Goal: Task Accomplishment & Management: Use online tool/utility

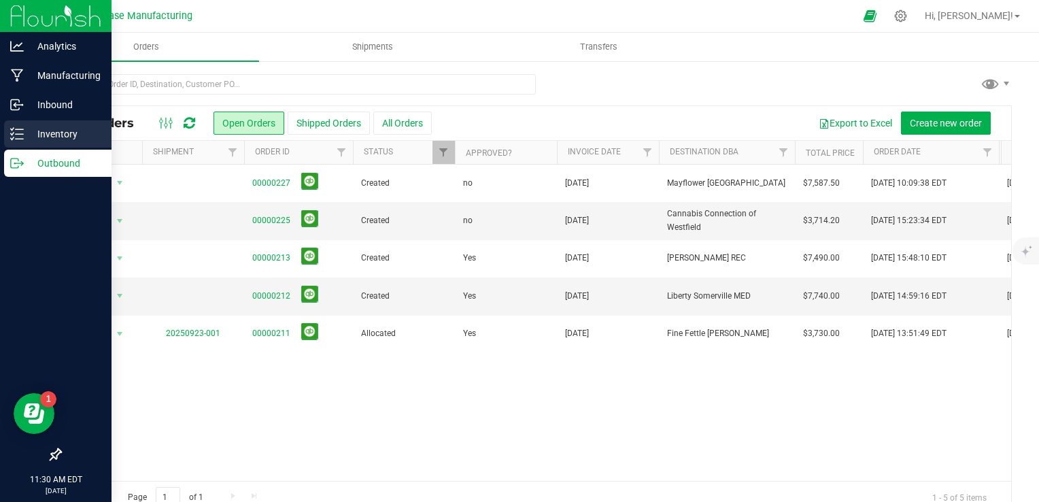
click at [16, 137] on icon at bounding box center [17, 134] width 14 height 14
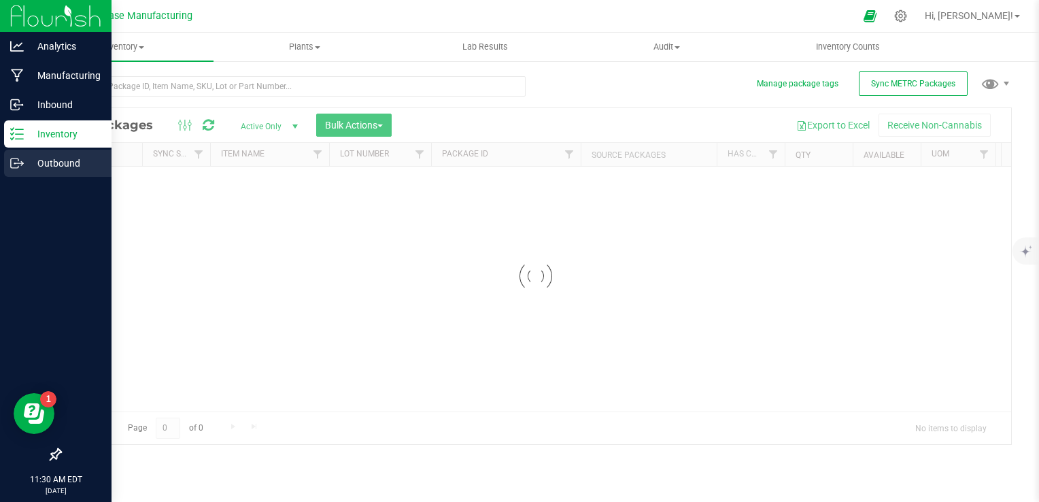
click at [17, 161] on icon at bounding box center [17, 163] width 14 height 14
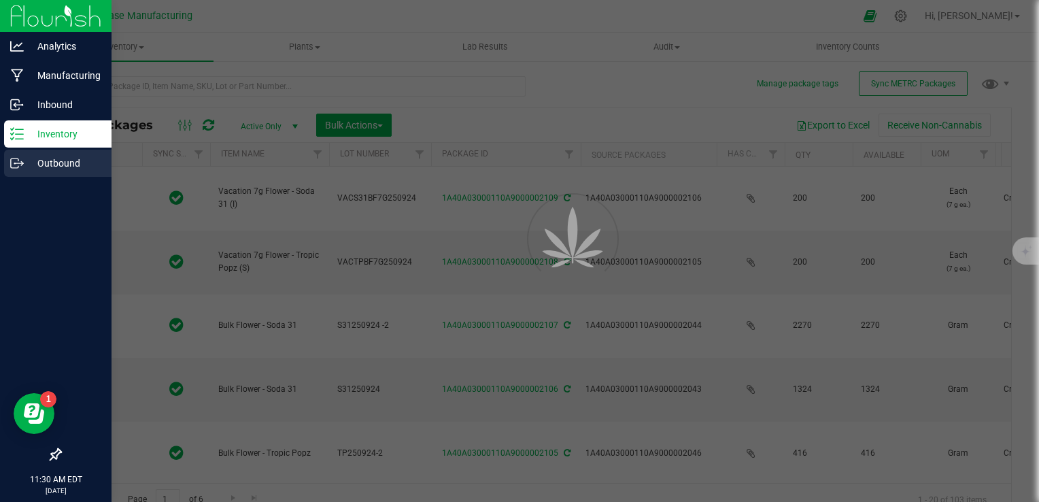
type input "[DATE]"
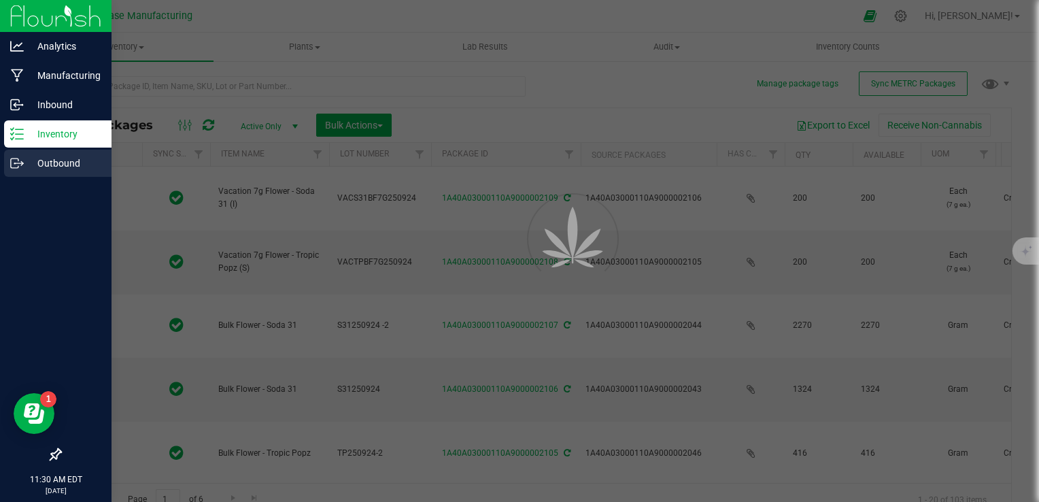
type input "[DATE]"
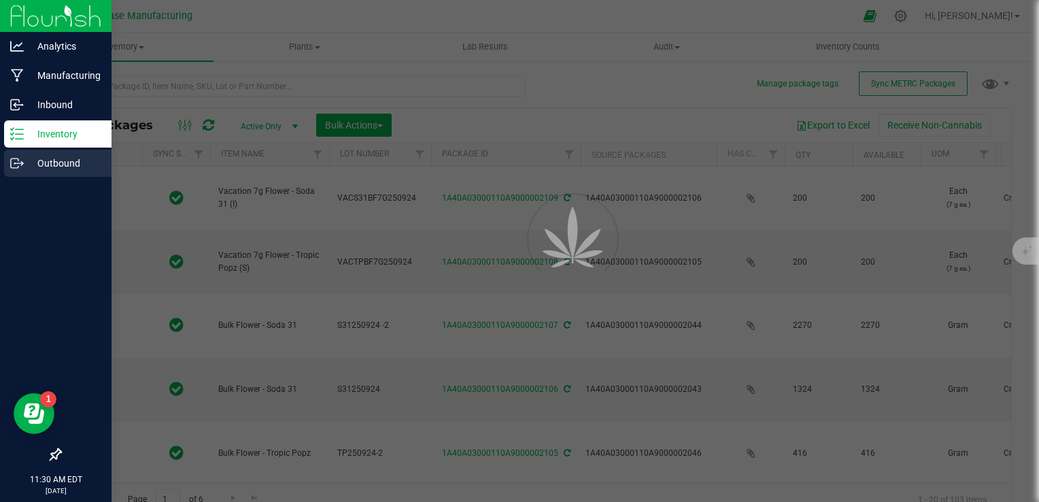
type input "[DATE]"
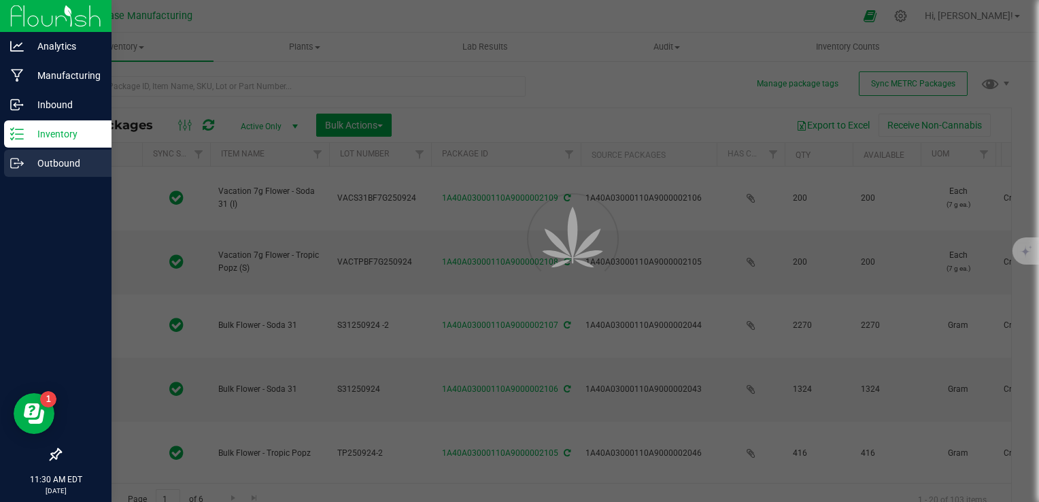
type input "[DATE]"
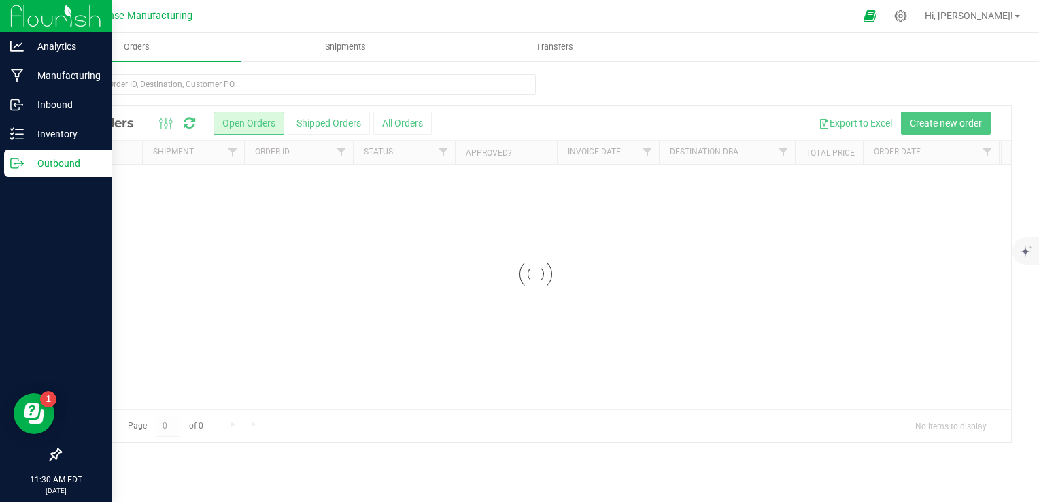
click at [33, 167] on p "Outbound" at bounding box center [65, 163] width 82 height 16
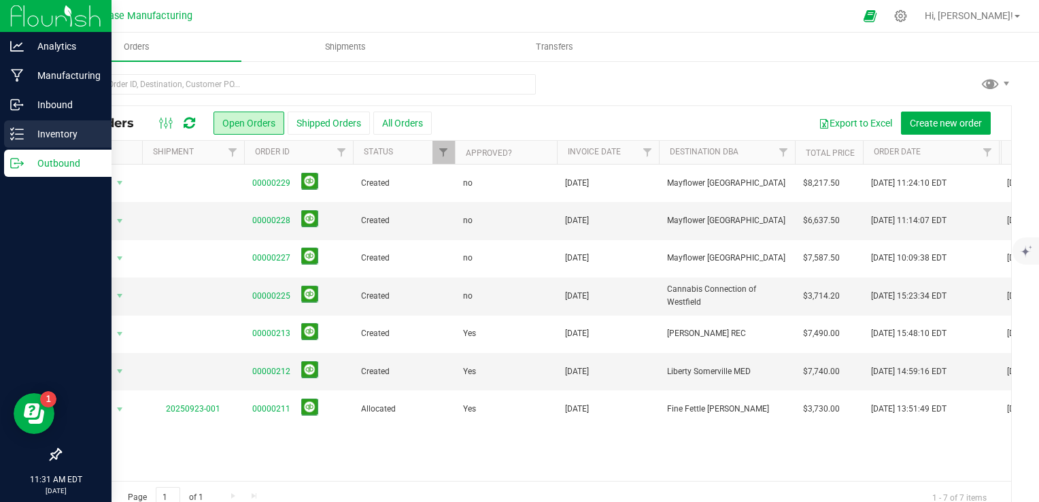
click at [16, 130] on icon at bounding box center [17, 134] width 14 height 14
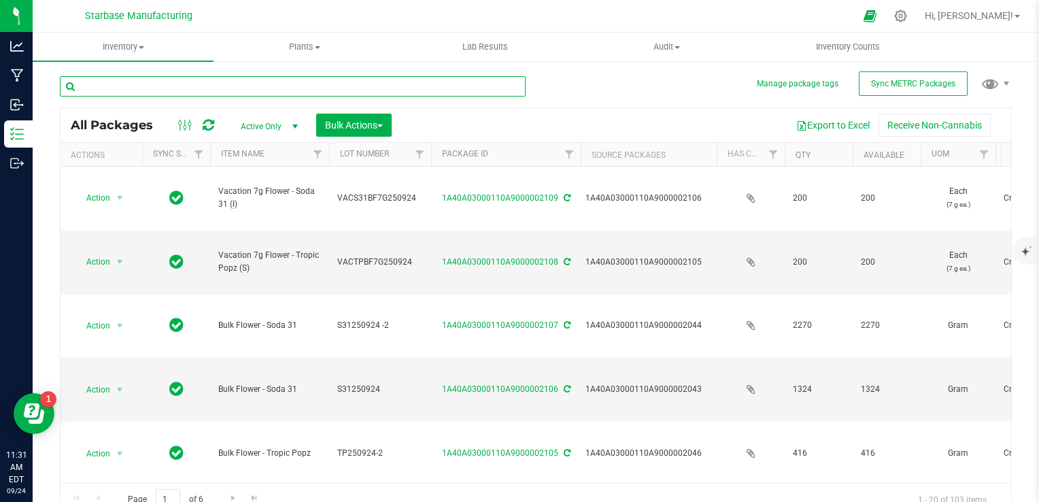
click at [174, 84] on input "text" at bounding box center [293, 86] width 466 height 20
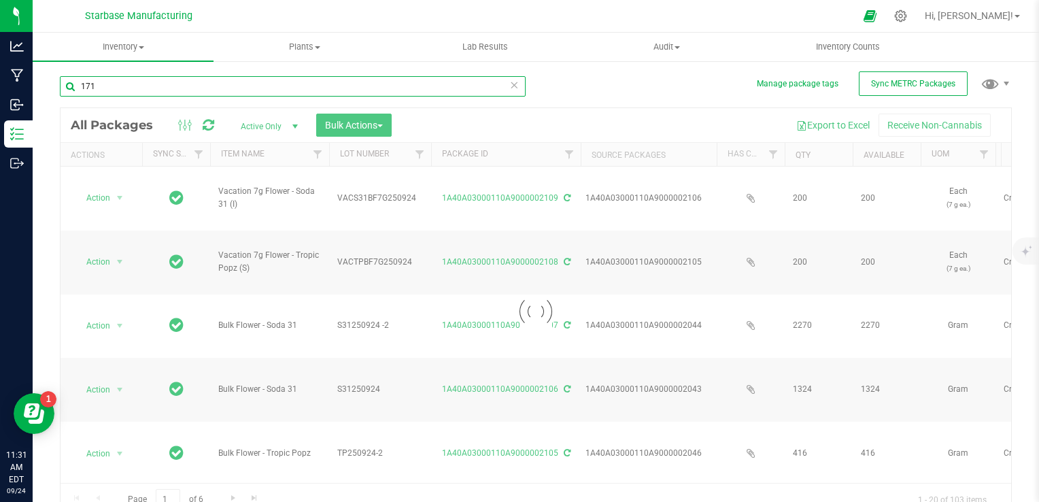
type input "1718"
type input "2025-09-17"
type input "2025-09-08"
type input "2025-08-27"
type input "2026-09-03"
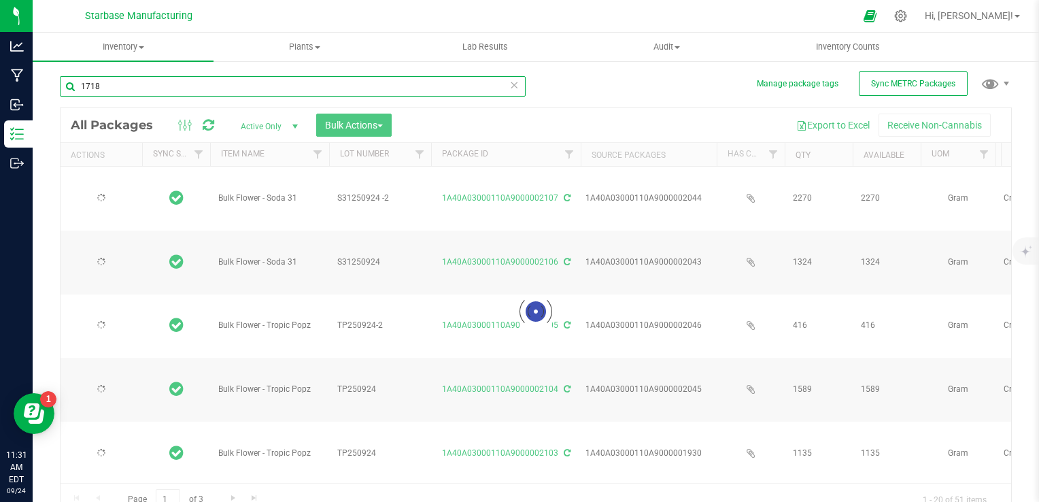
type input "2025-09-05"
type input "2025-08-25"
type input "2026-09-03"
type input "[DATE]"
type input "2026-09-03"
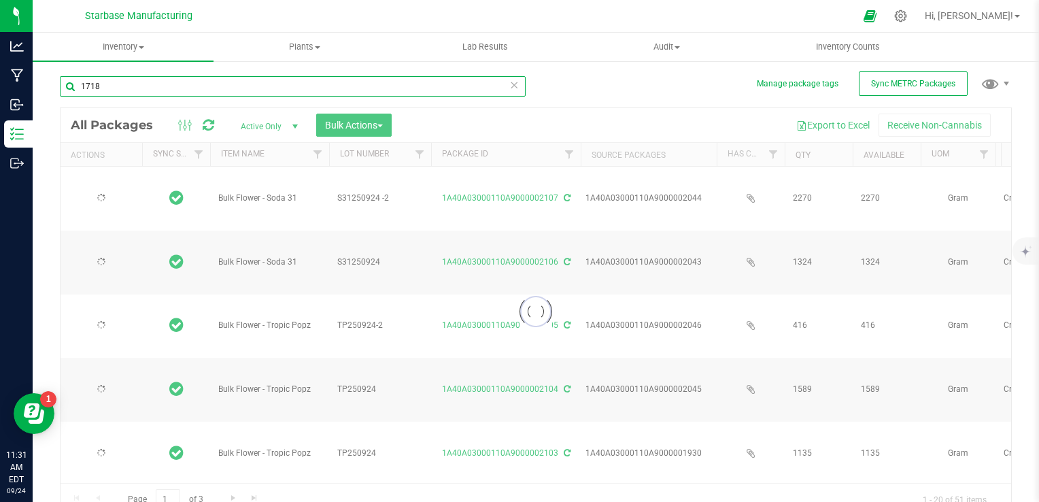
type input "[DATE]"
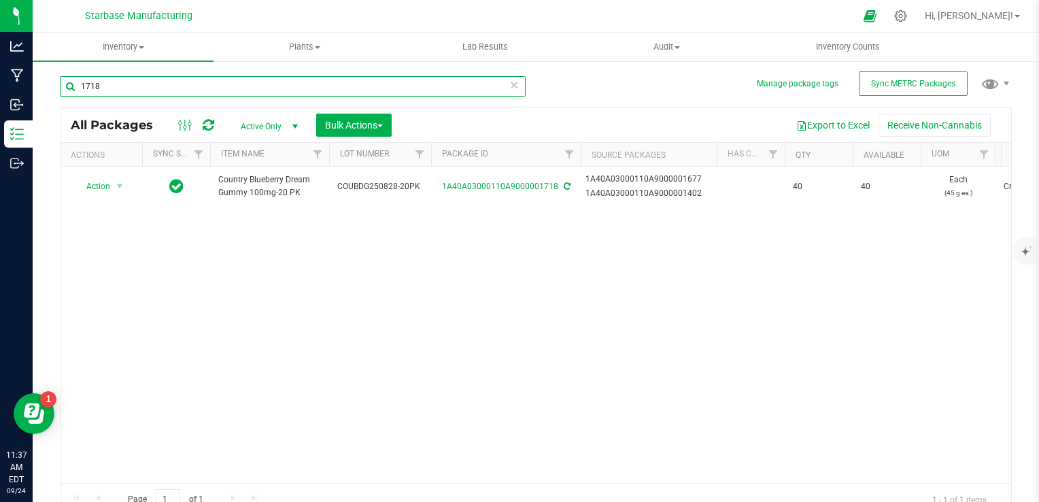
click at [363, 78] on input "1718" at bounding box center [293, 86] width 466 height 20
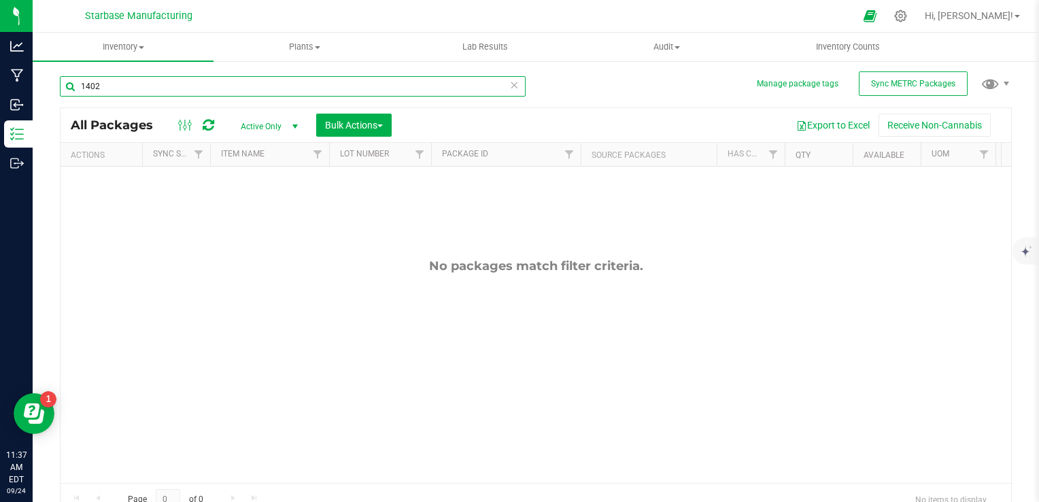
type input "1402"
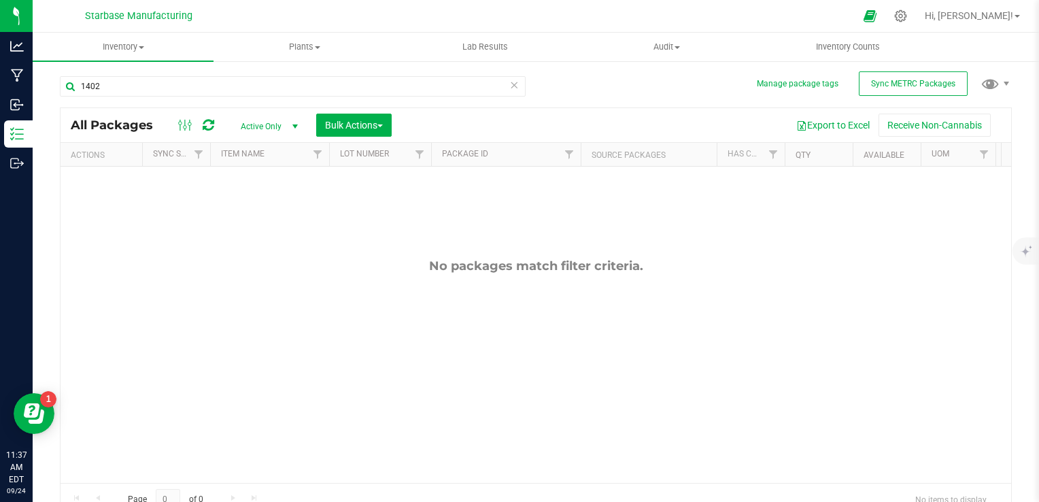
click at [287, 124] on span "select" at bounding box center [294, 126] width 17 height 19
click at [274, 207] on li "All" at bounding box center [265, 209] width 73 height 20
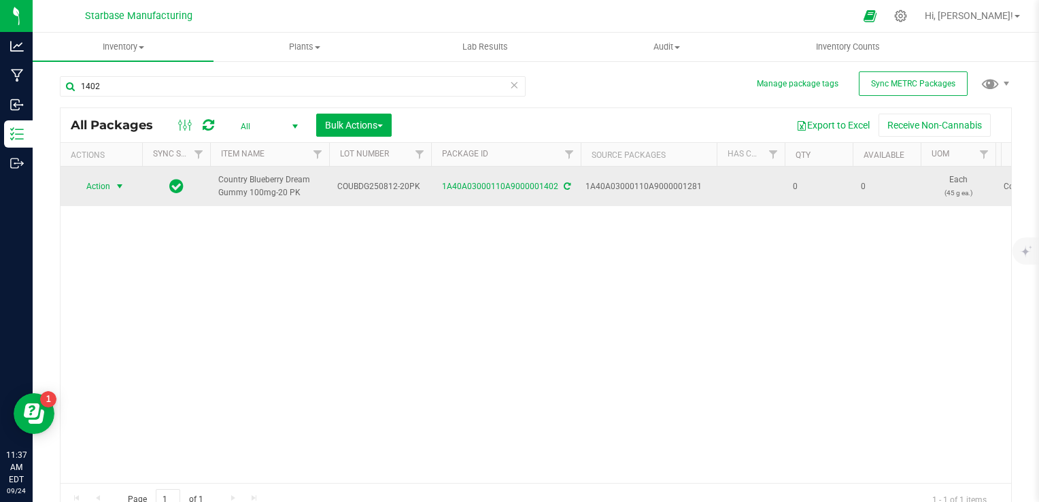
click at [120, 187] on span "select" at bounding box center [119, 186] width 11 height 11
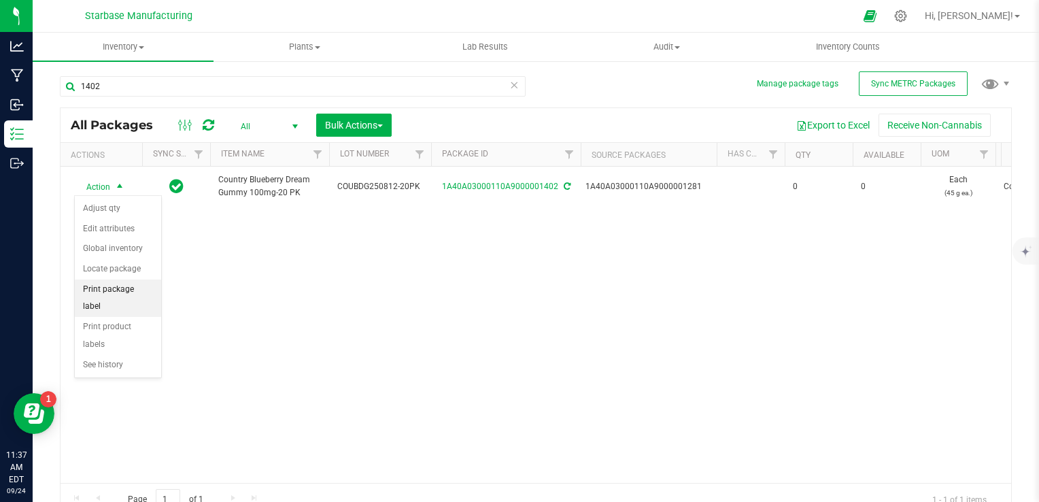
click at [114, 284] on li "Print package label" at bounding box center [118, 298] width 86 height 37
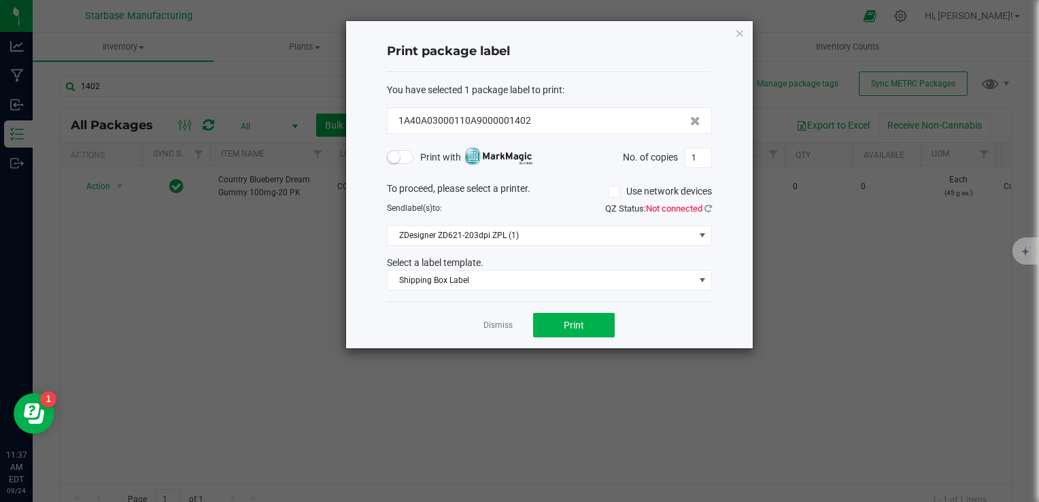
click at [403, 159] on span at bounding box center [400, 157] width 27 height 14
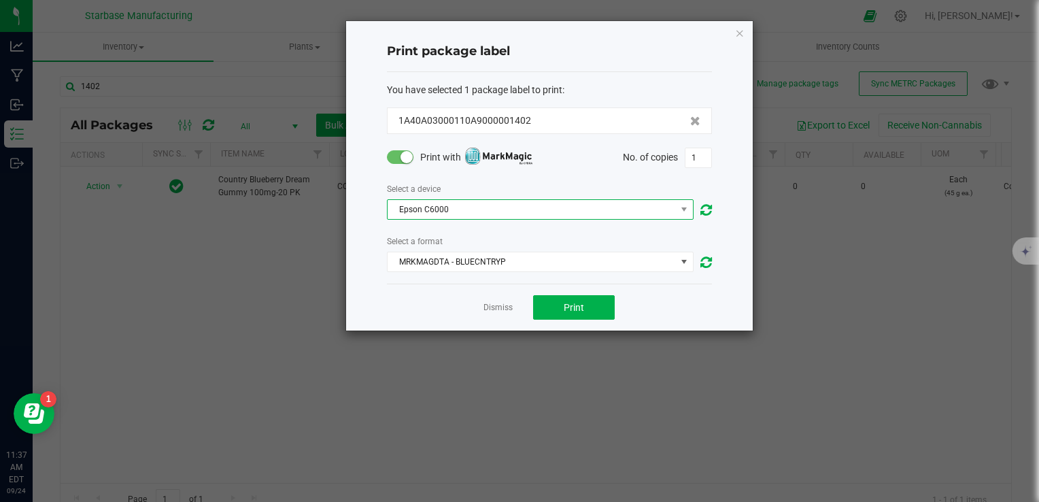
click at [616, 207] on span "Epson C6000" at bounding box center [532, 209] width 288 height 19
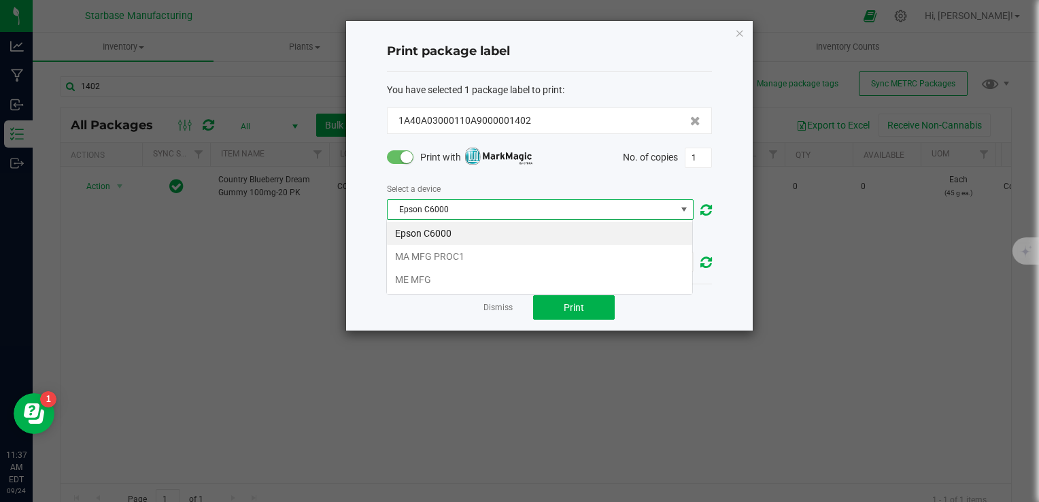
scroll to position [20, 307]
click at [563, 256] on li "MA MFG PROC1" at bounding box center [539, 256] width 305 height 23
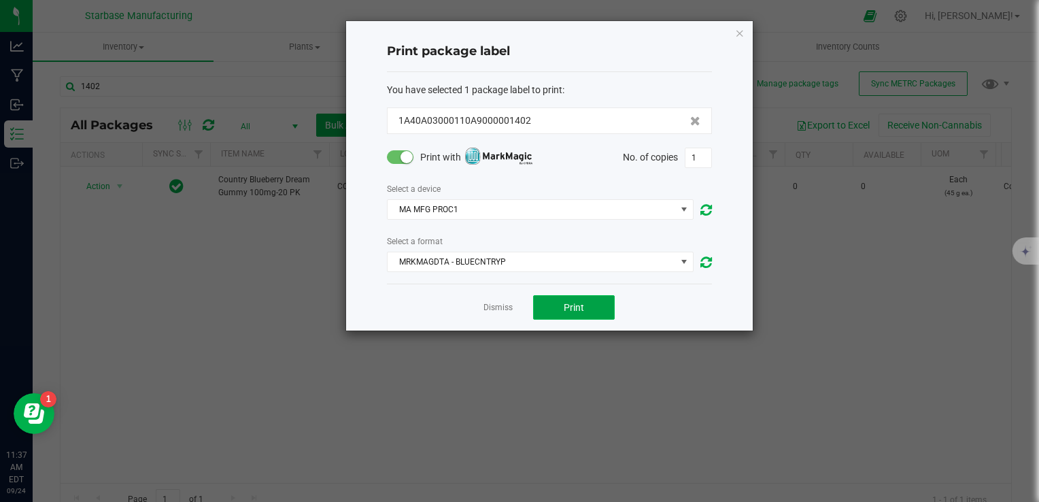
click at [580, 313] on button "Print" at bounding box center [574, 307] width 82 height 24
click at [565, 313] on button "Print" at bounding box center [574, 307] width 82 height 24
click at [497, 310] on link "Dismiss" at bounding box center [498, 308] width 29 height 12
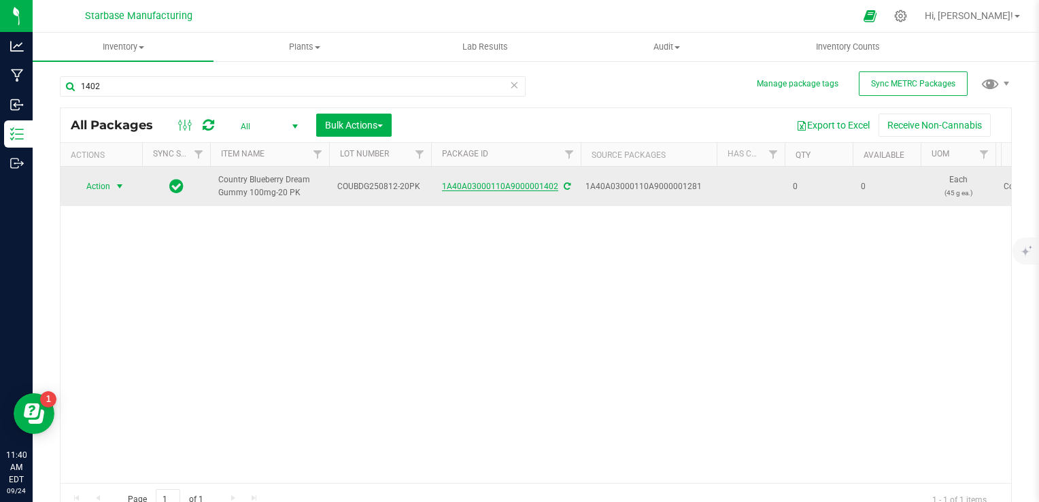
click at [526, 188] on link "1A40A03000110A9000001402" at bounding box center [500, 187] width 116 height 10
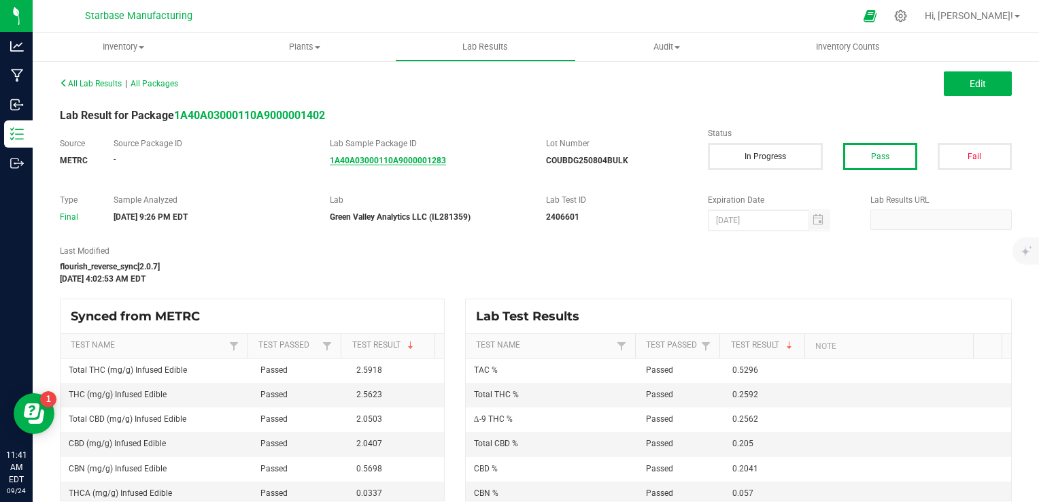
click at [374, 160] on strong "1A40A03000110A9000001283" at bounding box center [388, 161] width 116 height 10
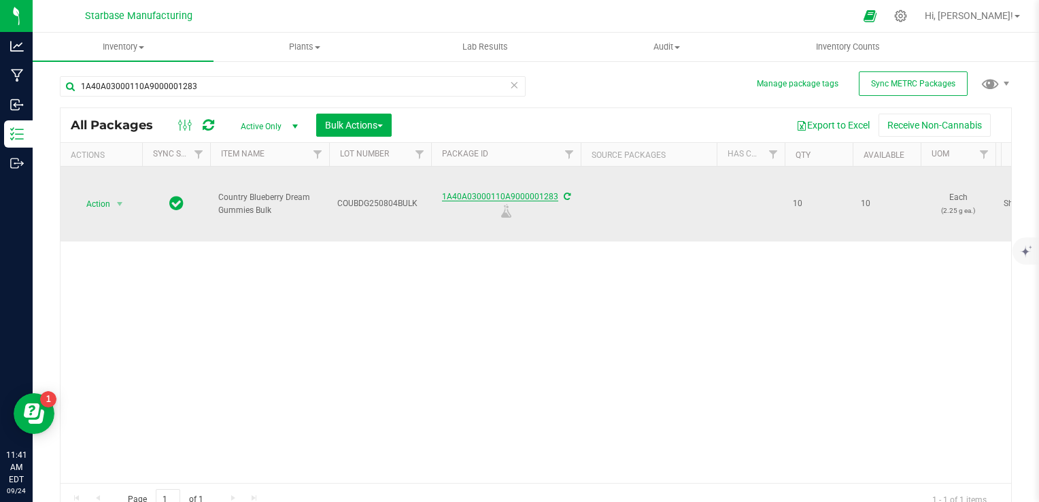
click at [493, 198] on link "1A40A03000110A9000001283" at bounding box center [500, 197] width 116 height 10
click at [369, 200] on span "COUBDG250804BULK" at bounding box center [380, 203] width 86 height 13
click at [369, 200] on input "COUBDG250804BULK" at bounding box center [377, 203] width 97 height 21
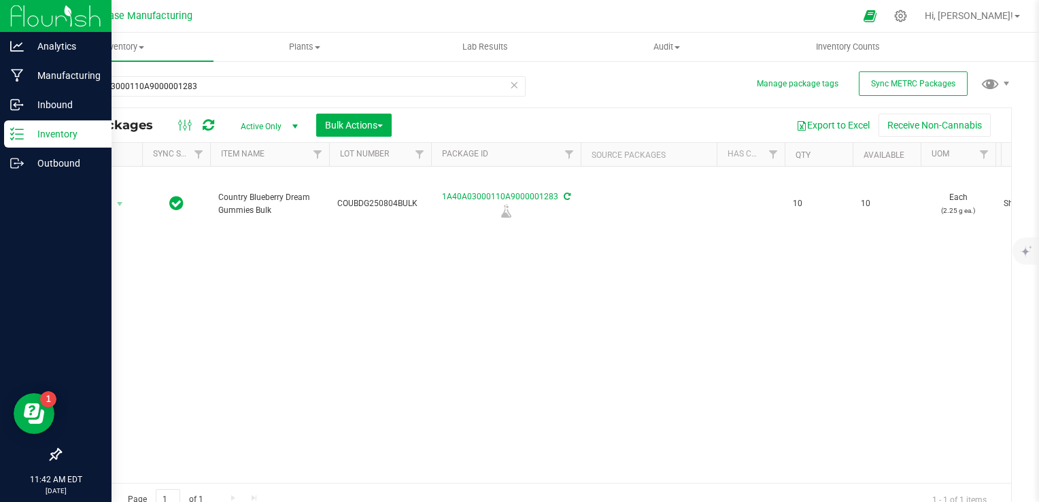
click at [29, 134] on p "Inventory" at bounding box center [65, 134] width 82 height 16
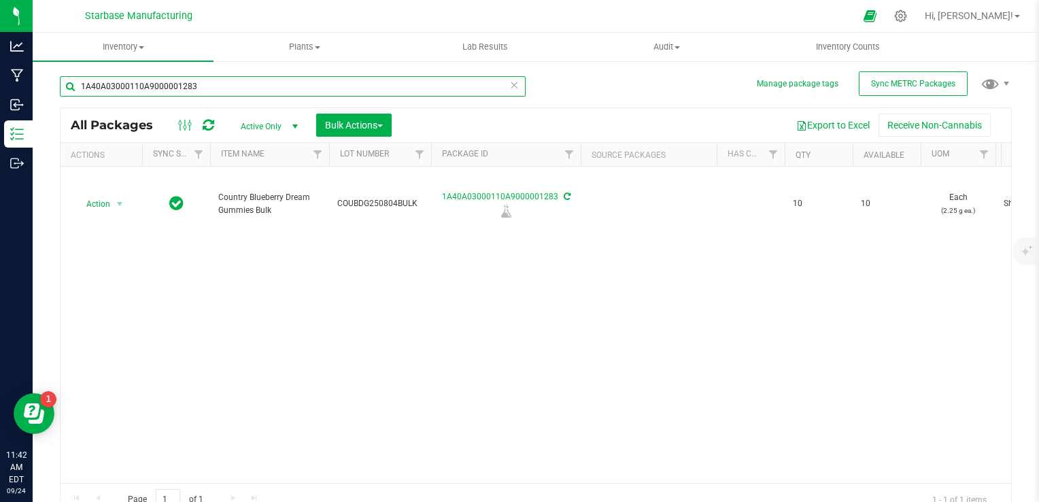
click at [217, 83] on input "1A40A03000110A9000001283" at bounding box center [293, 86] width 466 height 20
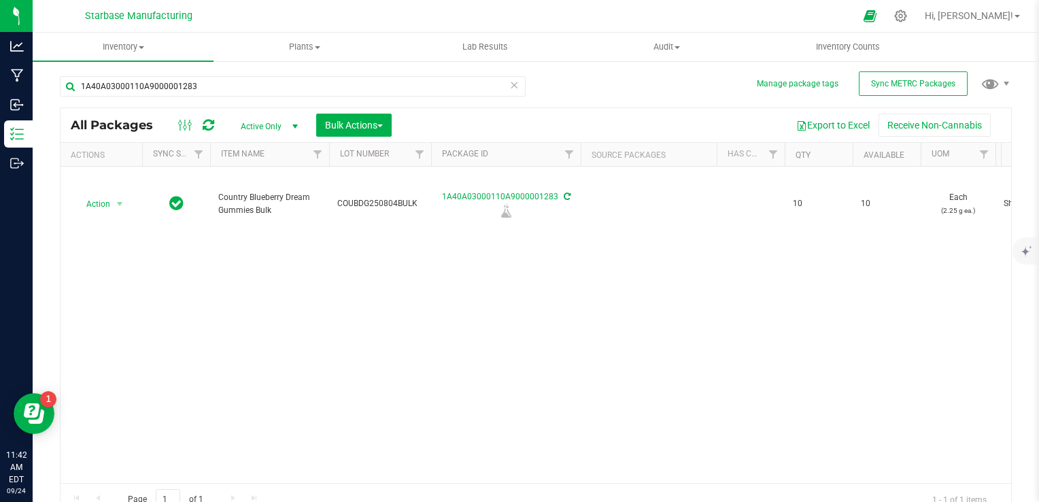
click at [423, 265] on div "Action Action Edit attributes Global inventory Locate package Print package lab…" at bounding box center [536, 325] width 951 height 316
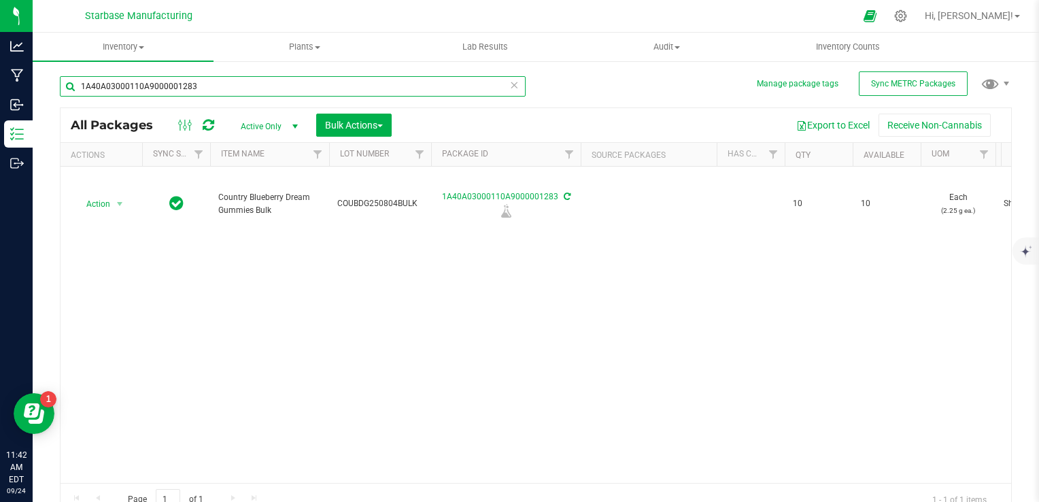
click at [256, 84] on input "1A40A03000110A9000001283" at bounding box center [293, 86] width 466 height 20
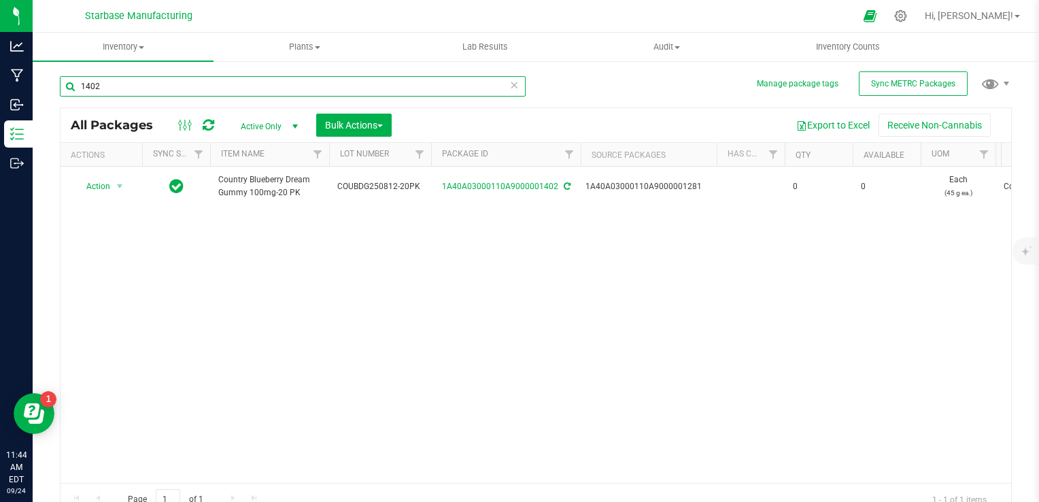
click at [144, 91] on input "1402" at bounding box center [293, 86] width 466 height 20
type input "blue be"
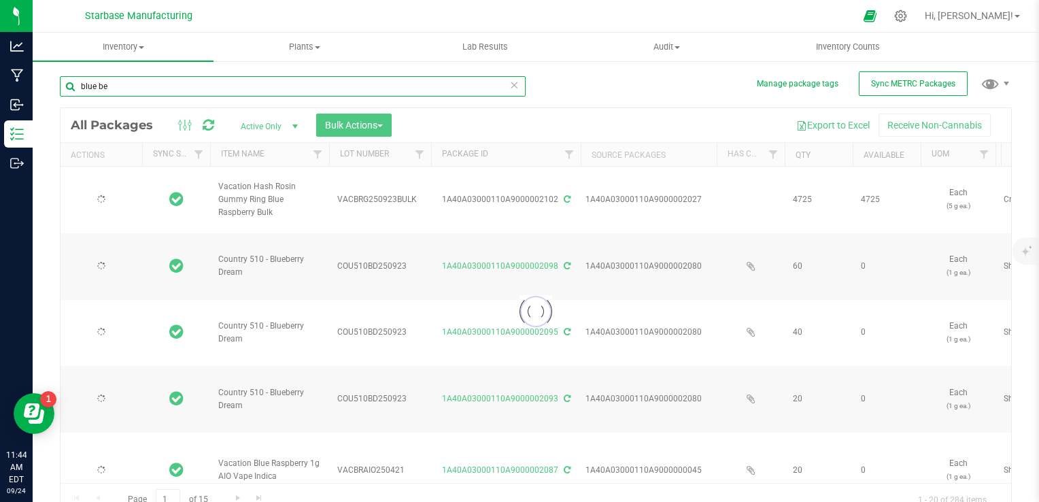
type input "[DATE]"
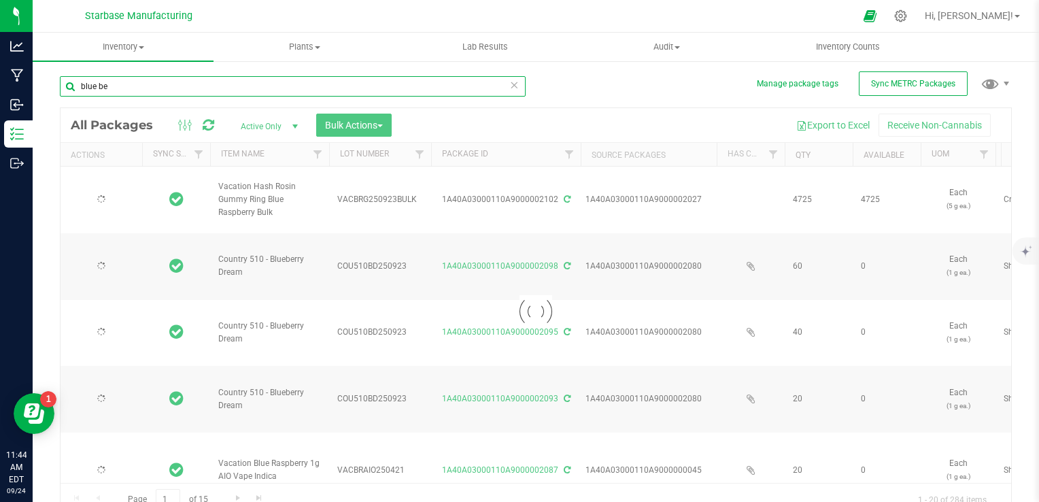
type input "[DATE]"
type input "2025-04-21"
type input "2026-04-21"
type input "[DATE]"
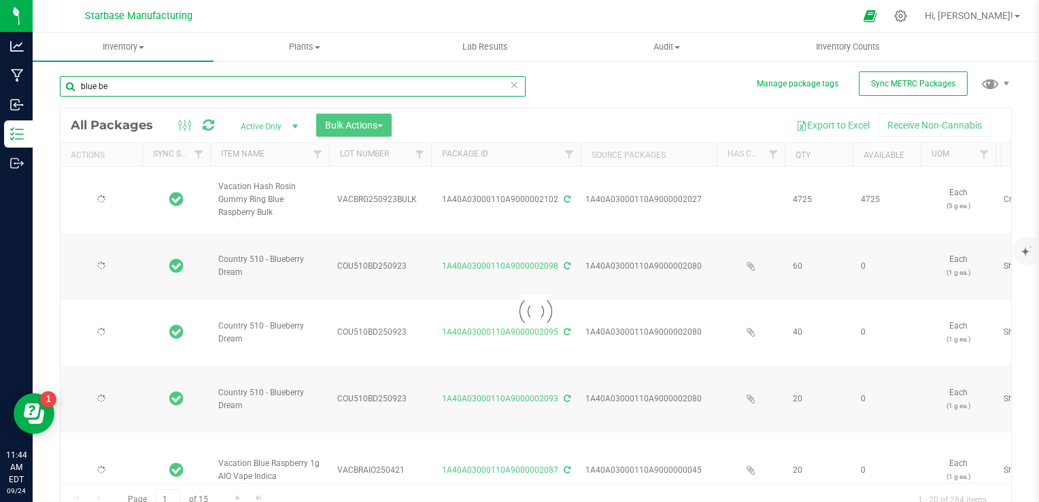
type input "[DATE]"
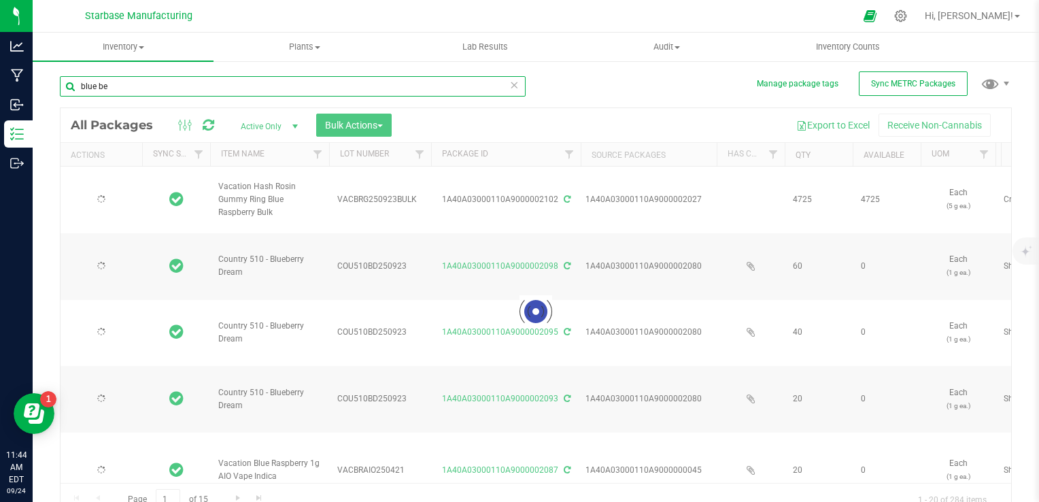
type input "2025-08-25"
type input "2026-09-03"
type input "2025-04-21"
type input "2026-04-21"
type input "2025-09-11"
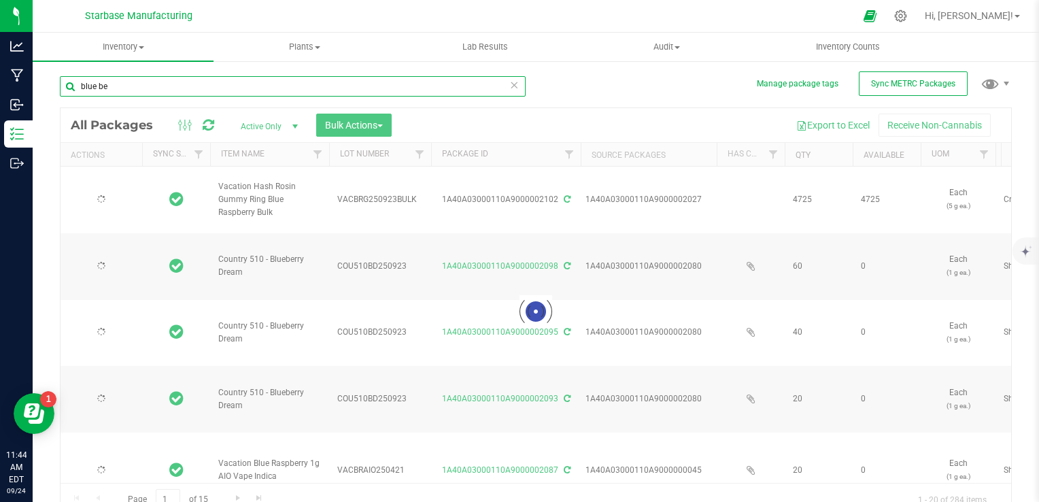
type input "2026-09-09"
type input "2025-08-25"
type input "2026-09-03"
type input "2025-08-25"
type input "2026-09-03"
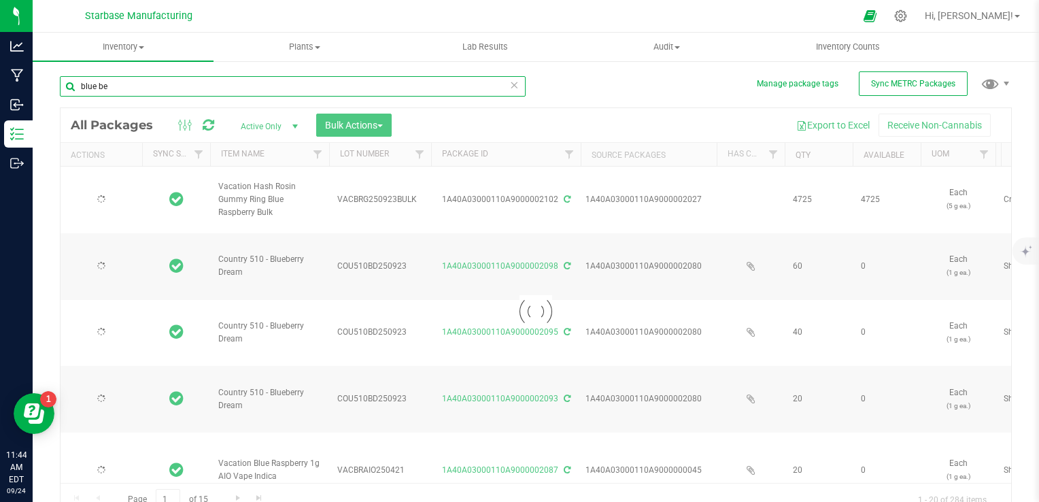
type input "2025-08-25"
type input "2026-09-03"
type input "2025-09-11"
type input "2026-09-09"
type input "2025-09-11"
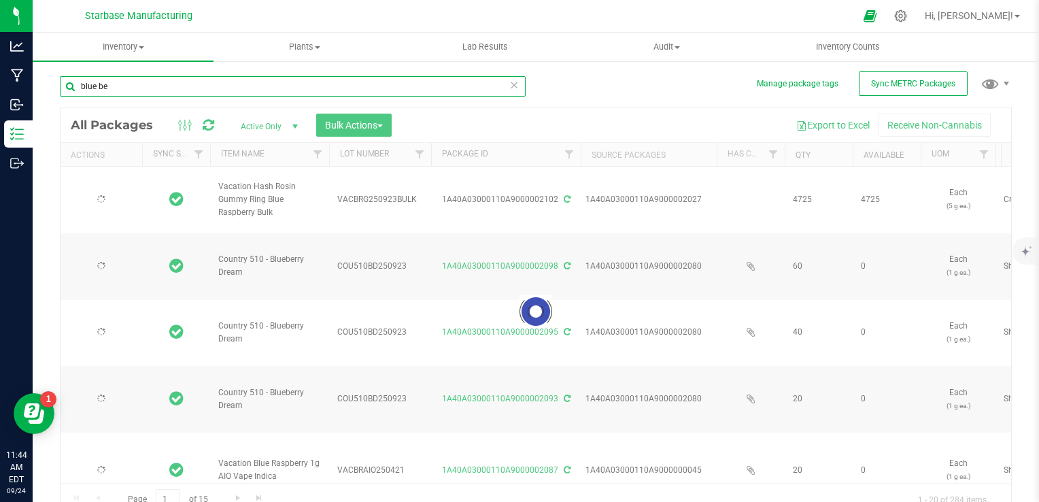
type input "2026-09-09"
type input "2025-04-21"
type input "2026-04-21"
type input "2025-09-11"
type input "2026-09-09"
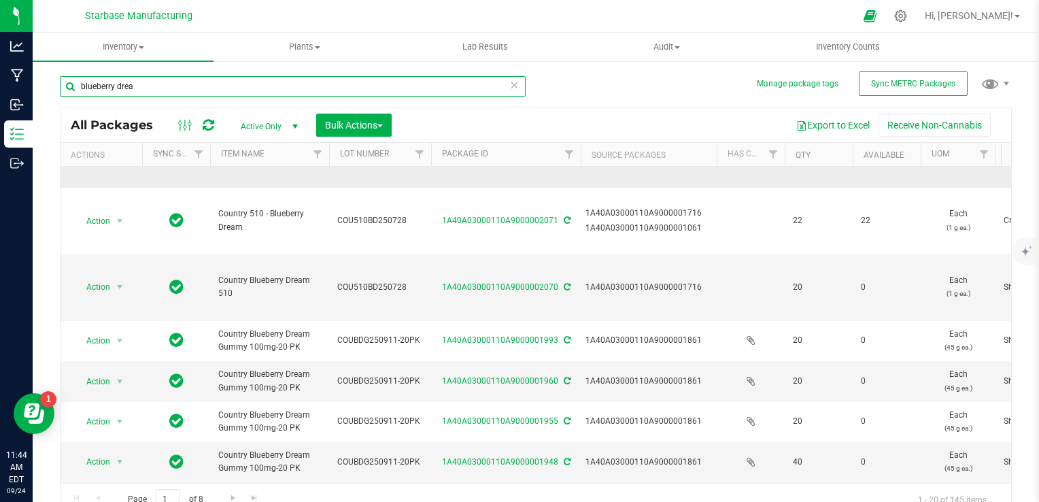
scroll to position [272, 0]
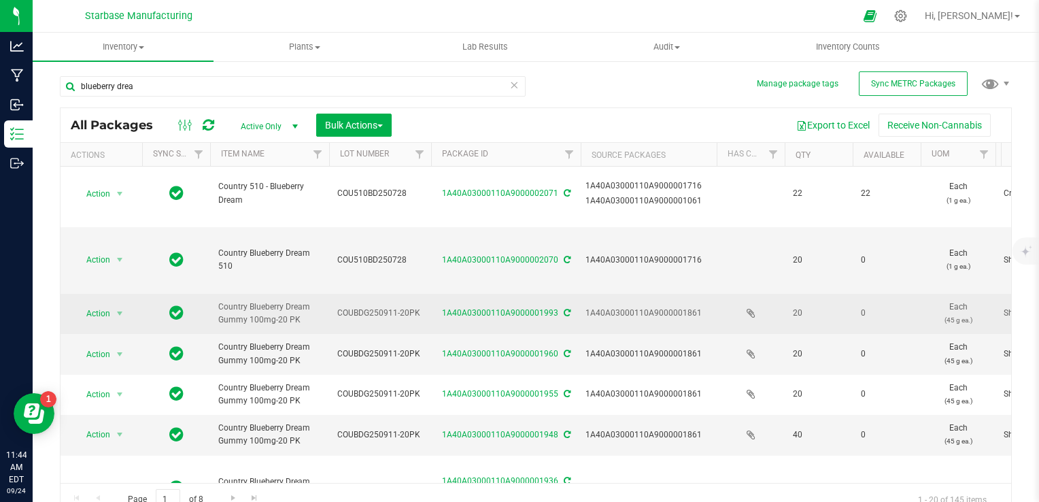
drag, startPoint x: 298, startPoint y: 318, endPoint x: 210, endPoint y: 300, distance: 90.2
copy tr "Country Blueberry Dream Gummy 100mg-20 PK"
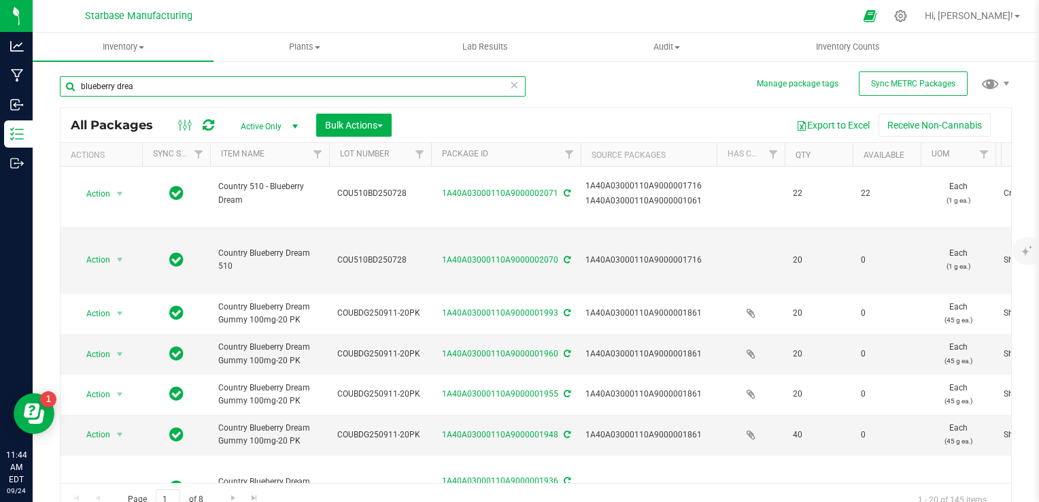
click at [145, 82] on input "blueberry drea" at bounding box center [293, 86] width 466 height 20
paste input "Country Blueberry Dream Gummy 100mg-20 PK"
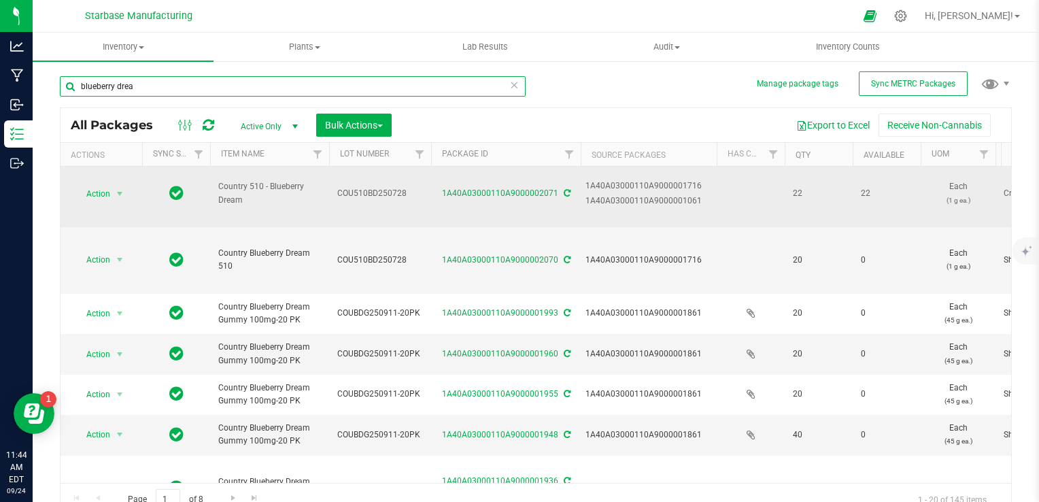
type input "Country Blueberry Dream Gummy 100mg-20 PK"
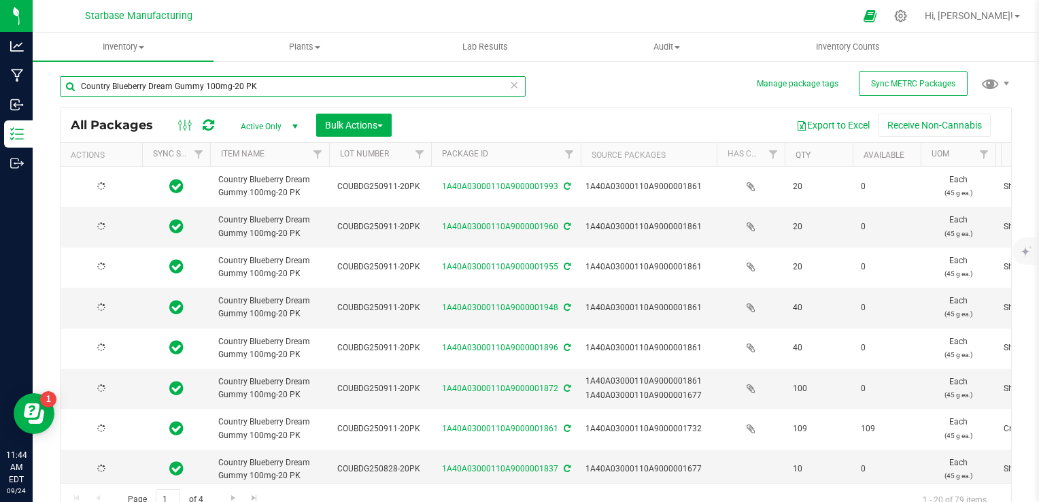
type input "2025-09-11"
type input "2026-09-09"
type input "2025-09-11"
type input "2026-09-09"
type input "2025-09-11"
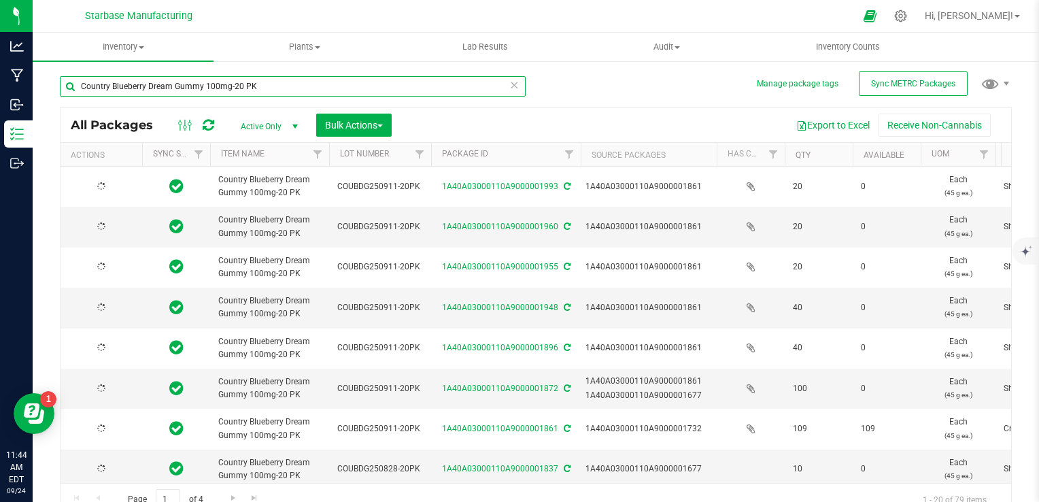
type input "2026-09-09"
type input "2025-09-11"
type input "2026-09-09"
type input "2025-09-11"
type input "2026-09-09"
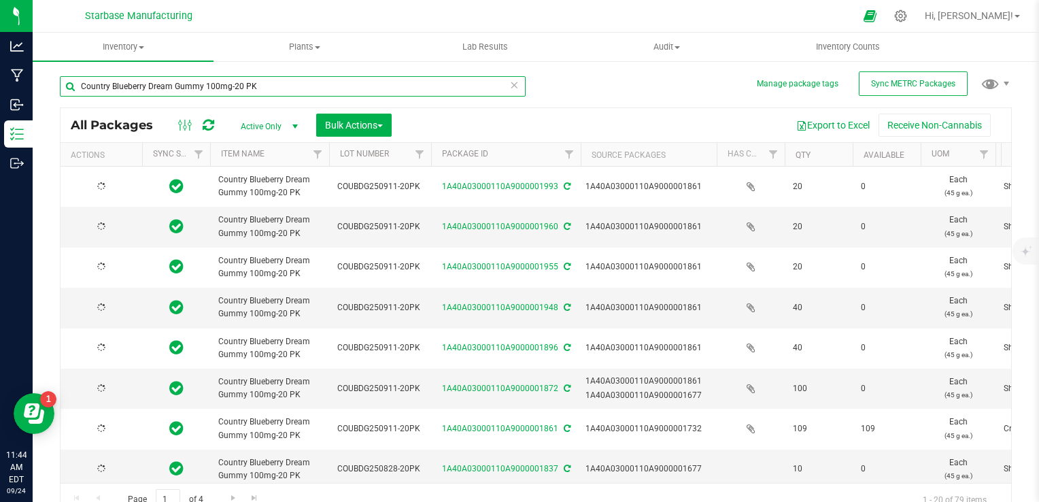
type input "2026-09-09"
type input "2025-09-11"
type input "2026-09-09"
type input "2025-08-14"
type input "2026-08-20"
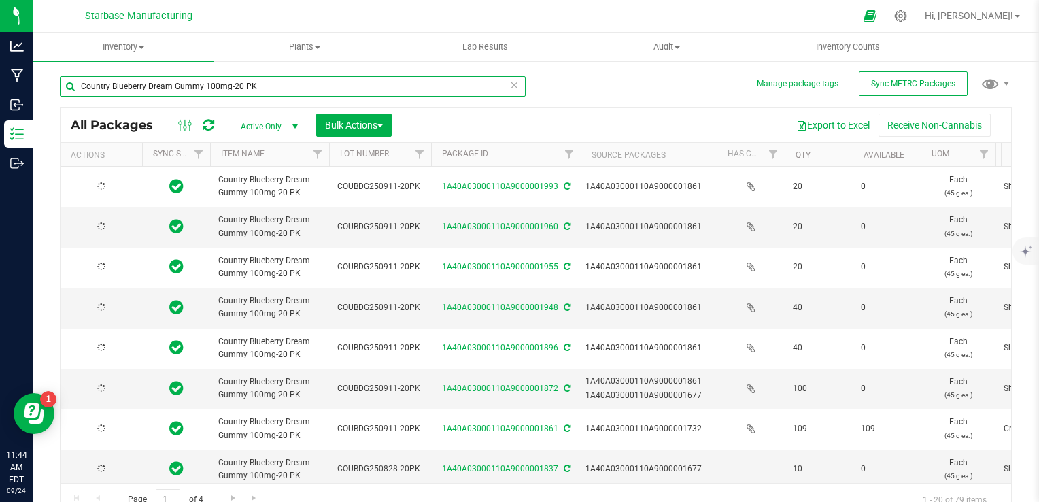
type input "2025-08-14"
type input "2026-08-20"
type input "2025-08-14"
type input "2026-08-20"
type input "2025-08-14"
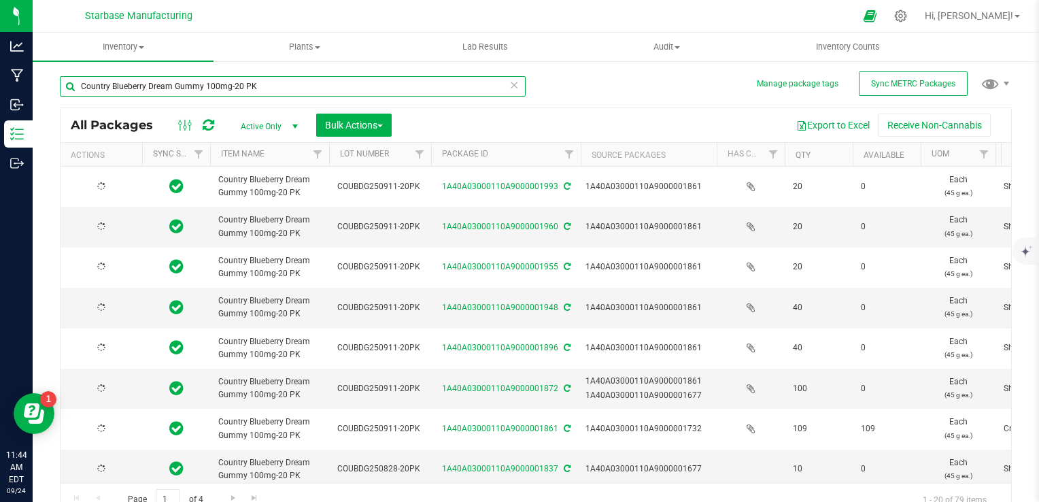
type input "2026-08-20"
type input "2025-08-14"
type input "2026-08-20"
type input "2025-08-14"
type input "2026-08-20"
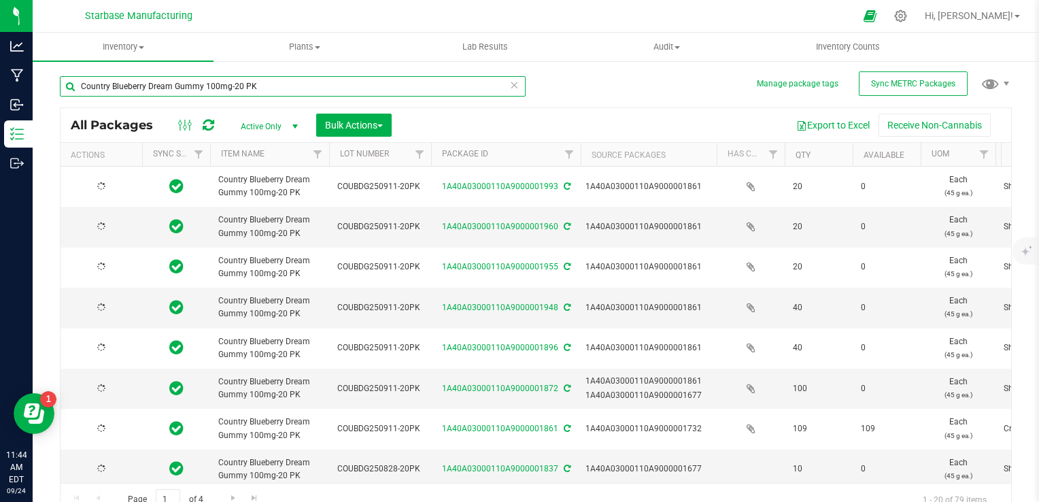
type input "2026-08-20"
type input "2025-08-04"
type input "2026-08-12"
type input "2025-08-04"
type input "2026-08-12"
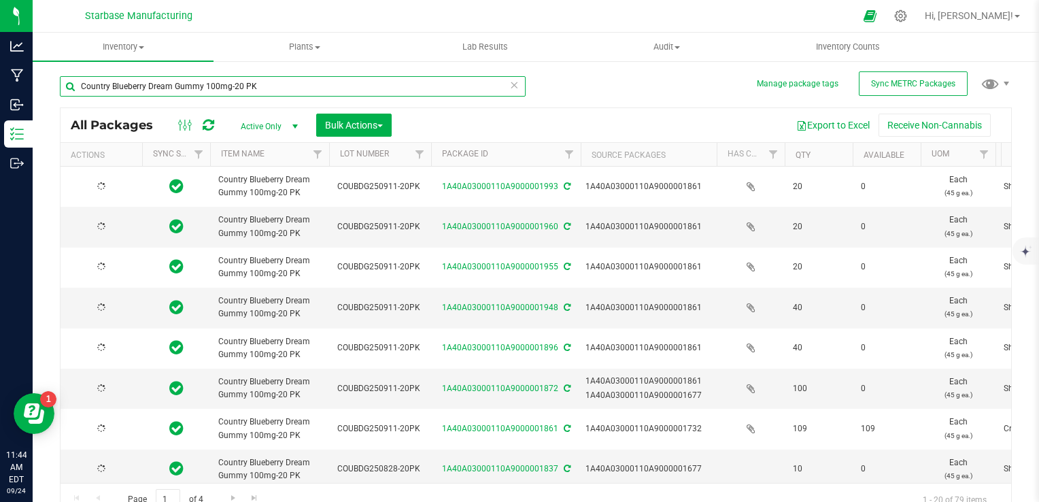
type input "2025-08-04"
type input "2026-08-12"
type input "2025-08-14"
type input "2026-08-20"
type input "2025-08-04"
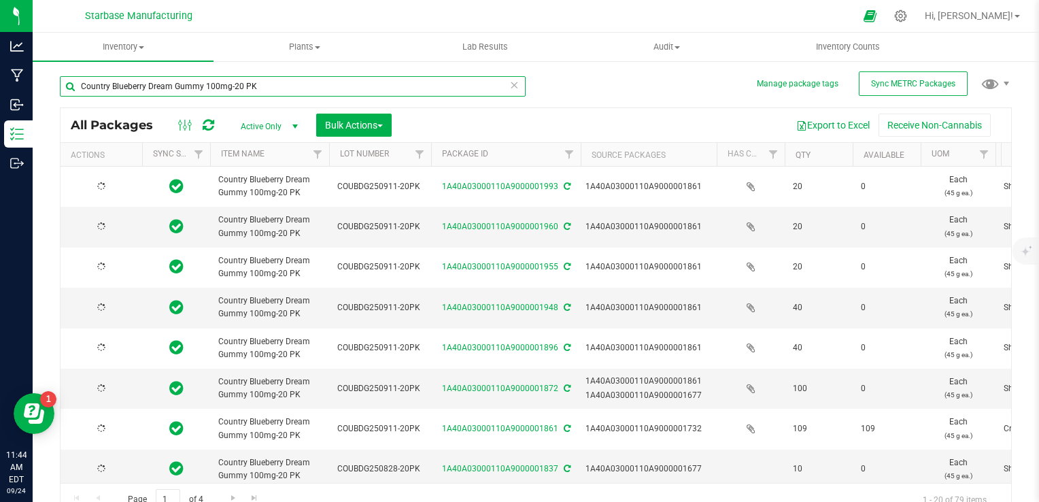
type input "2026-08-12"
type input "2025-08-04"
type input "2026-08-12"
type input "Country Blueberry Dream Gummy 100mg-20 PK"
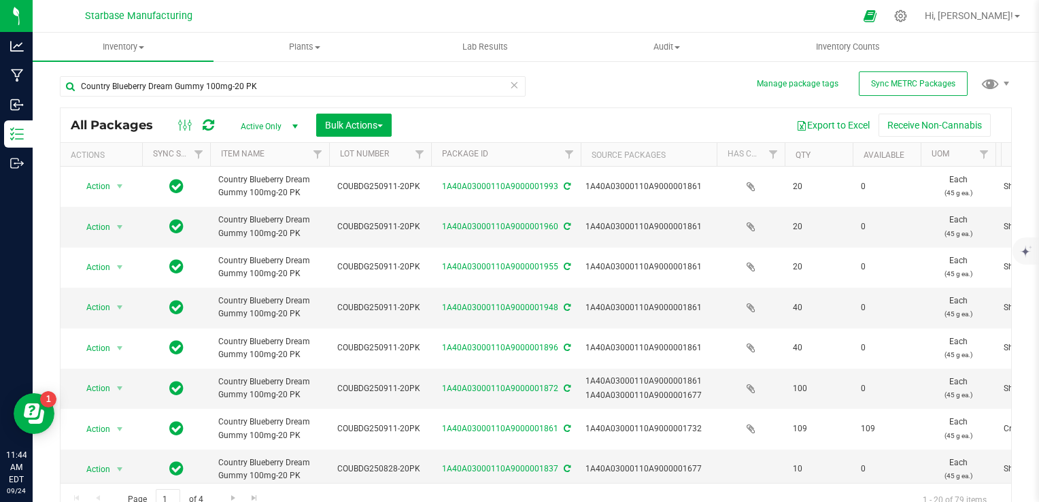
click at [275, 128] on span "Active Only" at bounding box center [266, 126] width 75 height 19
click at [275, 150] on li "Active Only" at bounding box center [265, 149] width 73 height 20
type input "2025-09-11"
type input "2026-09-09"
type input "2025-09-11"
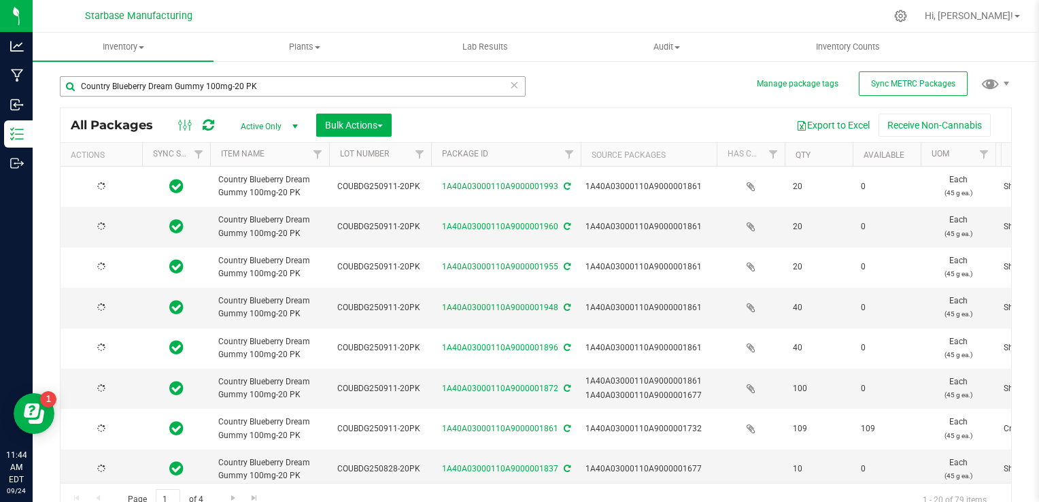
type input "2026-09-09"
type input "2025-09-11"
type input "2026-09-09"
type input "2025-09-11"
type input "2026-09-09"
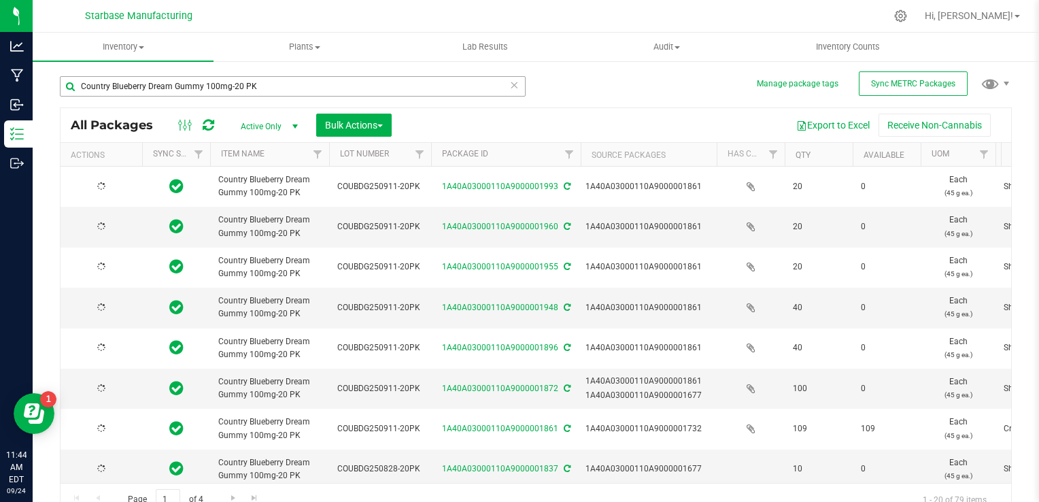
type input "2025-09-11"
type input "2026-09-09"
type input "2025-09-11"
type input "2026-09-09"
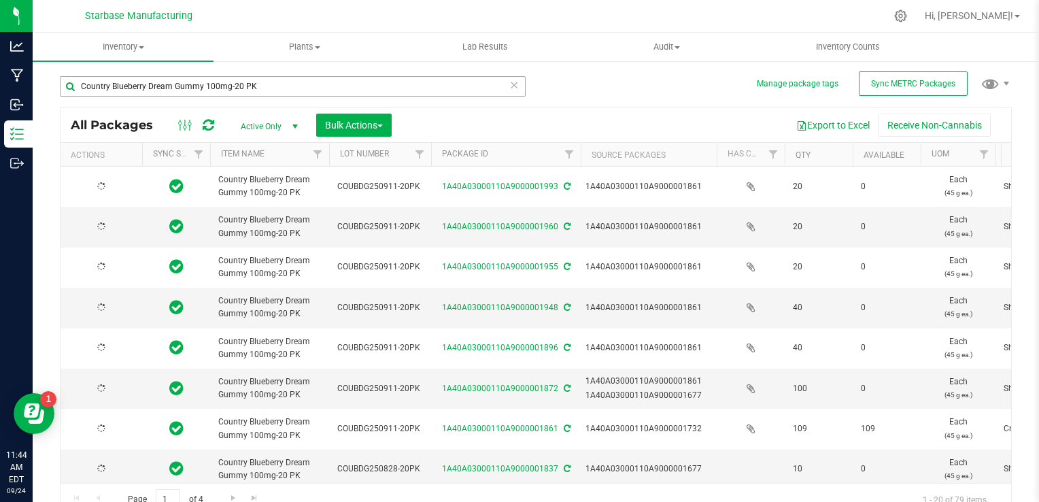
type input "2025-08-14"
type input "2026-08-20"
type input "2025-08-14"
type input "2026-08-20"
type input "2025-08-14"
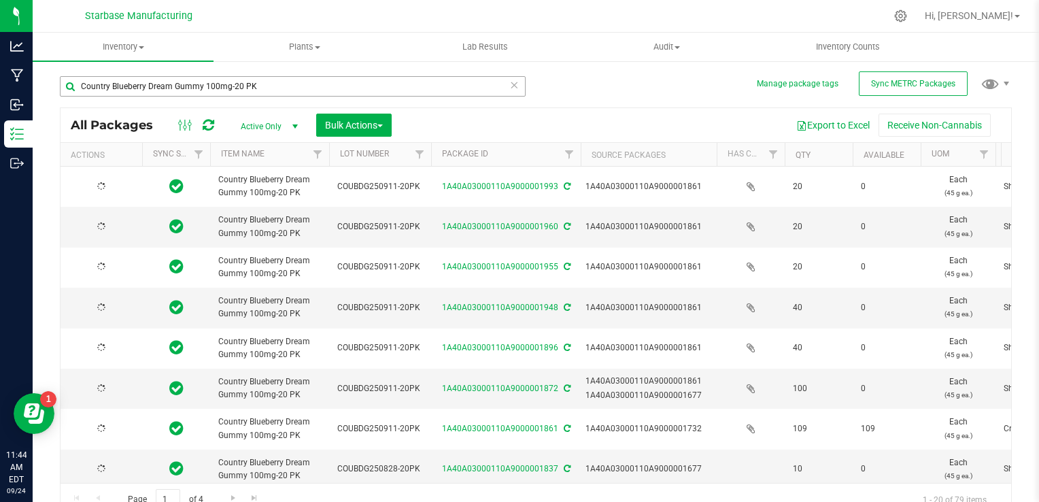
type input "2026-08-20"
type input "2025-08-14"
type input "2026-08-20"
type input "2025-08-14"
type input "2026-08-20"
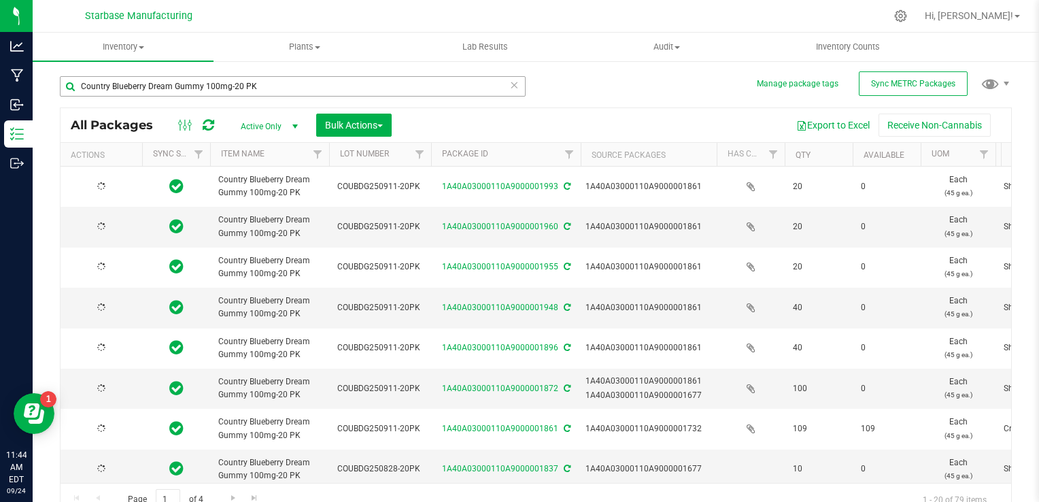
type input "2025-08-14"
type input "2026-08-20"
type input "2025-08-04"
type input "2026-08-12"
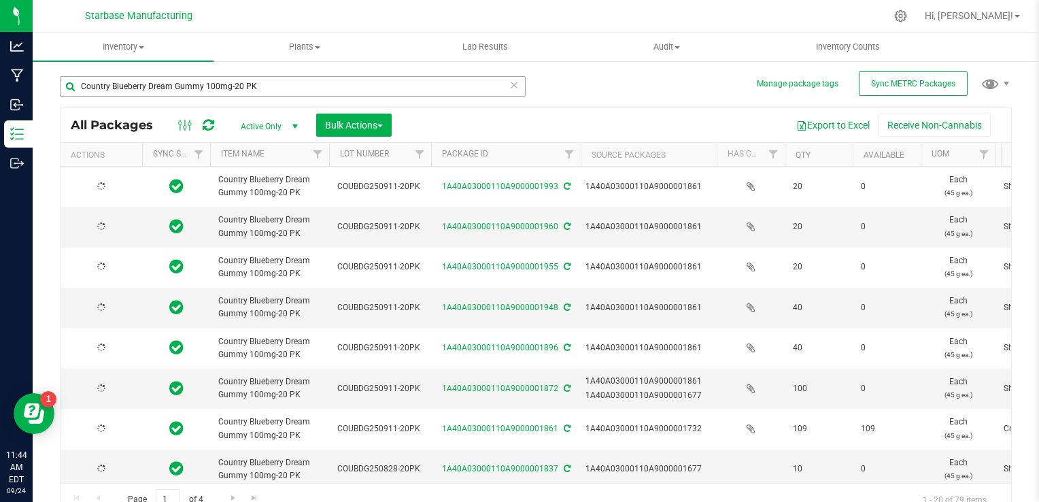
type input "2025-08-04"
type input "2026-08-12"
type input "2025-08-04"
type input "2026-08-12"
type input "2025-08-14"
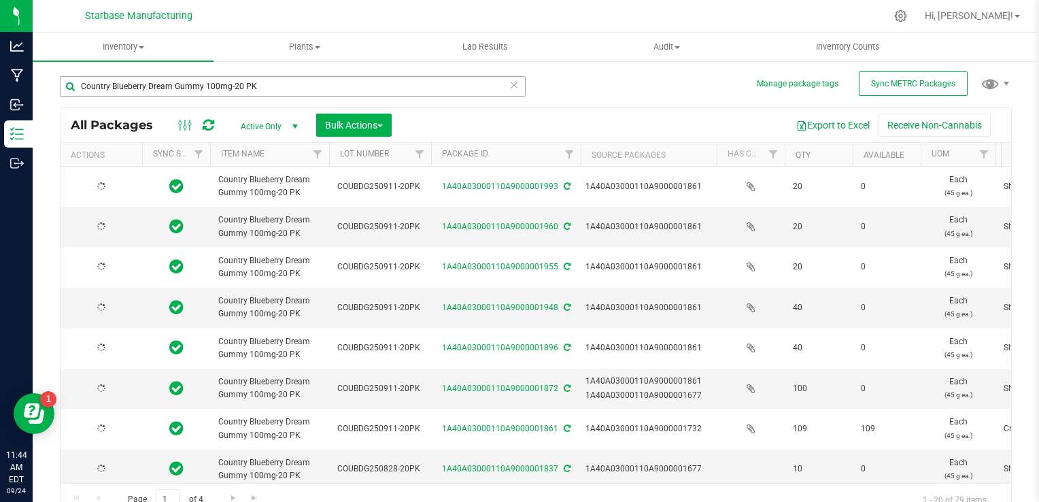
type input "2026-08-20"
type input "2025-08-04"
type input "2026-08-12"
type input "2025-08-04"
type input "2026-08-12"
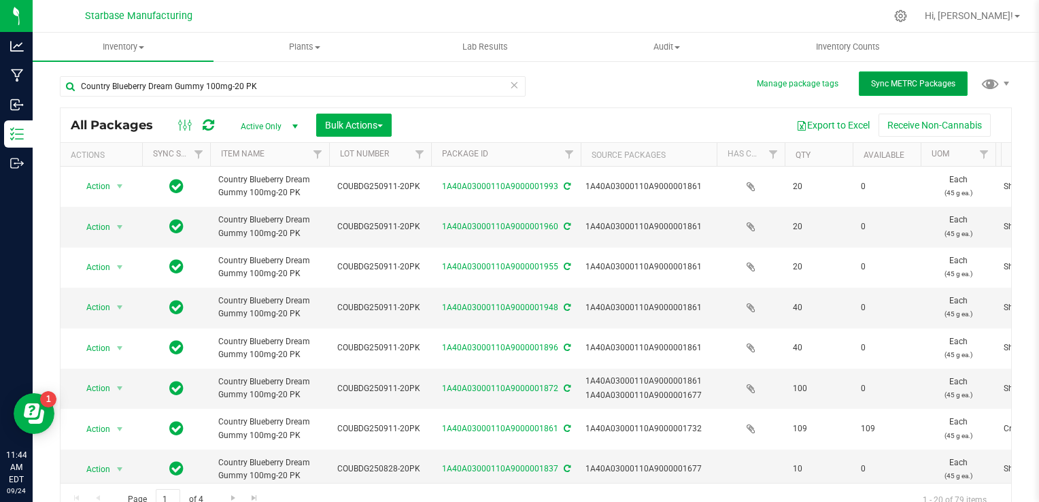
click at [873, 76] on button "Sync METRC Packages" at bounding box center [913, 83] width 109 height 24
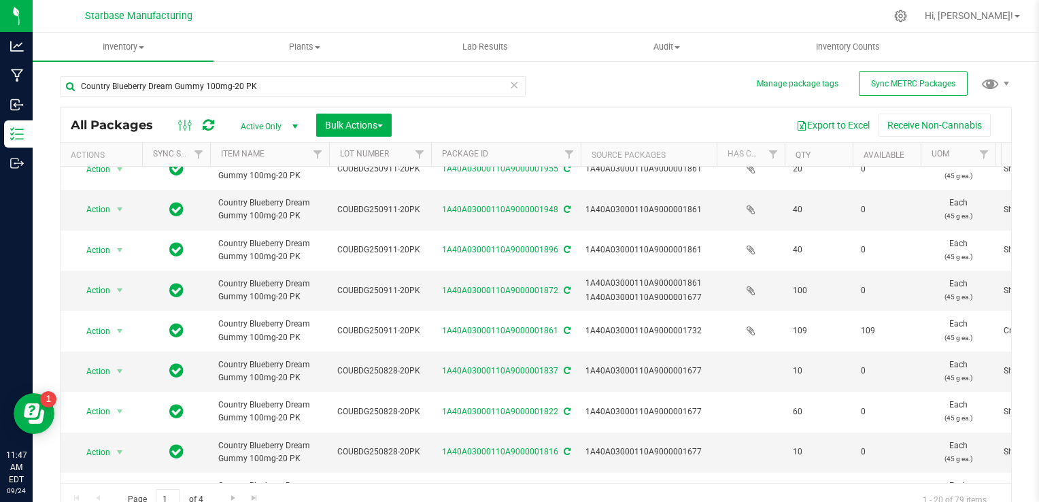
scroll to position [136, 0]
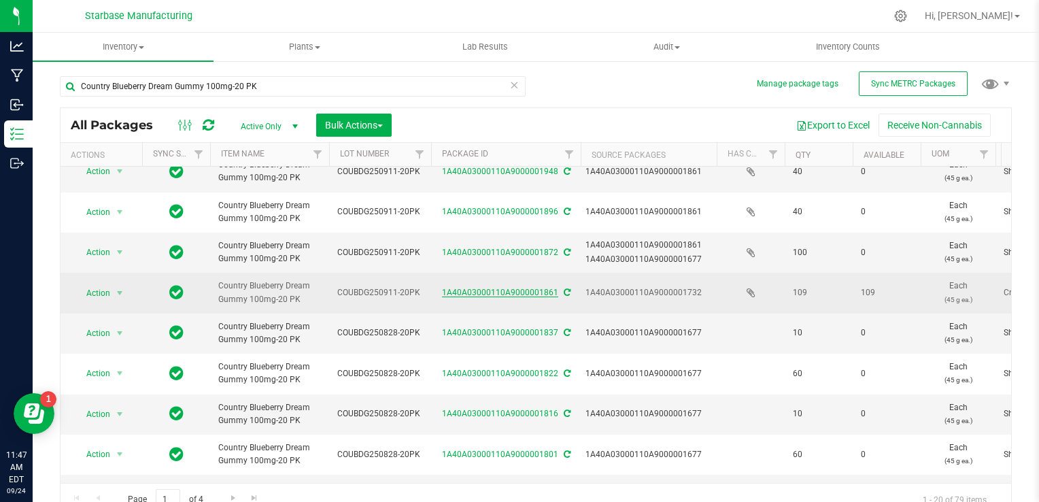
click at [515, 295] on link "1A40A03000110A9000001861" at bounding box center [500, 293] width 116 height 10
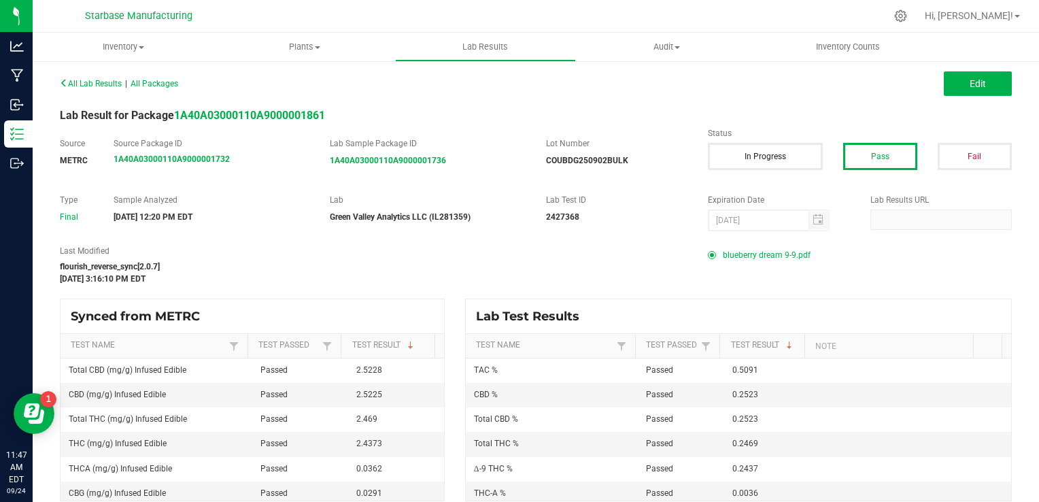
click at [733, 254] on span "blueberry dream 9-9.pdf" at bounding box center [767, 255] width 88 height 20
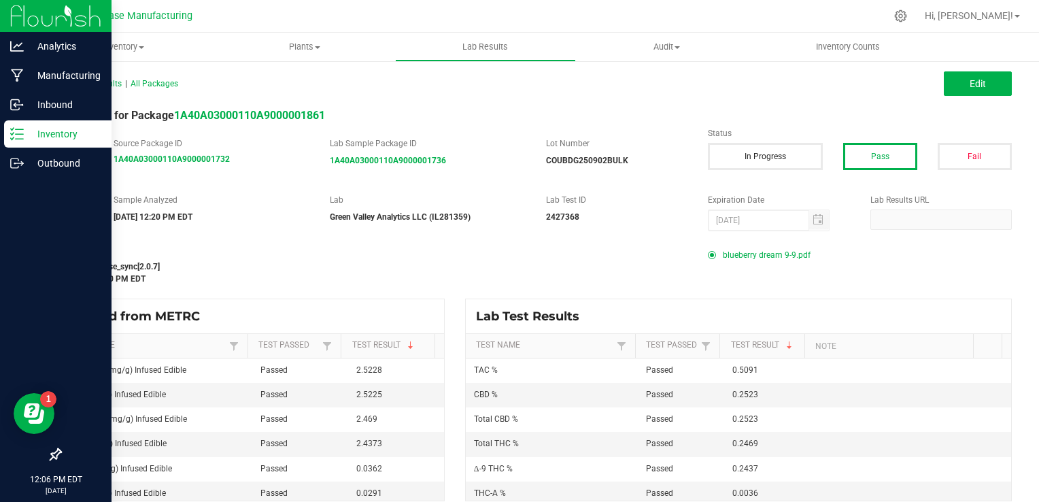
click at [27, 133] on p "Inventory" at bounding box center [65, 134] width 82 height 16
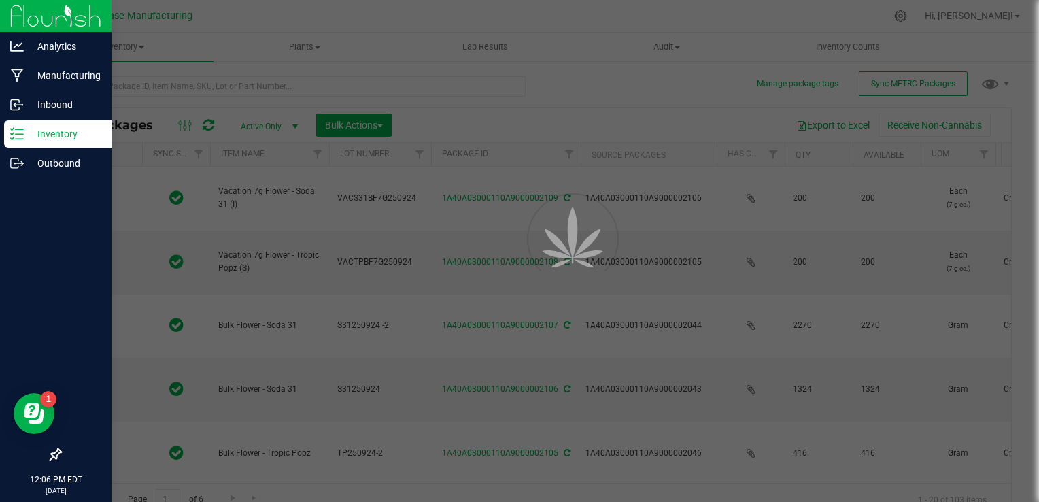
click at [165, 85] on div at bounding box center [519, 251] width 1039 height 502
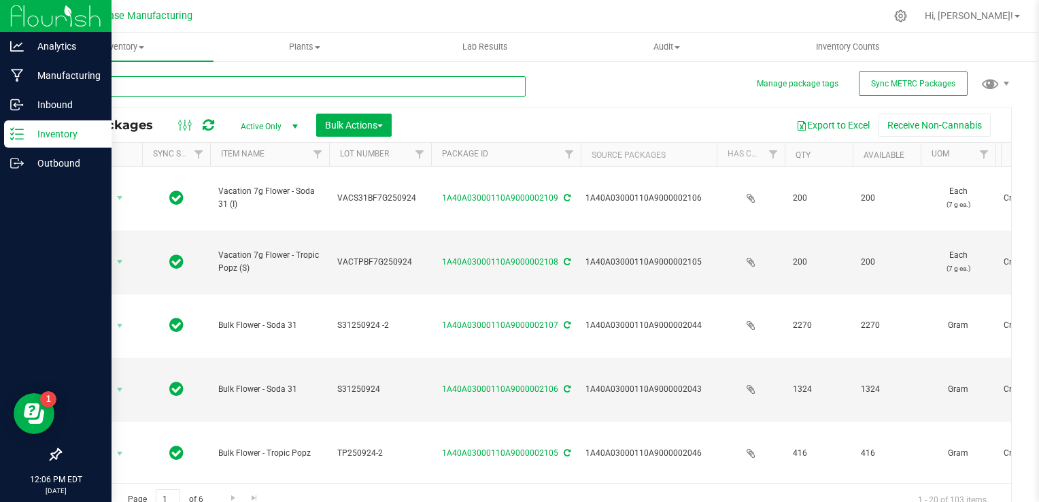
click at [165, 86] on input "text" at bounding box center [293, 86] width 466 height 20
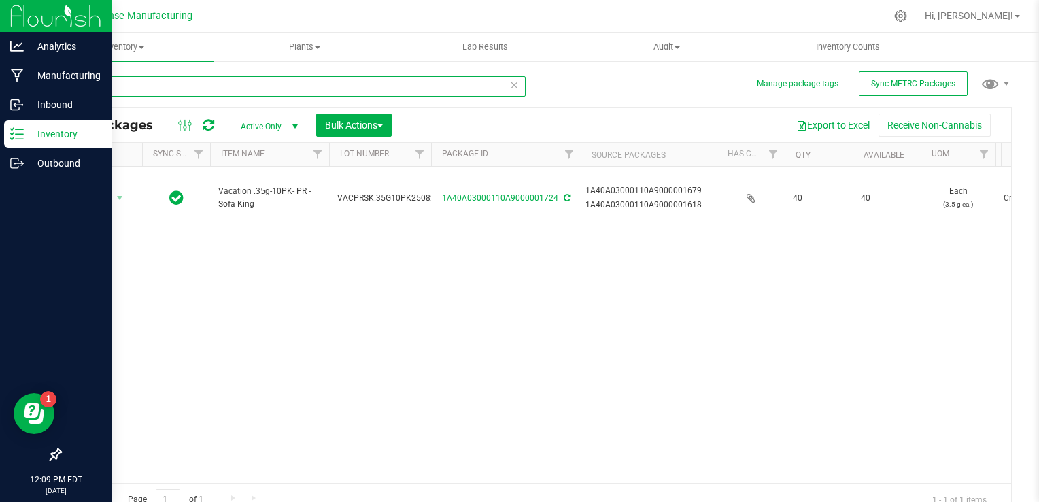
type input "1724"
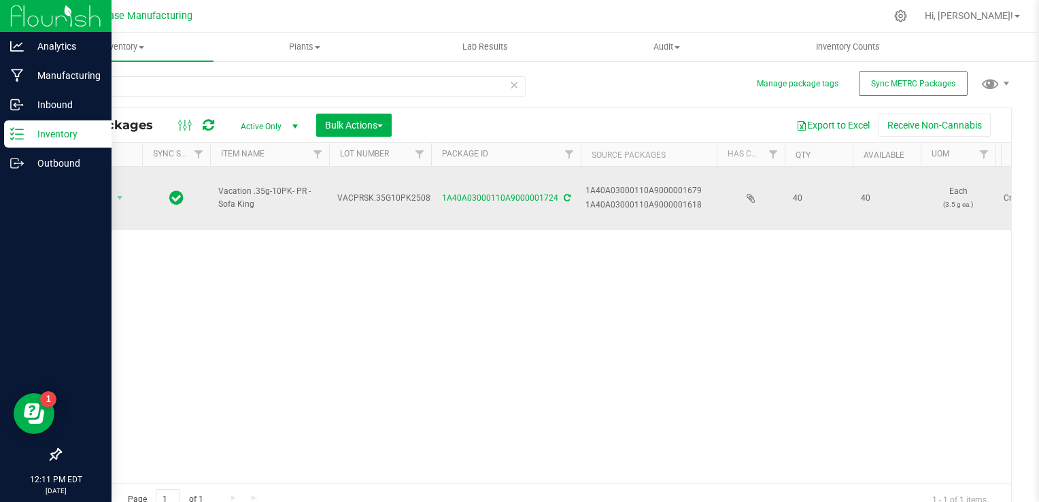
drag, startPoint x: 699, startPoint y: 191, endPoint x: 680, endPoint y: 191, distance: 18.4
click at [680, 199] on div "1A40A03000110A9000001618" at bounding box center [649, 205] width 127 height 13
copy div "1618"
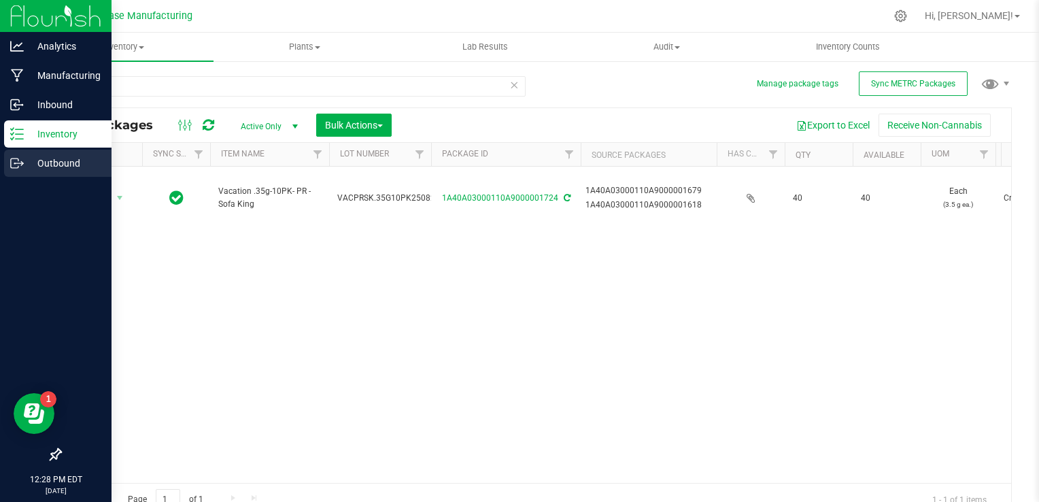
click at [27, 161] on p "Outbound" at bounding box center [65, 163] width 82 height 16
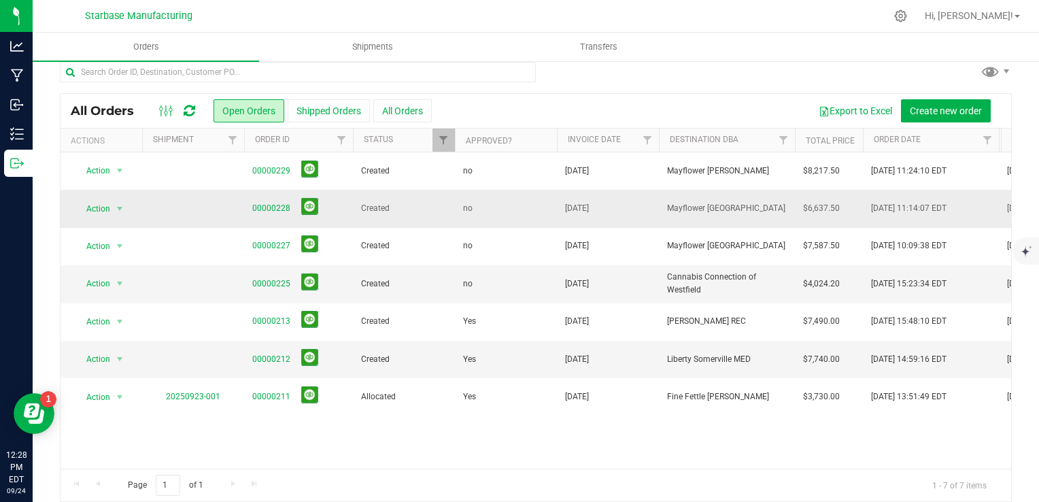
scroll to position [24, 0]
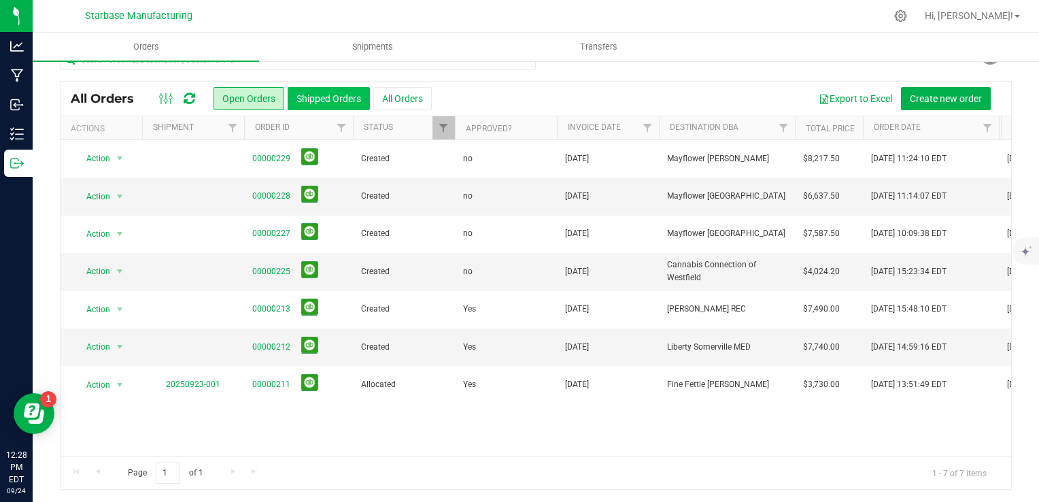
click at [329, 93] on button "Shipped Orders" at bounding box center [329, 98] width 82 height 23
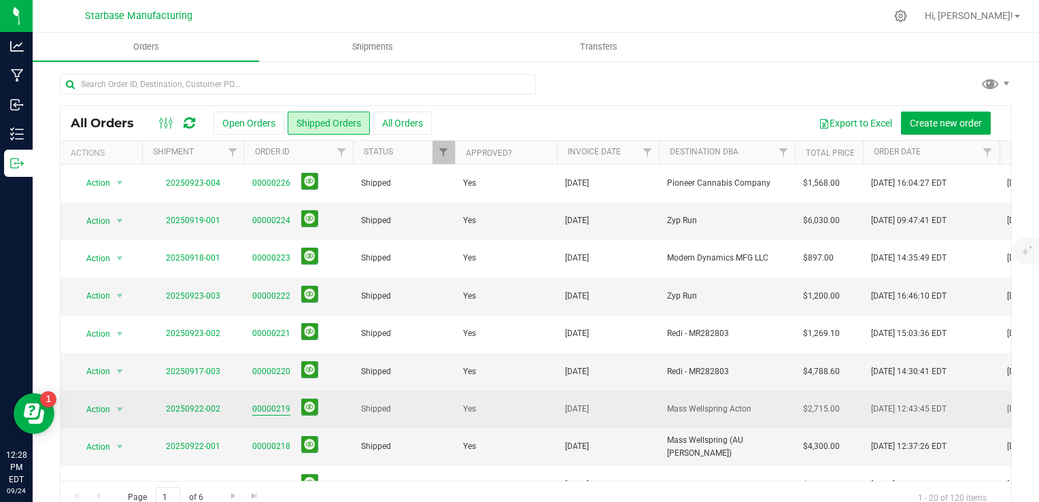
scroll to position [136, 0]
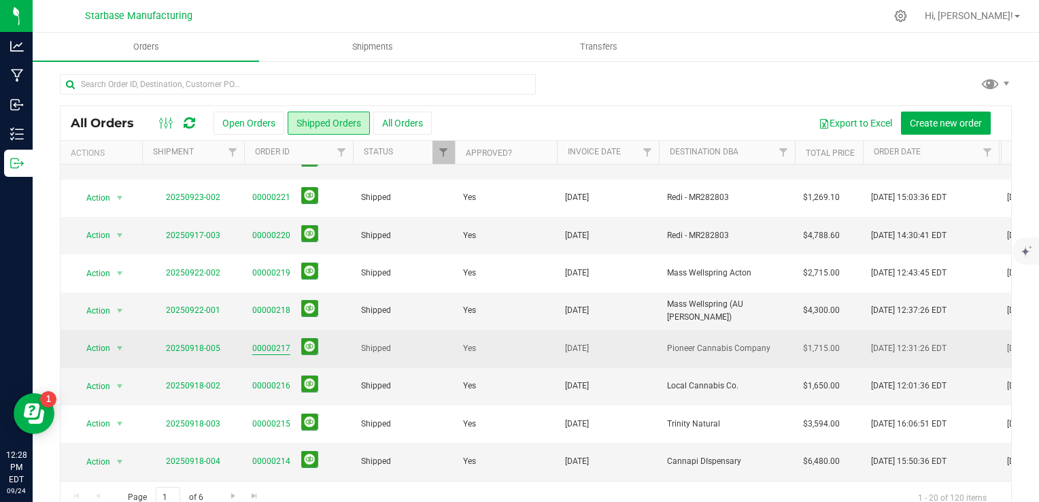
click at [278, 344] on link "00000217" at bounding box center [271, 348] width 38 height 13
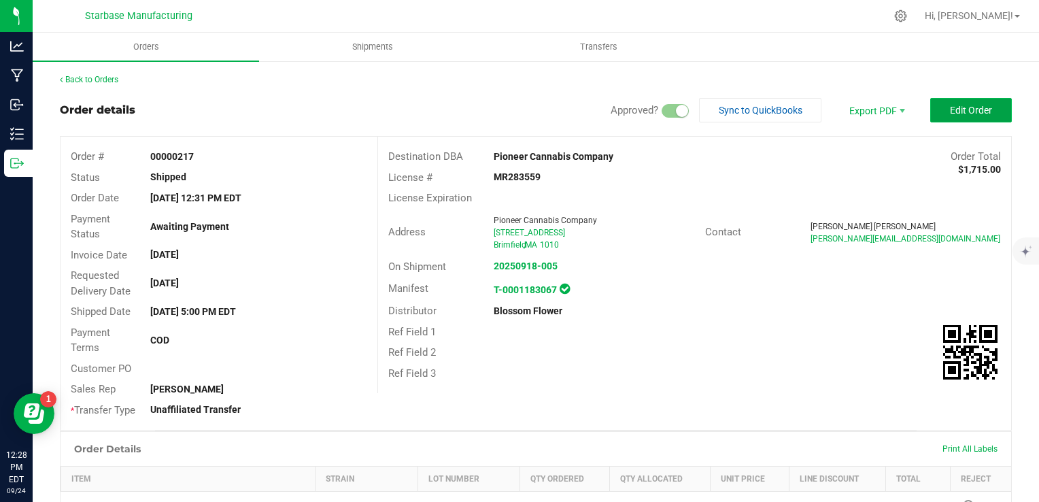
click at [950, 109] on span "Edit Order" at bounding box center [971, 110] width 42 height 11
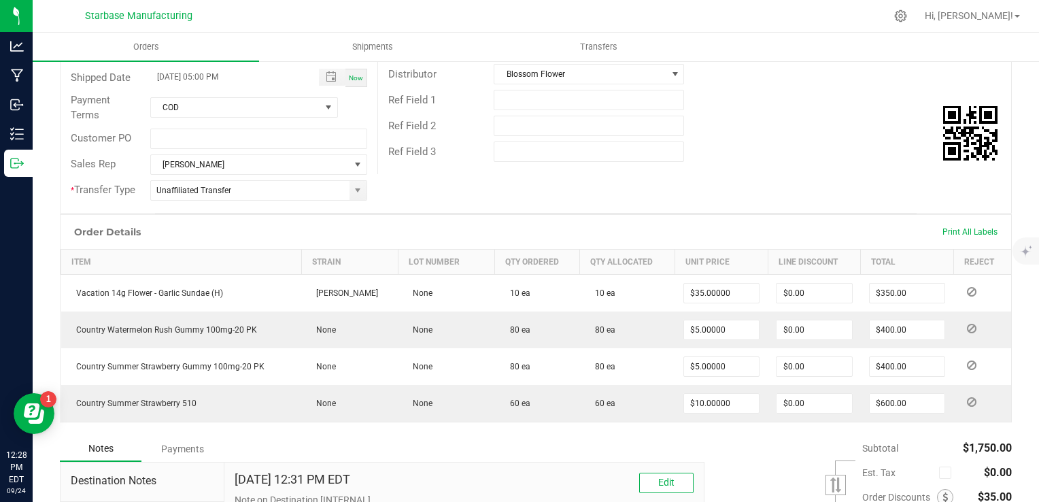
scroll to position [272, 0]
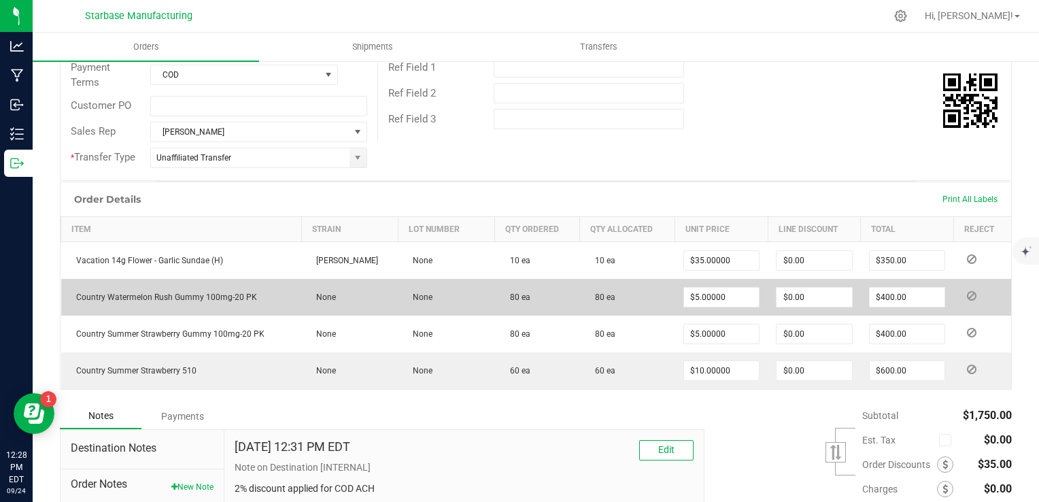
click at [967, 292] on icon at bounding box center [972, 296] width 10 height 8
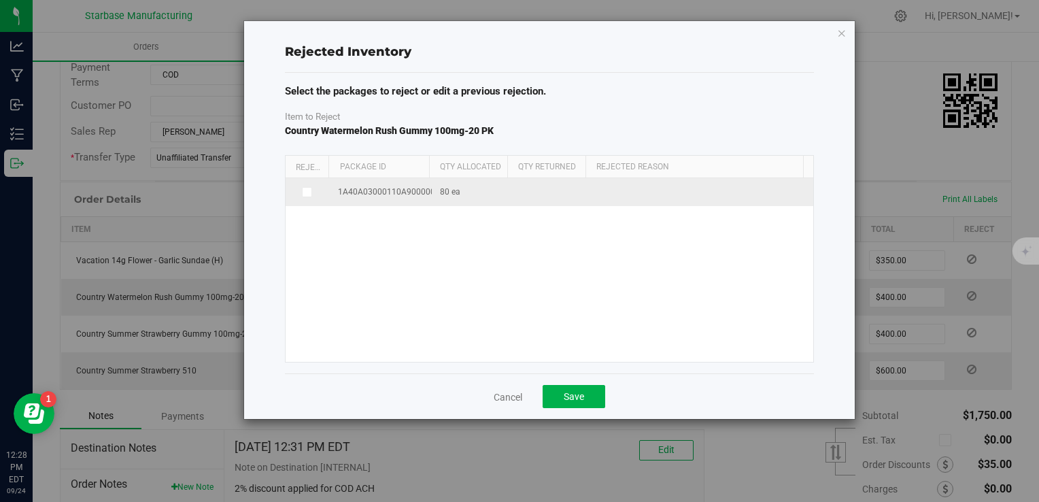
click at [303, 192] on icon at bounding box center [306, 192] width 7 height 0
click at [0, 0] on input "checkbox" at bounding box center [0, 0] width 0 height 0
click at [604, 191] on span at bounding box center [693, 193] width 187 height 19
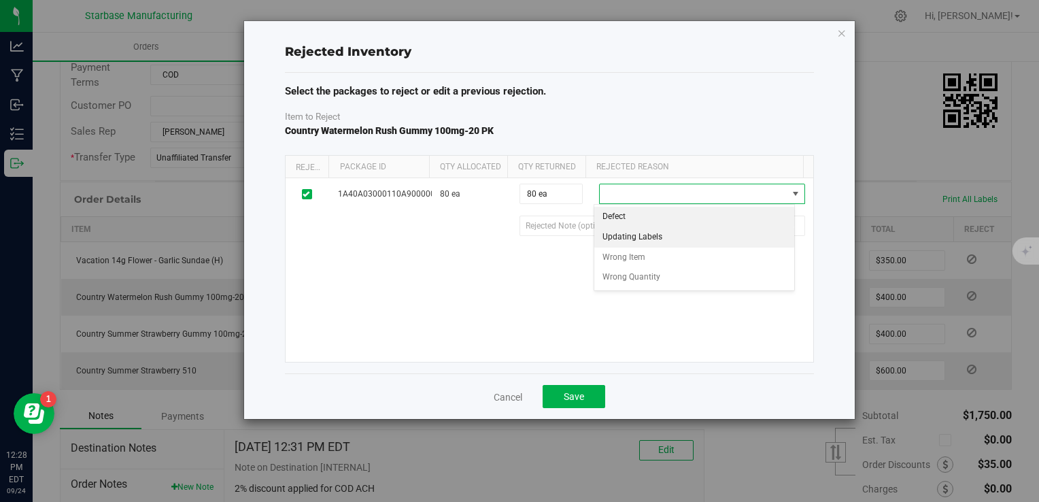
click at [632, 240] on li "Updating Labels" at bounding box center [695, 237] width 200 height 20
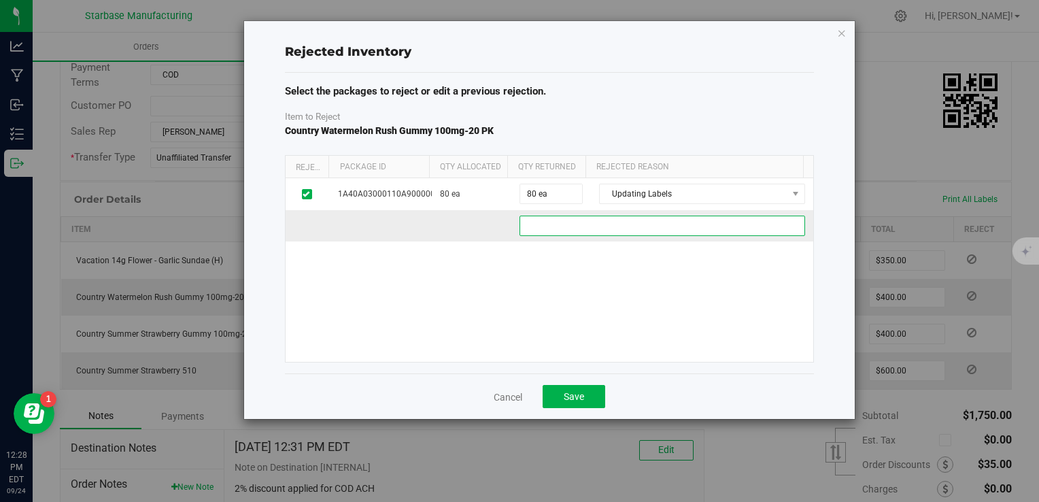
click at [622, 231] on 3c8fb783-8440-4811-9367-c60bb8f79d07 "text" at bounding box center [663, 226] width 286 height 20
type 3c8fb783-8440-4811-9367-c60bb8f79d07 "T"
type 3c8fb783-8440-4811-9367-c60bb8f79d07 "Wrong tag went with order, coming back to put correct metrc tag."
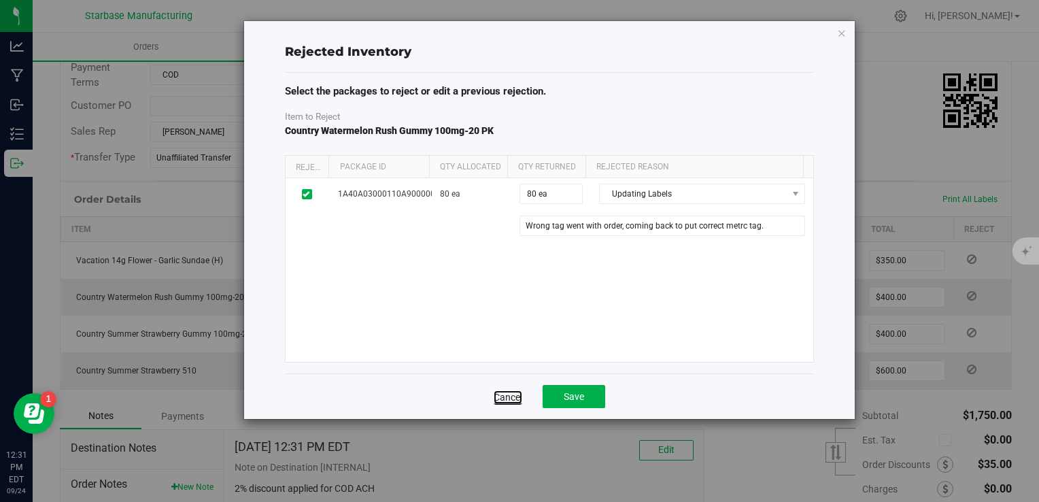
click at [514, 397] on link "Cancel" at bounding box center [508, 397] width 29 height 14
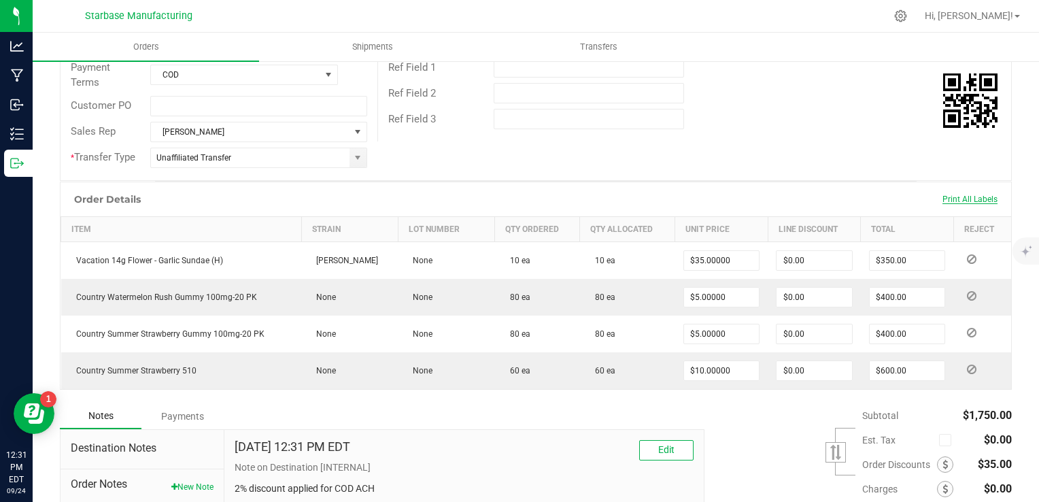
click at [949, 197] on span "Print All Labels" at bounding box center [970, 200] width 55 height 10
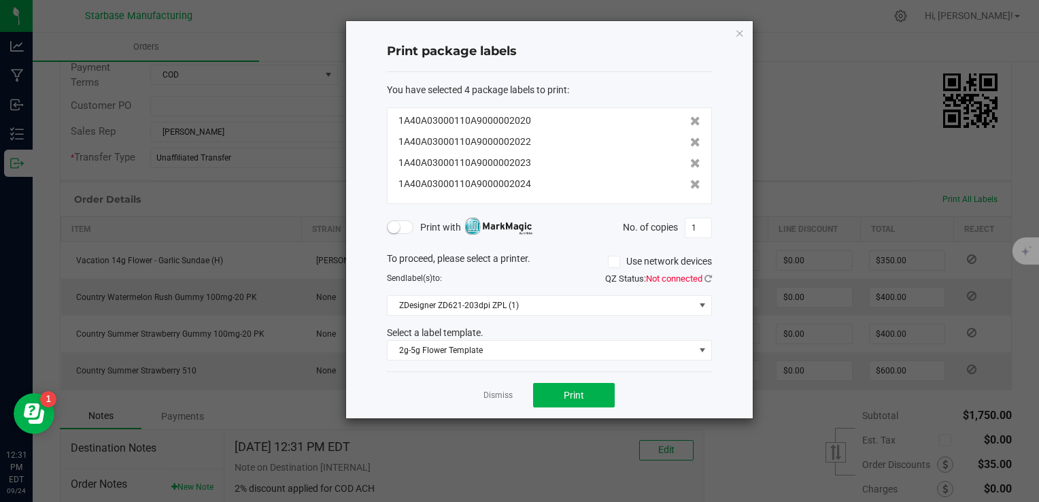
click at [502, 390] on link "Dismiss" at bounding box center [498, 396] width 29 height 12
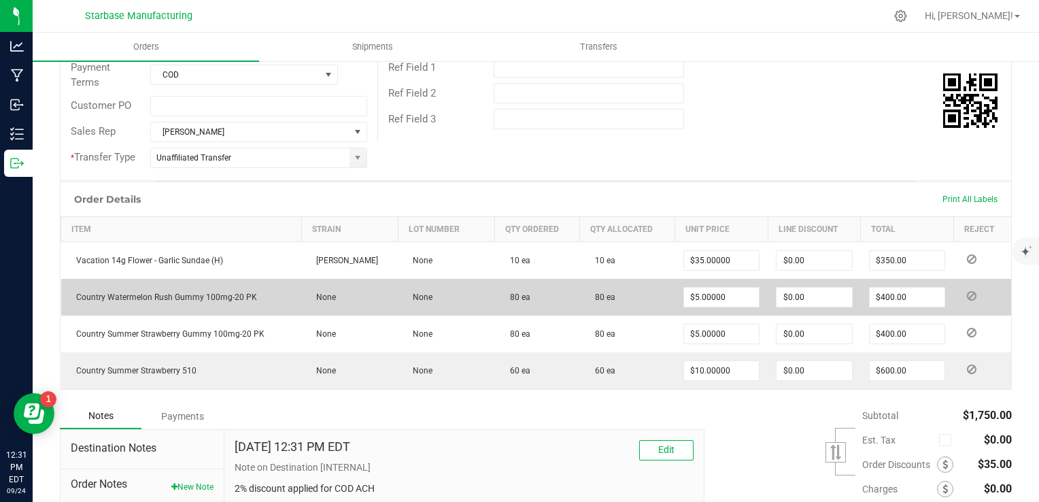
click at [967, 292] on icon at bounding box center [972, 296] width 10 height 8
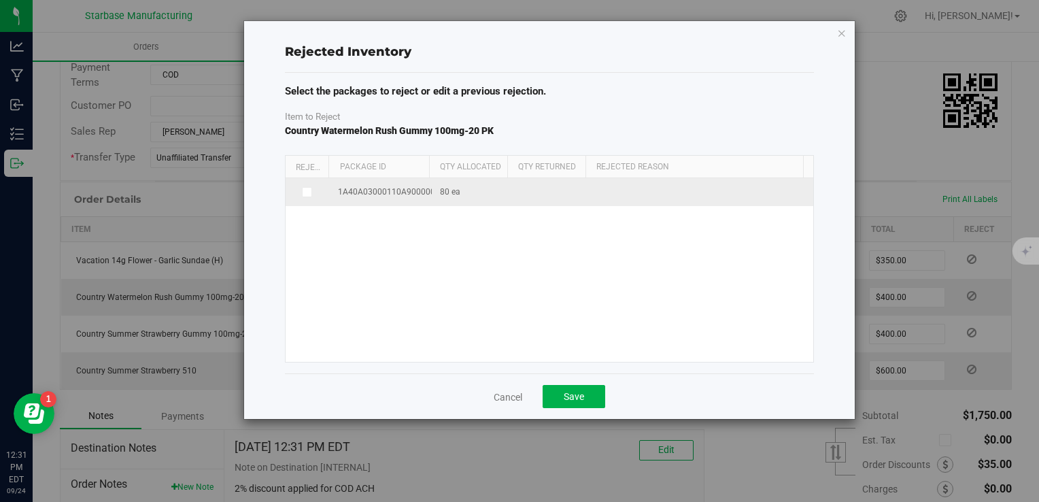
click at [305, 192] on icon at bounding box center [306, 192] width 7 height 0
click at [0, 0] on input "checkbox" at bounding box center [0, 0] width 0 height 0
click at [631, 189] on span at bounding box center [693, 193] width 187 height 19
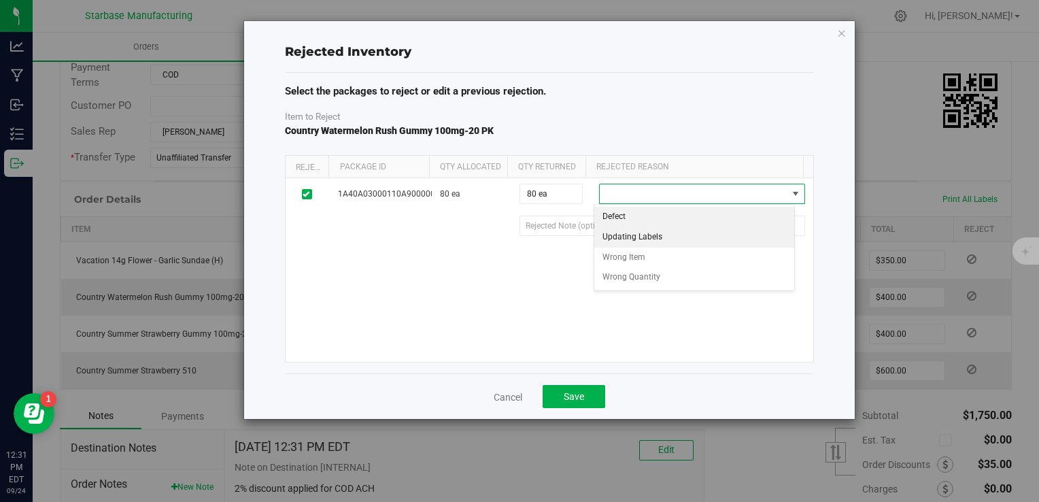
click at [639, 238] on li "Updating Labels" at bounding box center [695, 237] width 200 height 20
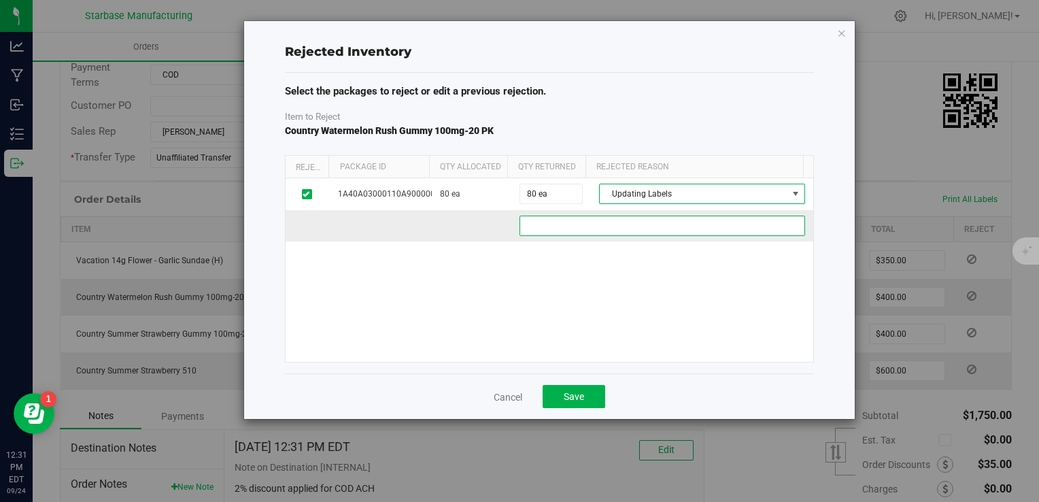
click at [605, 230] on f61e700e-c189-4769-8c7f-e4143c54a38c "text" at bounding box center [663, 226] width 286 height 20
type f61e700e-c189-4769-8c7f-e4143c54a38c "Wrong tag went with order, coming back to put correct metrc tag."
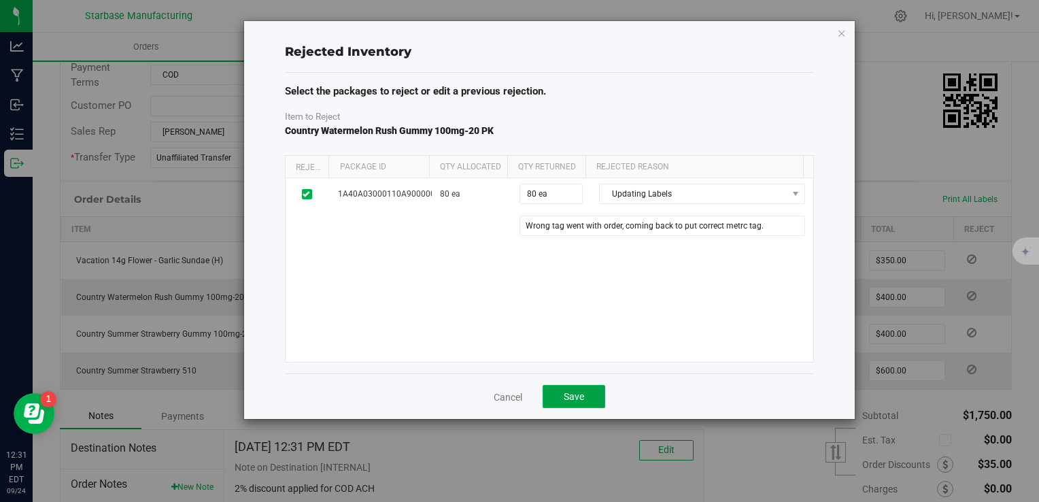
click at [582, 391] on span "Save" at bounding box center [574, 396] width 20 height 11
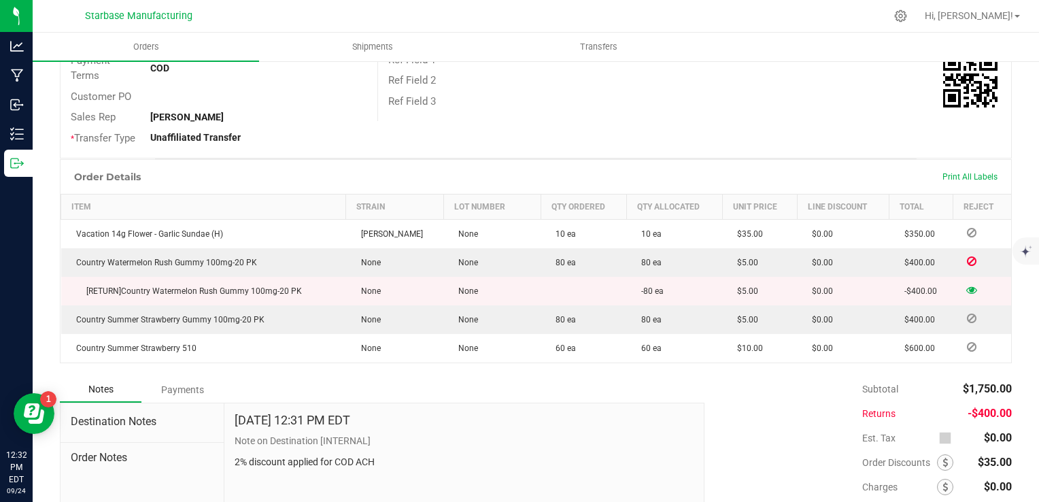
scroll to position [0, 0]
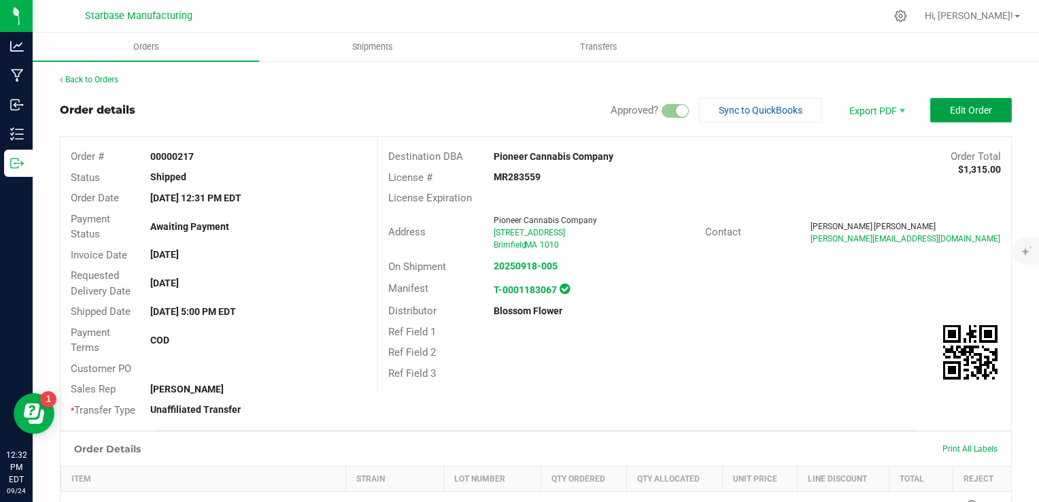
click at [969, 114] on span "Edit Order" at bounding box center [971, 110] width 42 height 11
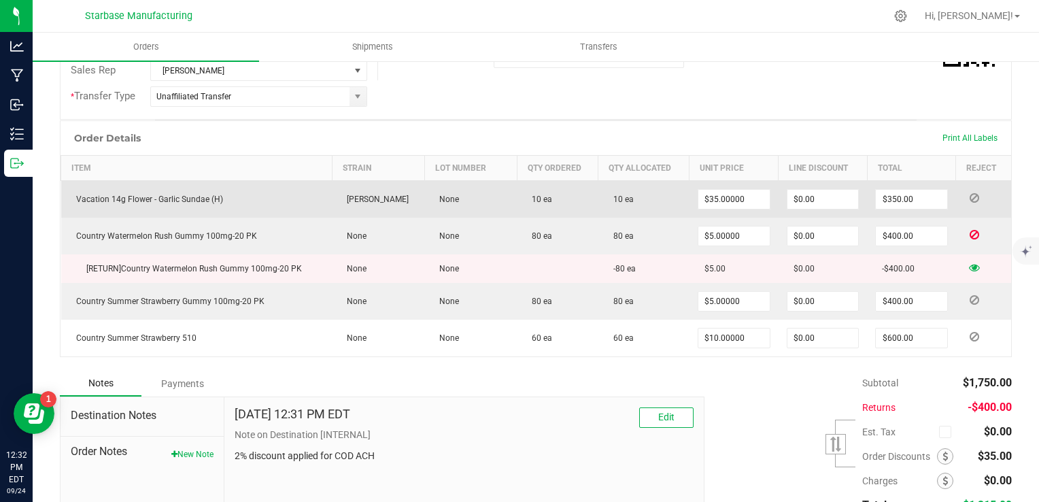
scroll to position [340, 0]
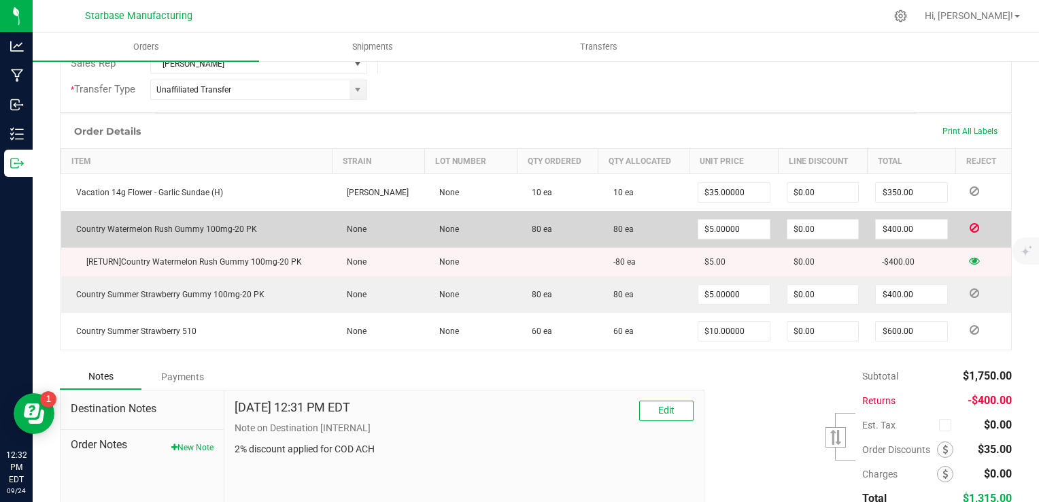
click at [970, 226] on icon at bounding box center [975, 228] width 10 height 8
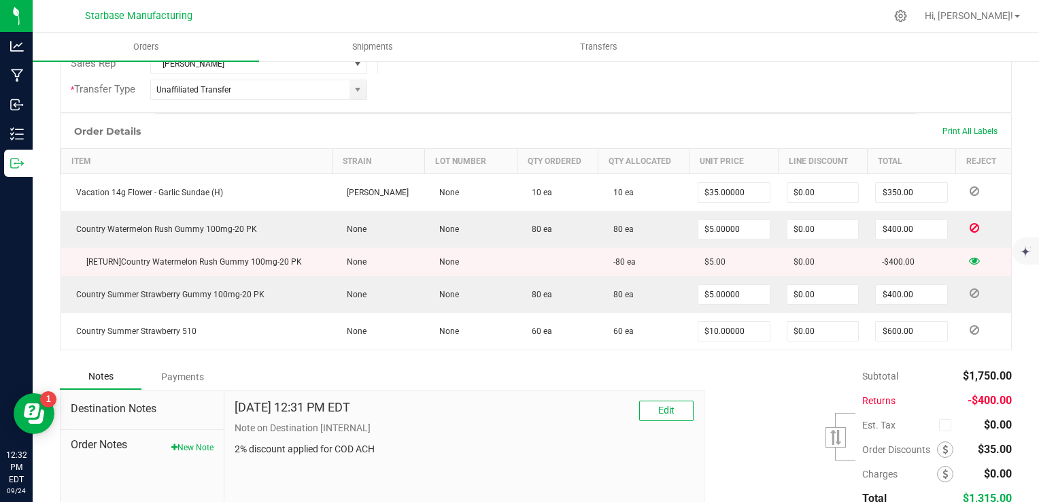
click at [969, 257] on icon at bounding box center [974, 260] width 11 height 8
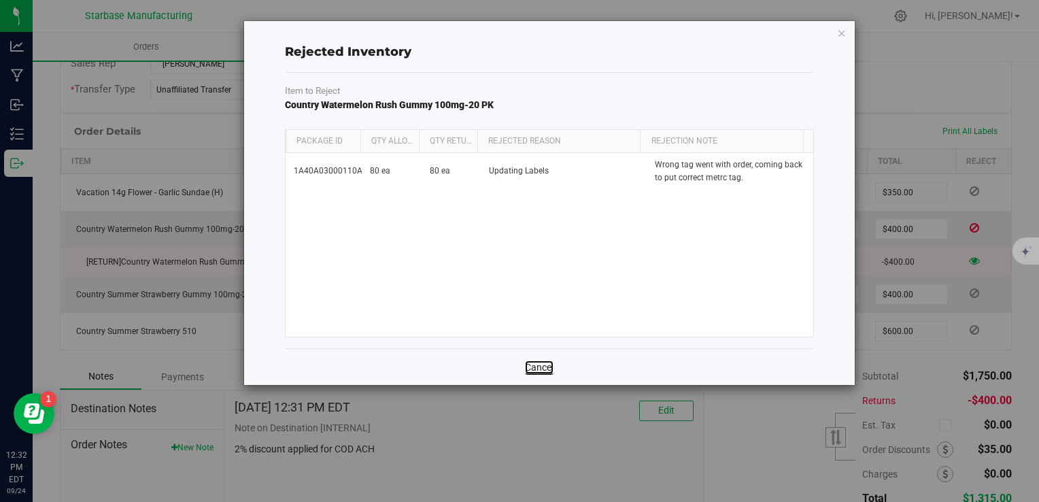
click at [543, 365] on link "Cancel" at bounding box center [539, 368] width 29 height 14
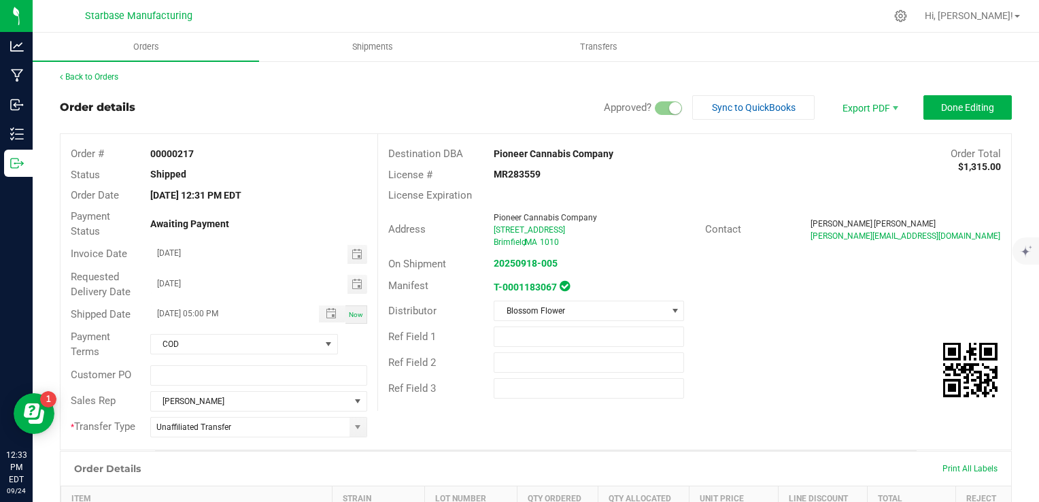
scroll to position [0, 0]
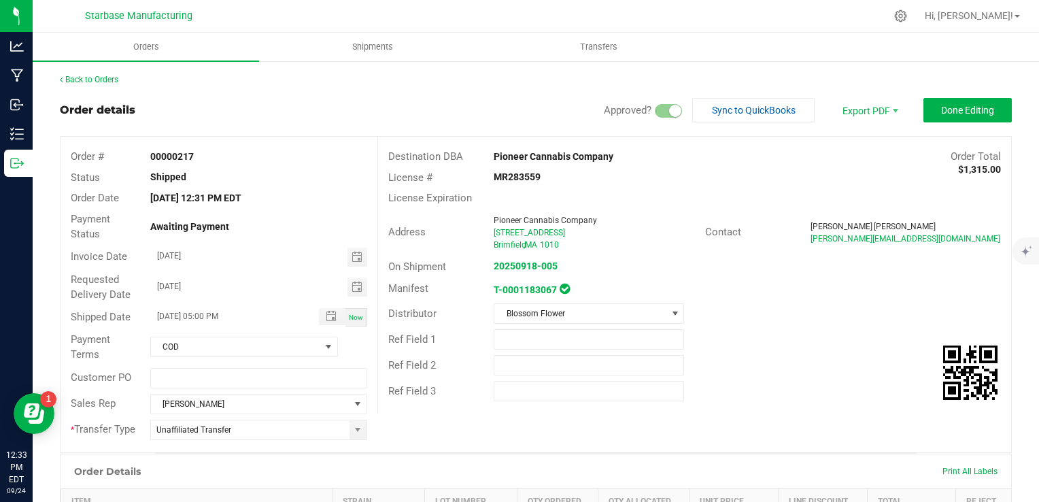
click at [755, 353] on div "Ref Field 2" at bounding box center [694, 365] width 633 height 26
click at [948, 110] on span "Done Editing" at bounding box center [968, 110] width 53 height 11
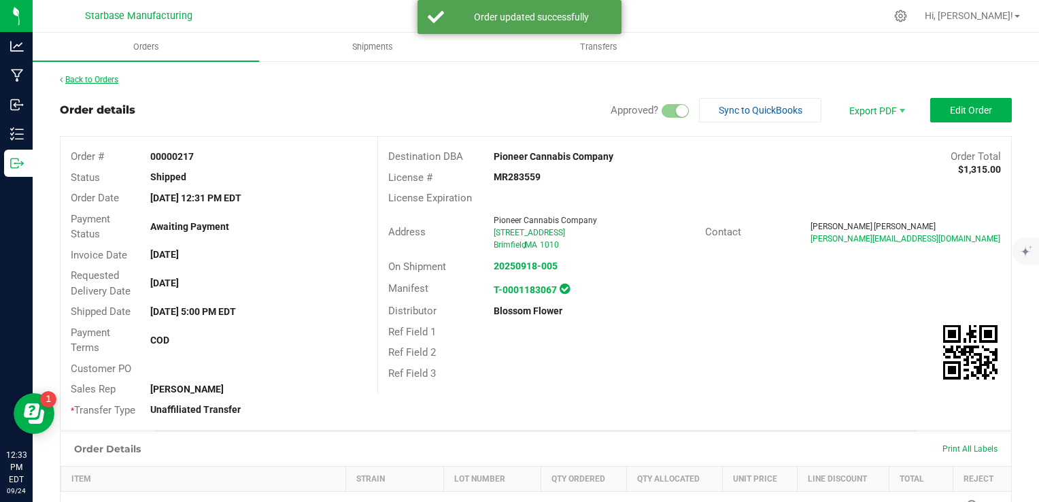
drag, startPoint x: 119, startPoint y: 79, endPoint x: 112, endPoint y: 79, distance: 7.5
click at [112, 79] on link "Back to Orders" at bounding box center [89, 80] width 59 height 10
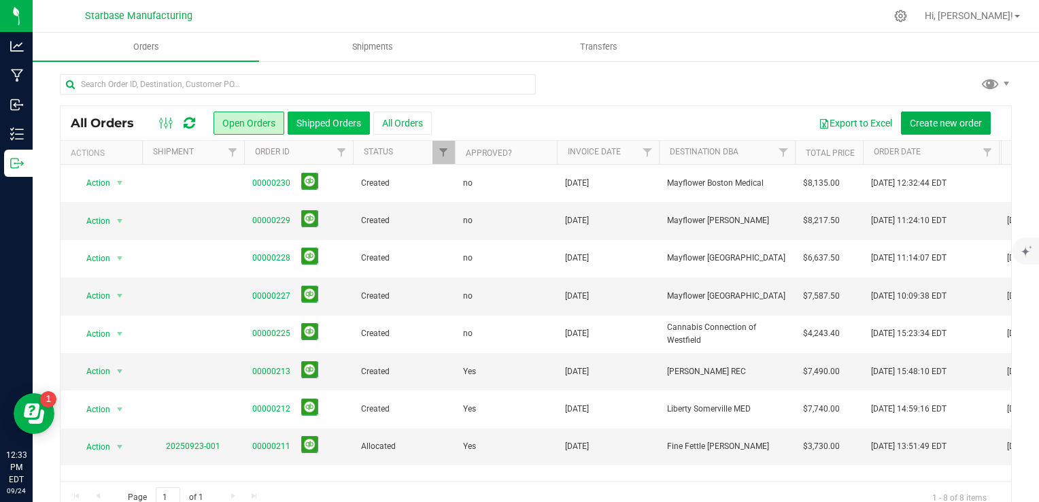
click at [333, 121] on button "Shipped Orders" at bounding box center [329, 123] width 82 height 23
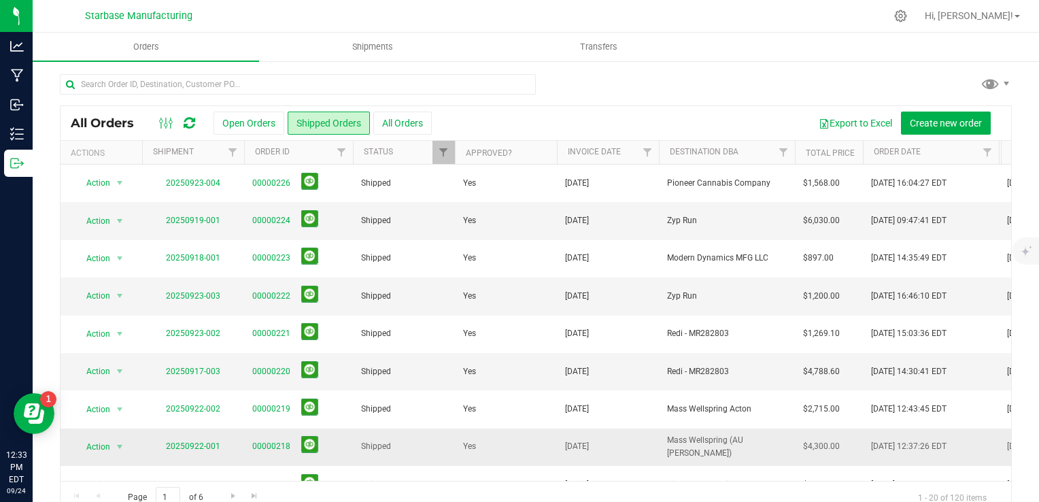
scroll to position [272, 0]
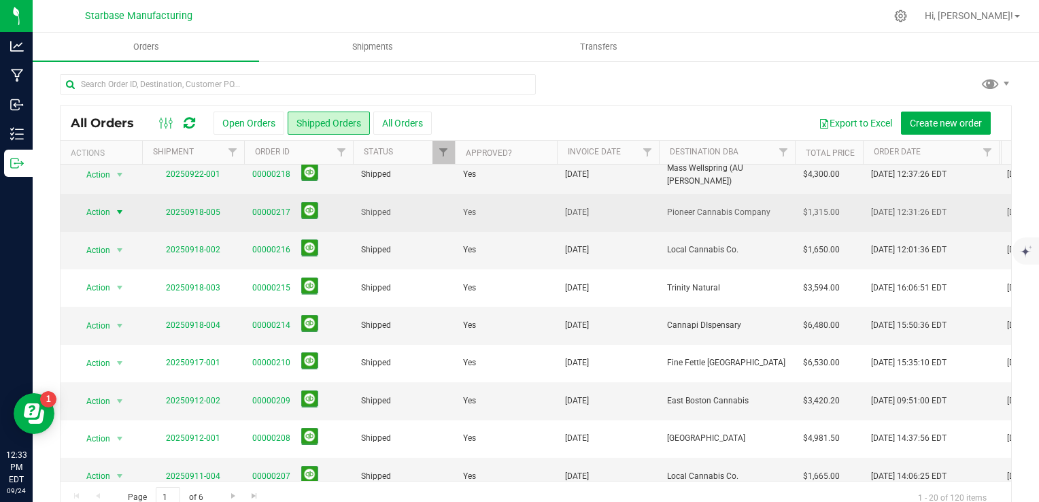
click at [120, 213] on span "select" at bounding box center [119, 212] width 11 height 11
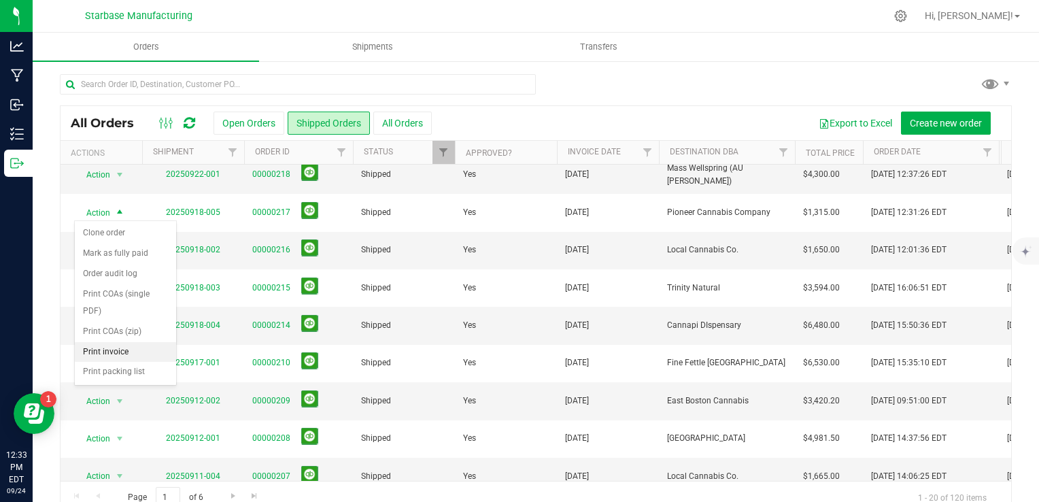
click at [114, 348] on li "Print invoice" at bounding box center [125, 352] width 101 height 20
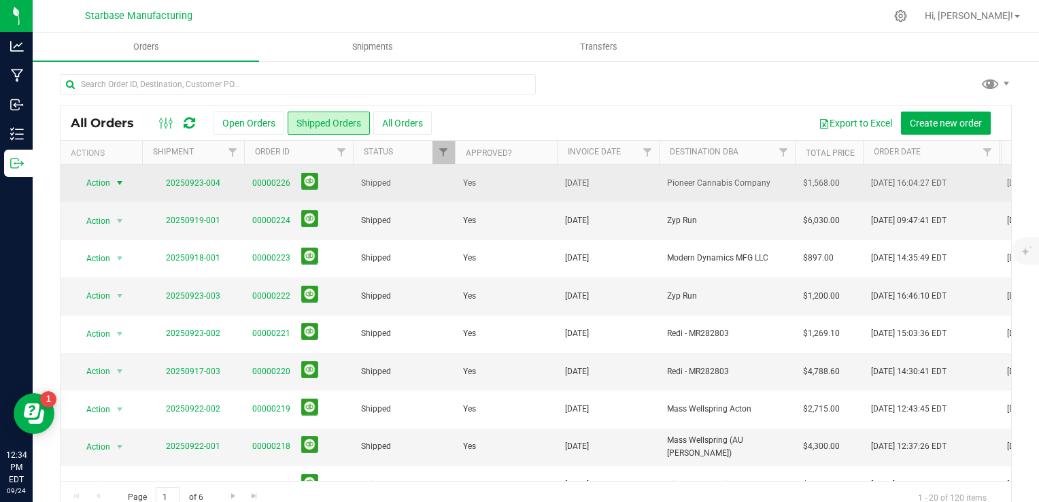
click at [120, 180] on span "select" at bounding box center [119, 183] width 11 height 11
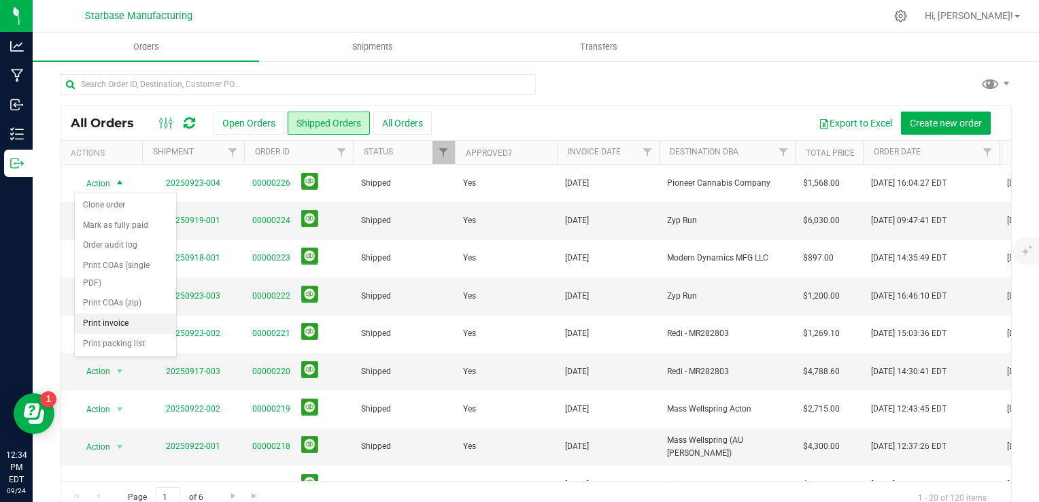
click at [133, 325] on li "Print invoice" at bounding box center [125, 324] width 101 height 20
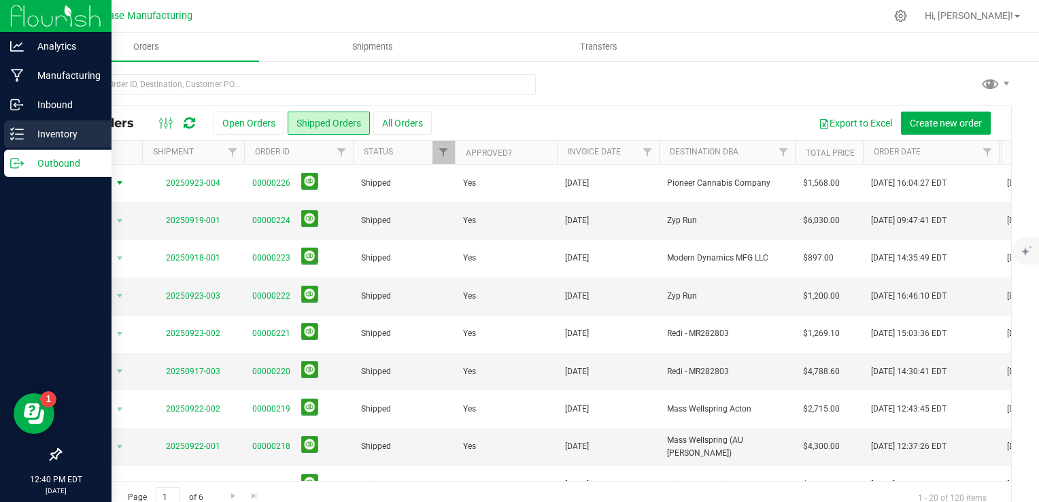
click at [27, 136] on p "Inventory" at bounding box center [65, 134] width 82 height 16
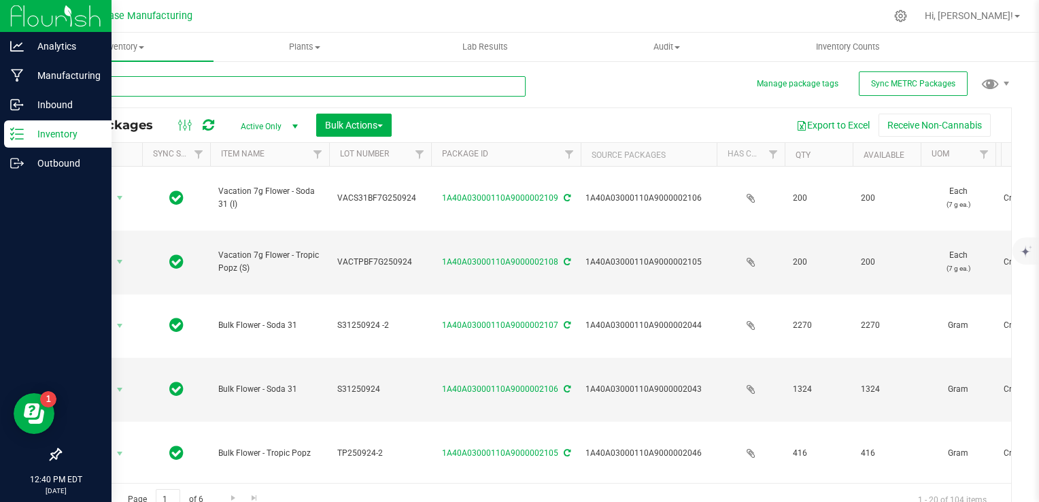
click at [141, 80] on input "text" at bounding box center [293, 86] width 466 height 20
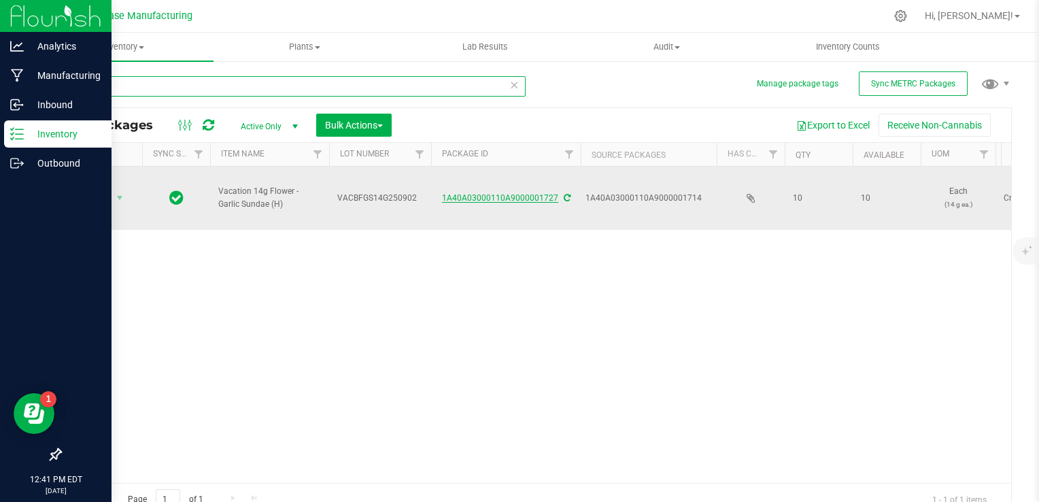
type input "1727"
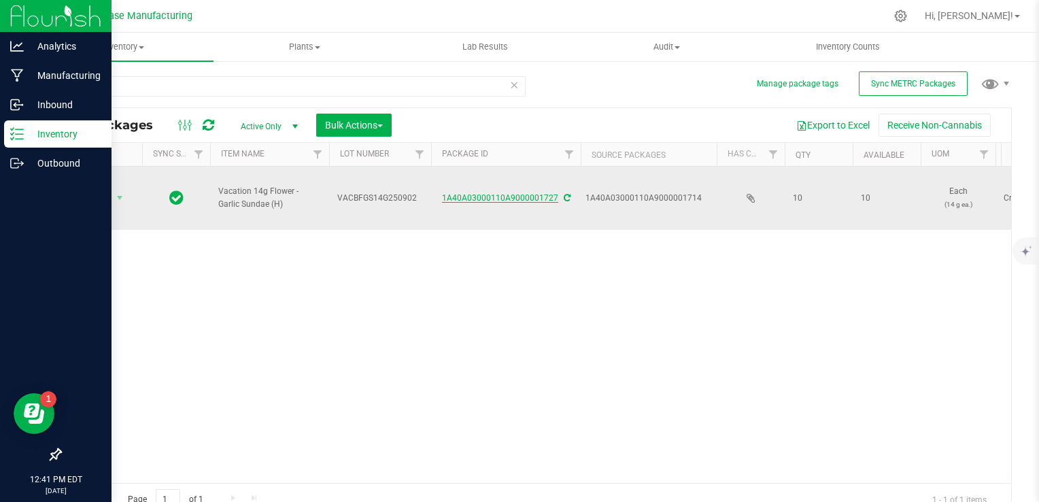
click at [490, 193] on link "1A40A03000110A9000001727" at bounding box center [500, 198] width 116 height 10
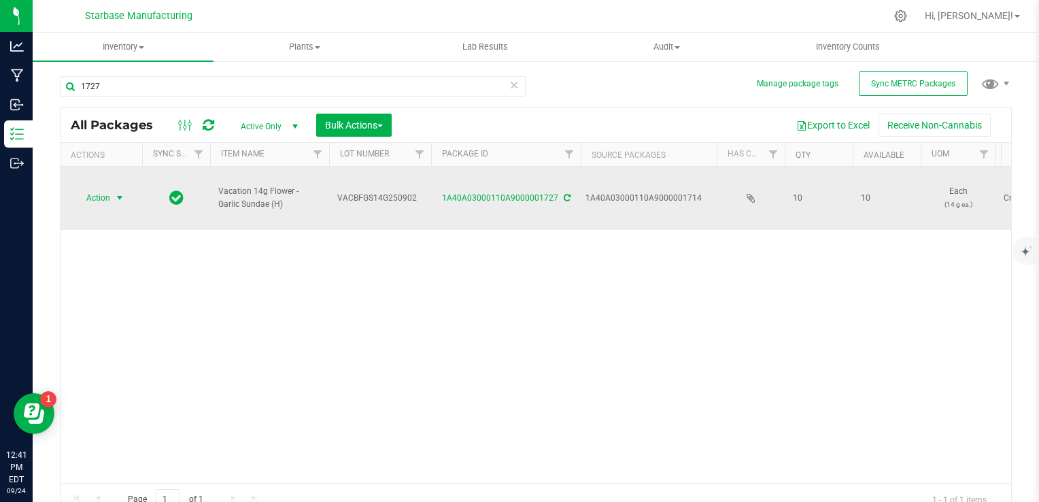
click at [116, 193] on span "select" at bounding box center [119, 198] width 11 height 11
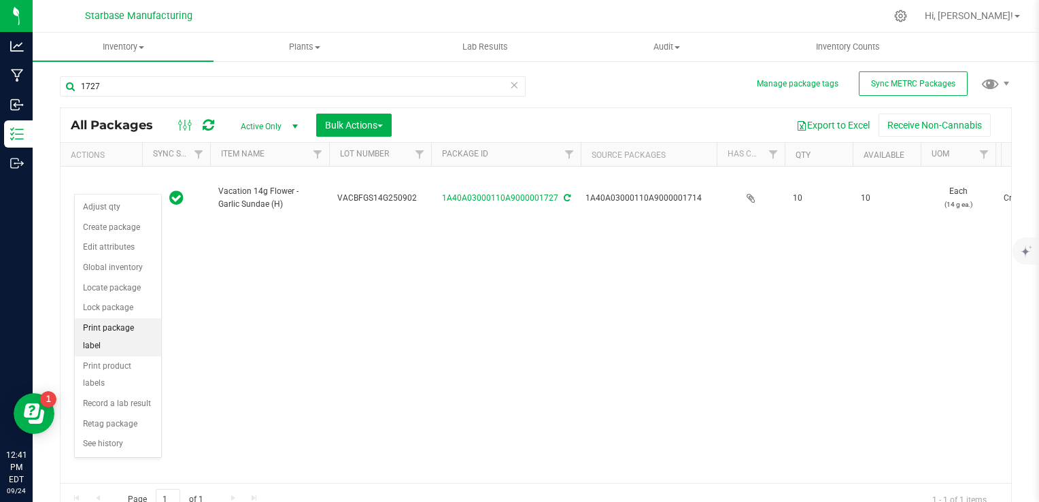
click at [123, 327] on li "Print package label" at bounding box center [118, 336] width 86 height 37
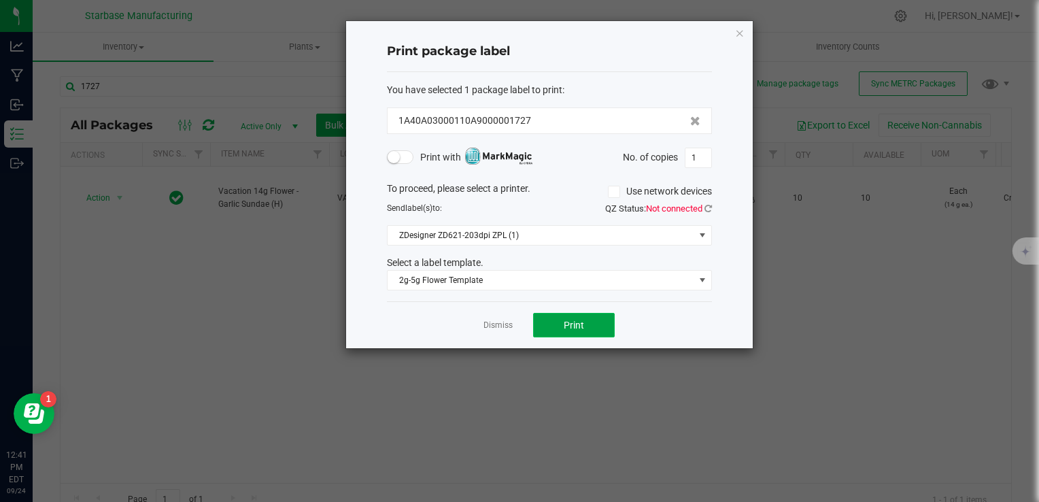
click at [586, 322] on button "Print" at bounding box center [574, 325] width 82 height 24
click at [503, 328] on link "Dismiss" at bounding box center [498, 326] width 29 height 12
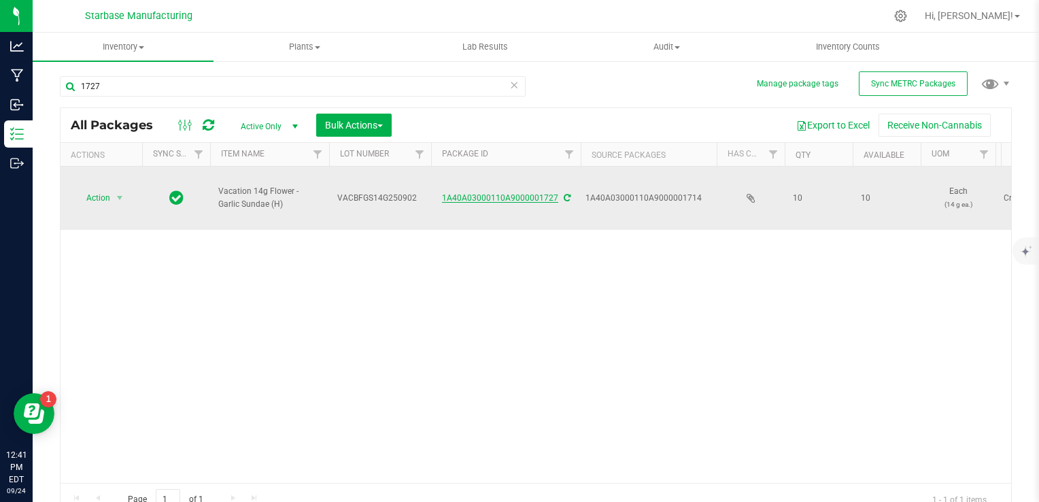
click at [520, 193] on link "1A40A03000110A9000001727" at bounding box center [500, 198] width 116 height 10
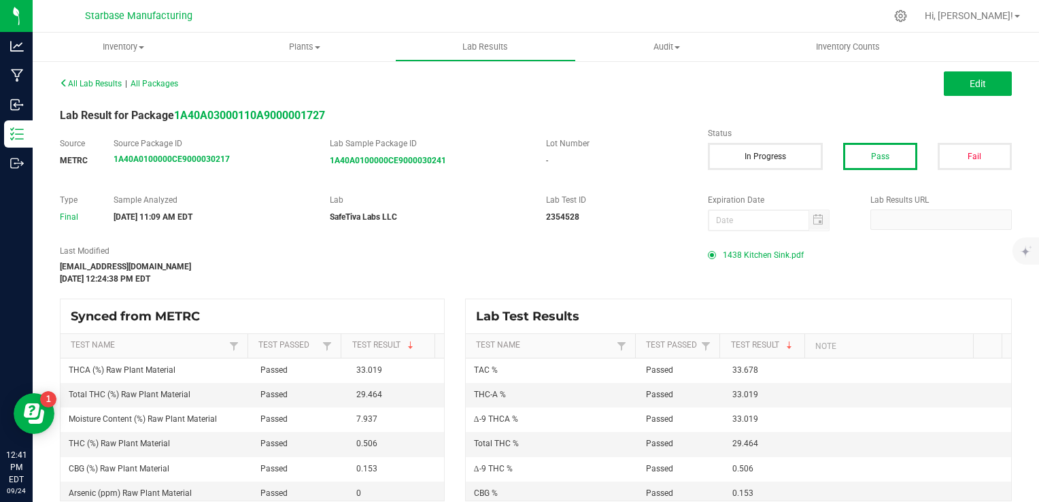
click at [752, 254] on span "1438 Kitchen Sink.pdf" at bounding box center [763, 255] width 81 height 20
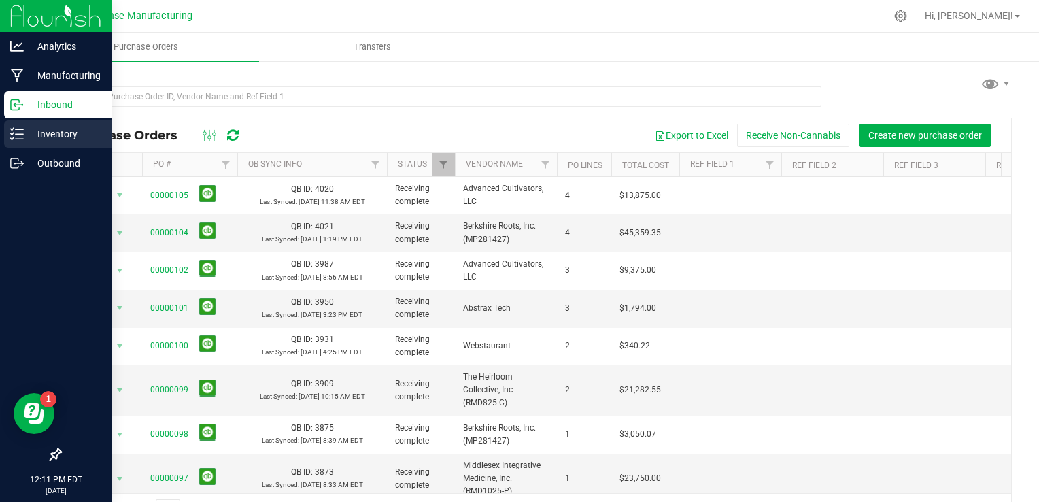
click at [27, 127] on p "Inventory" at bounding box center [65, 134] width 82 height 16
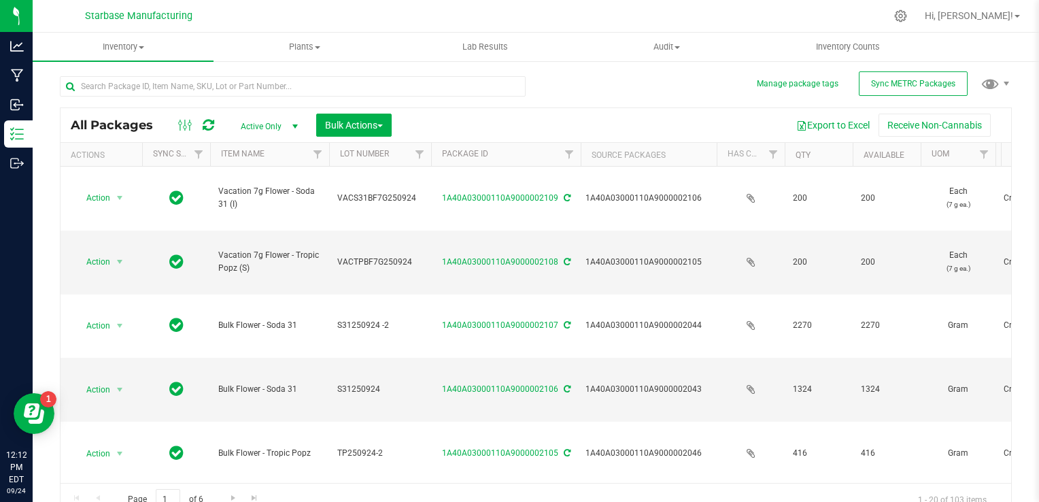
click at [282, 126] on span "Active Only" at bounding box center [266, 126] width 75 height 19
click at [269, 200] on li "All" at bounding box center [265, 209] width 73 height 20
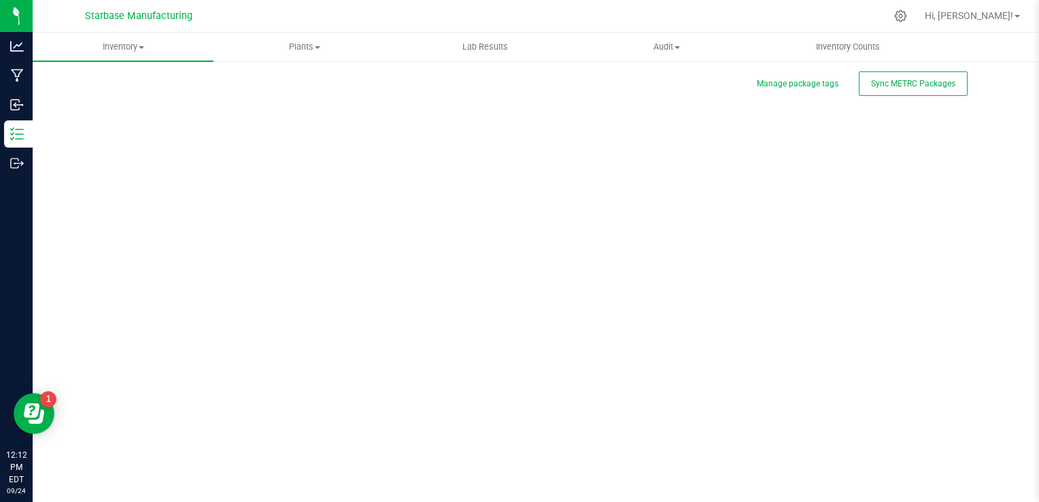
click at [229, 85] on div "Manage package tags Sync METRC Packages Scan Packages 0" at bounding box center [536, 272] width 952 height 398
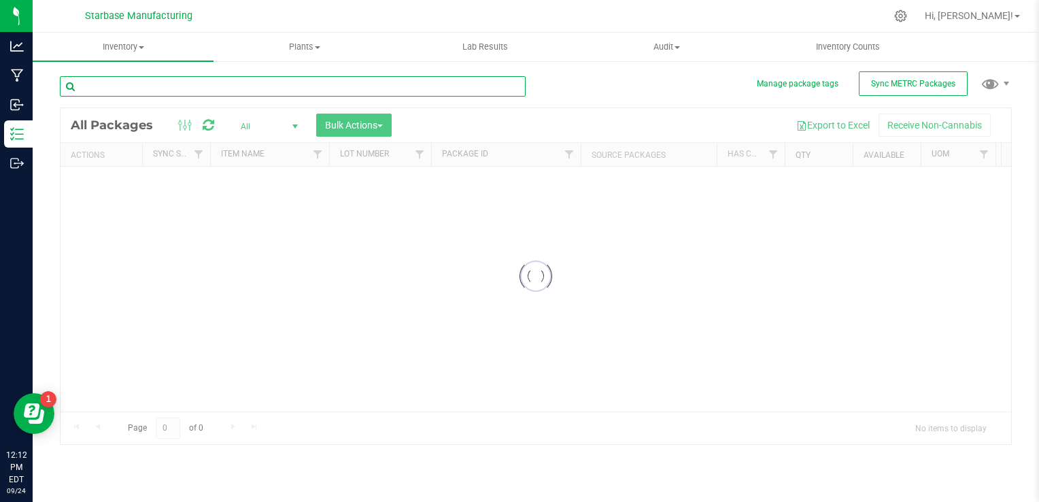
click at [229, 85] on input "text" at bounding box center [293, 86] width 466 height 20
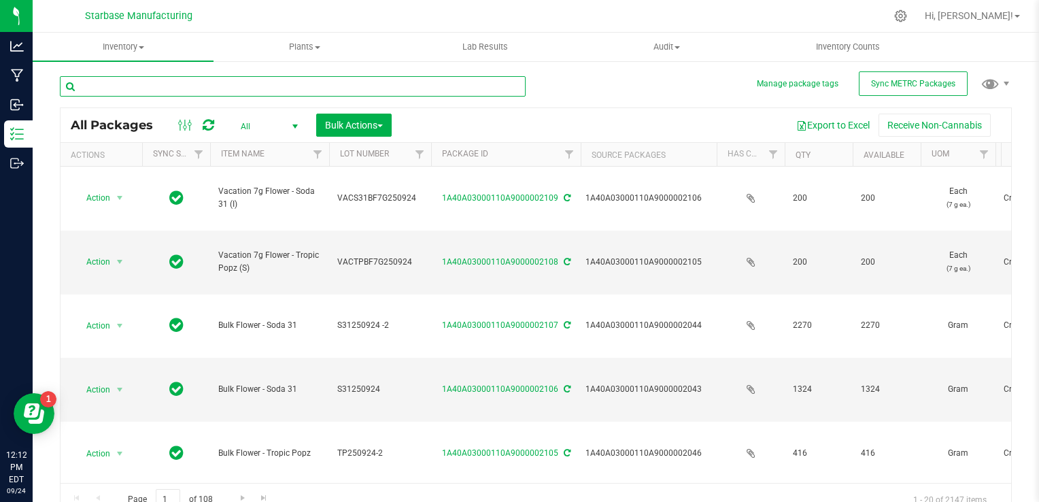
paste input "1618"
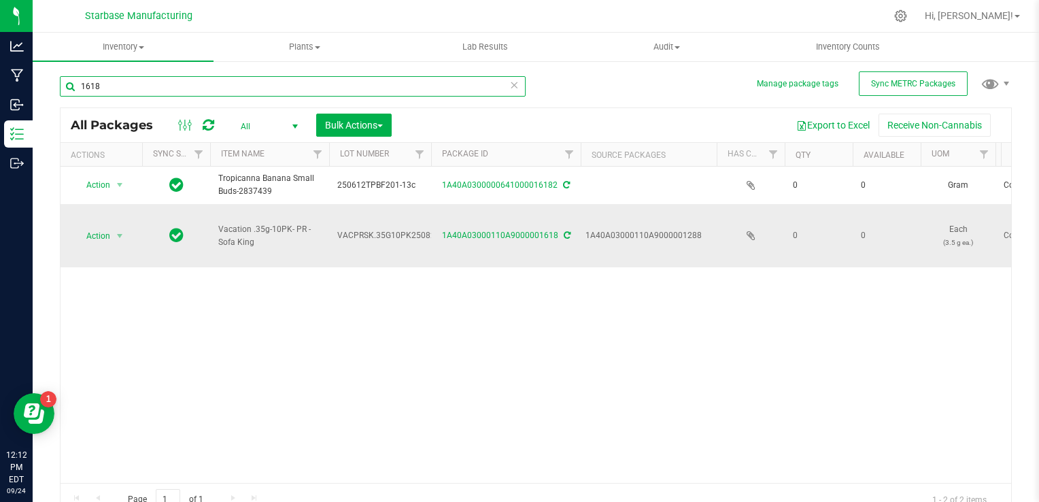
type input "1618"
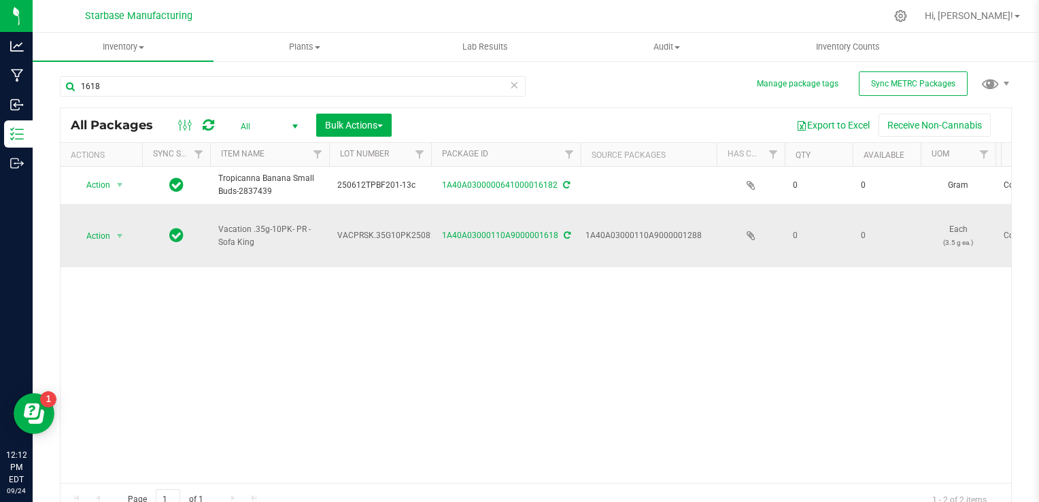
click at [391, 229] on span "VACPRSK.35G10PK250826" at bounding box center [388, 235] width 103 height 13
click at [327, 301] on div "Action Action Adjust qty Edit attributes Global inventory Locate package Print …" at bounding box center [536, 325] width 951 height 316
click at [116, 231] on span "select" at bounding box center [119, 236] width 11 height 11
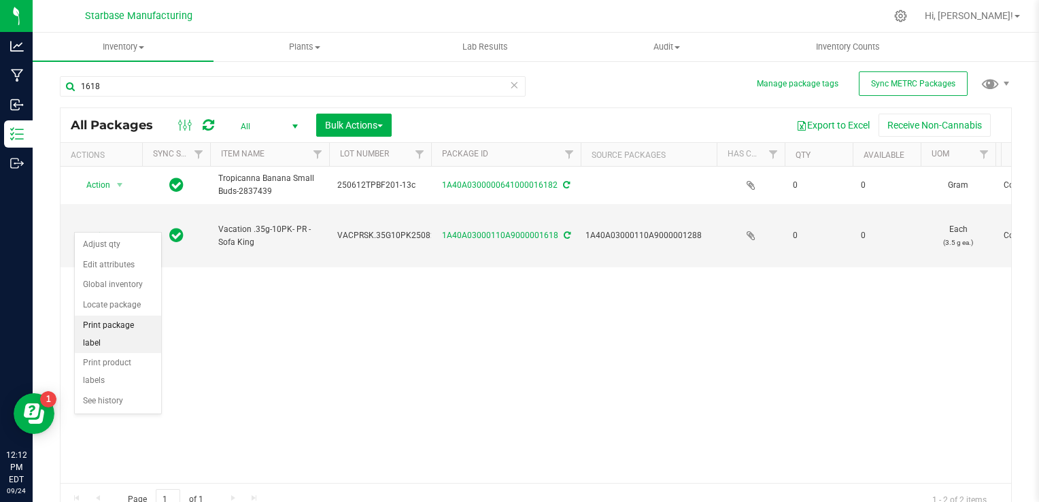
click at [127, 320] on li "Print package label" at bounding box center [118, 334] width 86 height 37
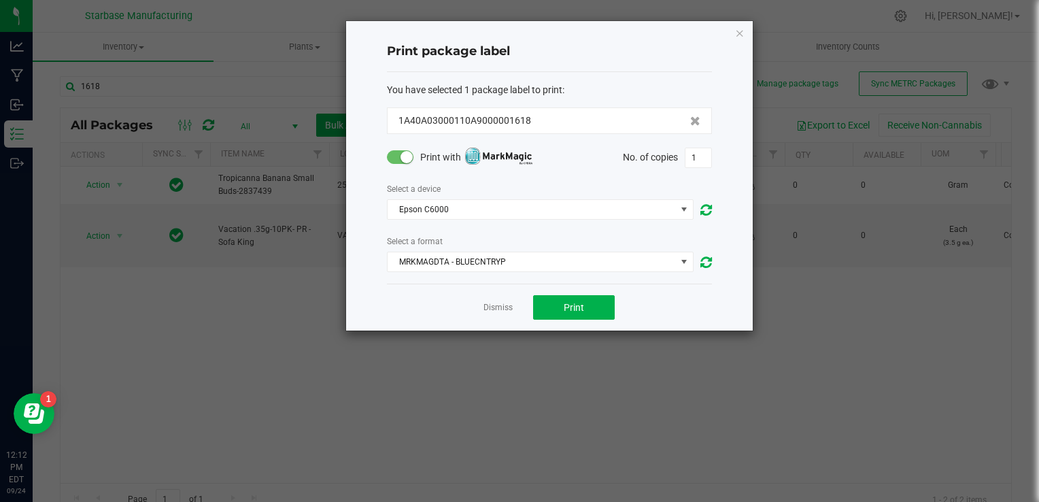
click at [405, 158] on small at bounding box center [407, 157] width 12 height 12
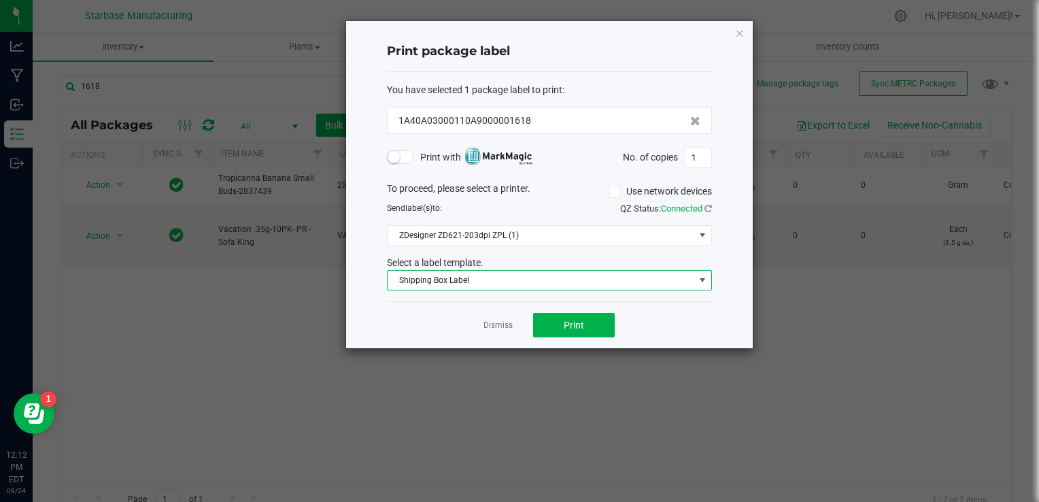
click at [530, 281] on span "Shipping Box Label" at bounding box center [541, 280] width 307 height 19
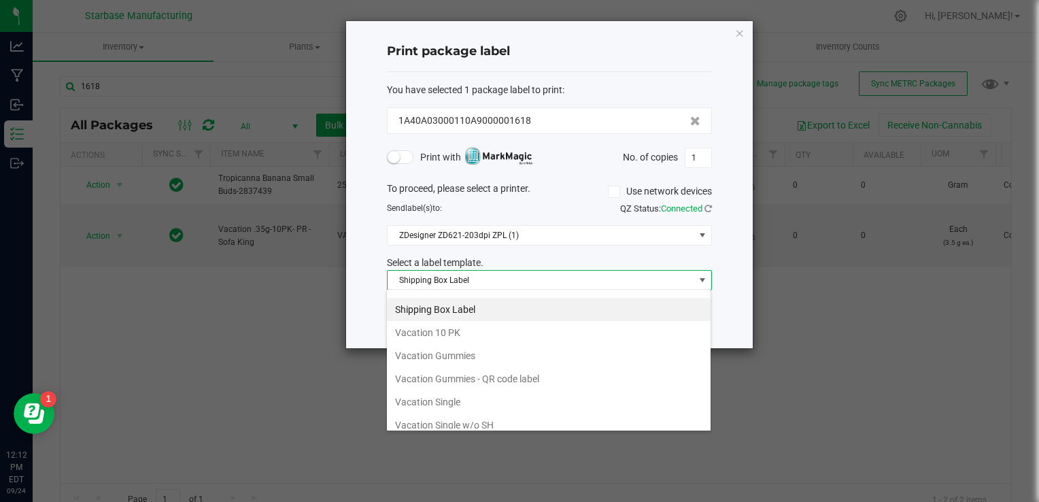
scroll to position [204, 0]
click at [489, 305] on li "Vacation 10 PK" at bounding box center [549, 308] width 324 height 23
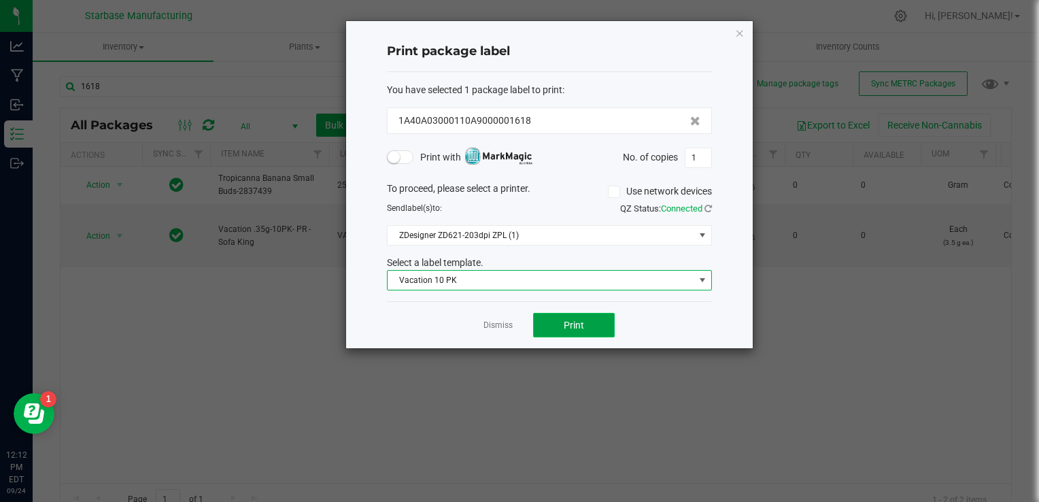
click at [579, 325] on span "Print" at bounding box center [574, 325] width 20 height 11
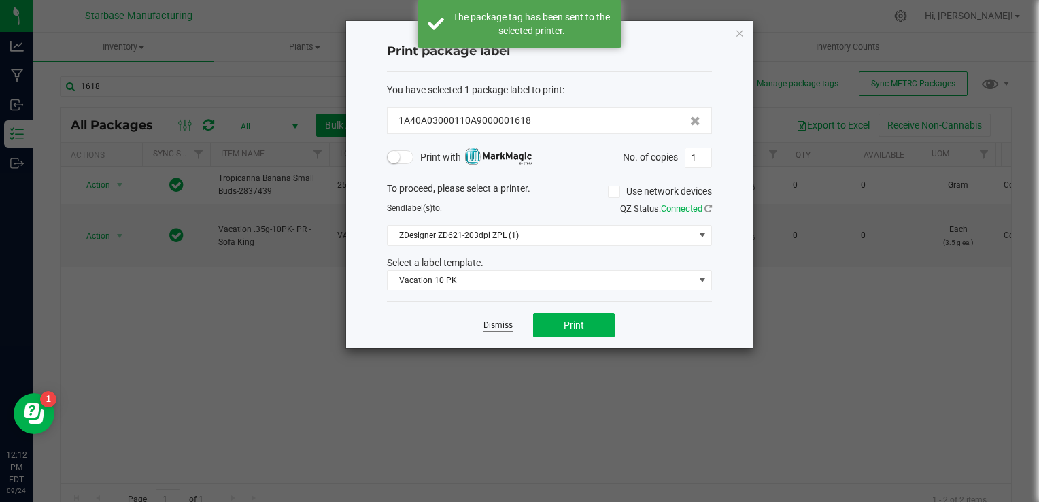
click at [499, 329] on link "Dismiss" at bounding box center [498, 326] width 29 height 12
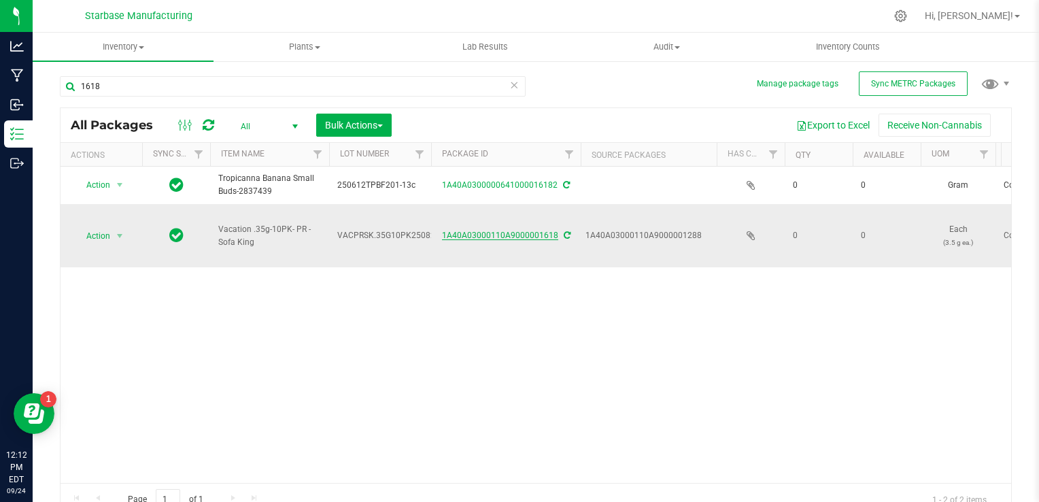
click at [500, 231] on link "1A40A03000110A9000001618" at bounding box center [500, 236] width 116 height 10
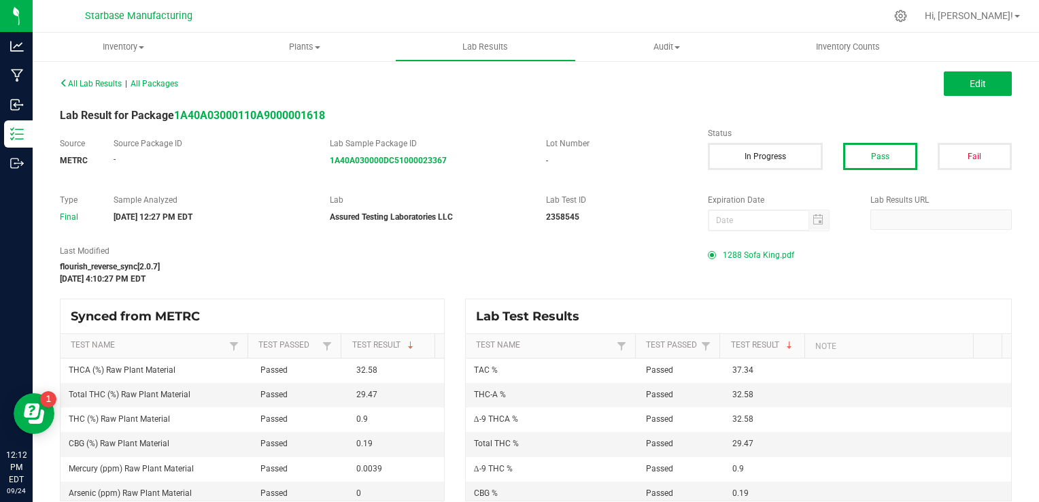
click at [776, 250] on span "1288 Sofa King.pdf" at bounding box center [758, 255] width 71 height 20
click at [986, 88] on button "Edit" at bounding box center [978, 83] width 68 height 24
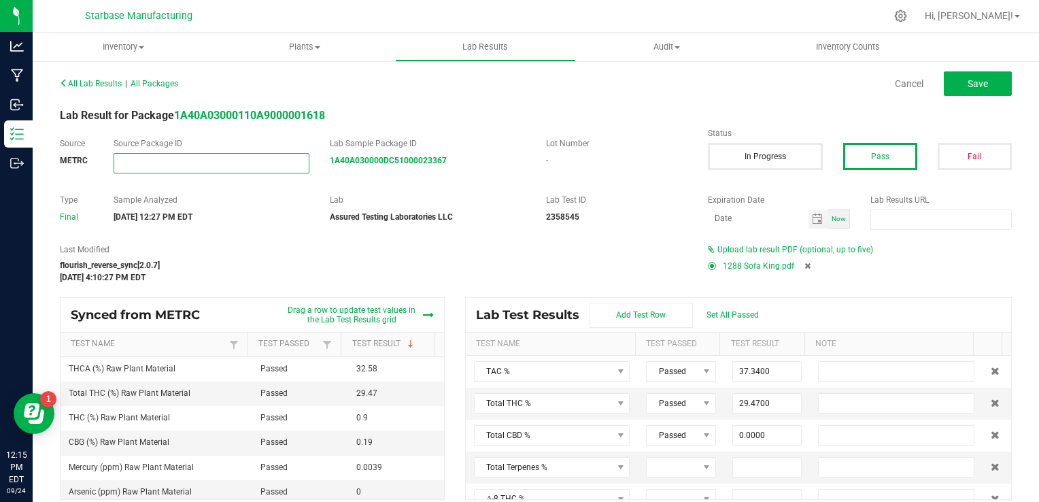
click at [180, 170] on input "NO DATA FOUND" at bounding box center [211, 163] width 195 height 19
paste input "1A40A030000DC51000022734"
type input "1A40A030000DC51000022734"
click at [362, 258] on div "Last Modified flourish_reverse_sync[2.0.7] [DATE] 4:10:27 PM EDT" at bounding box center [374, 264] width 648 height 40
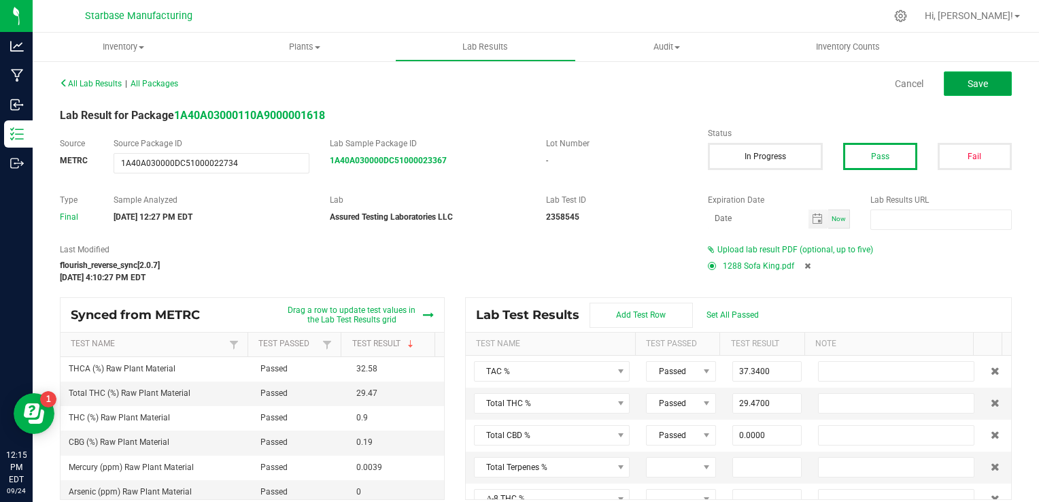
click at [968, 88] on span "Save" at bounding box center [978, 83] width 20 height 11
type input "0.9000"
type input "32.5800"
type input "0.0000"
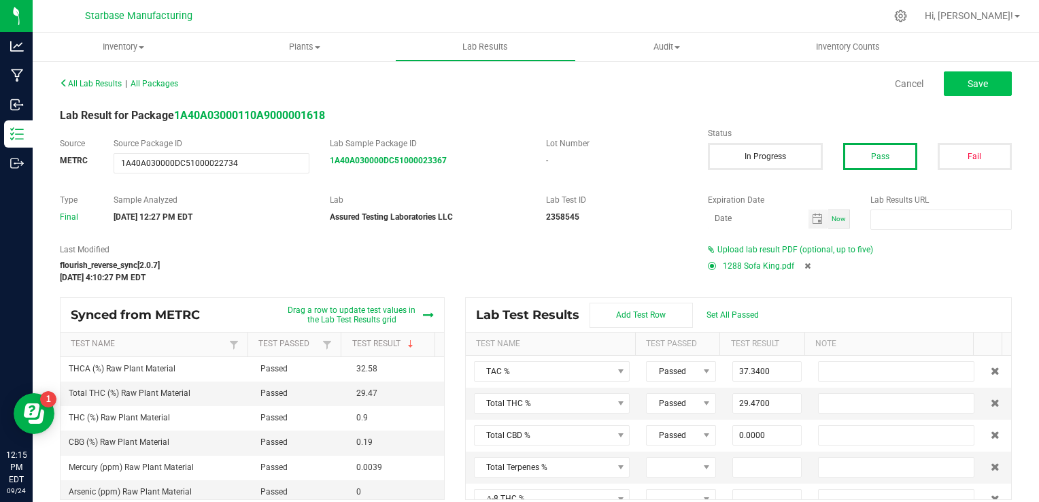
type input "0.0000"
type input "0.1900"
type input "0.0000"
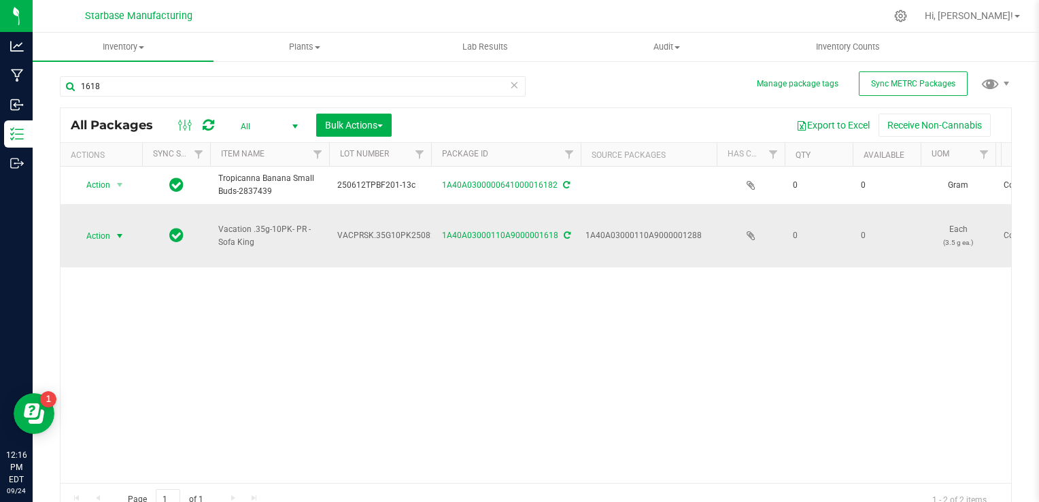
click at [117, 231] on span "select" at bounding box center [119, 236] width 11 height 11
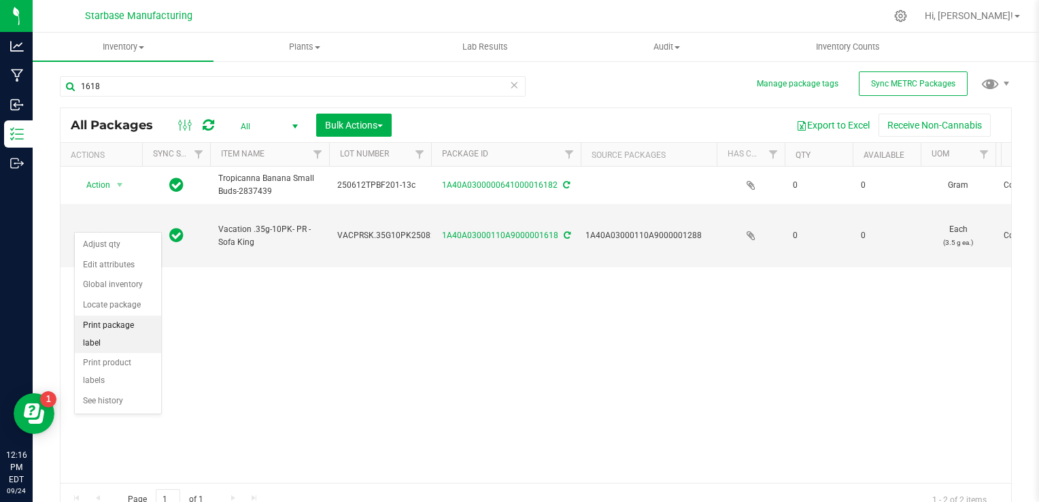
click at [106, 319] on li "Print package label" at bounding box center [118, 334] width 86 height 37
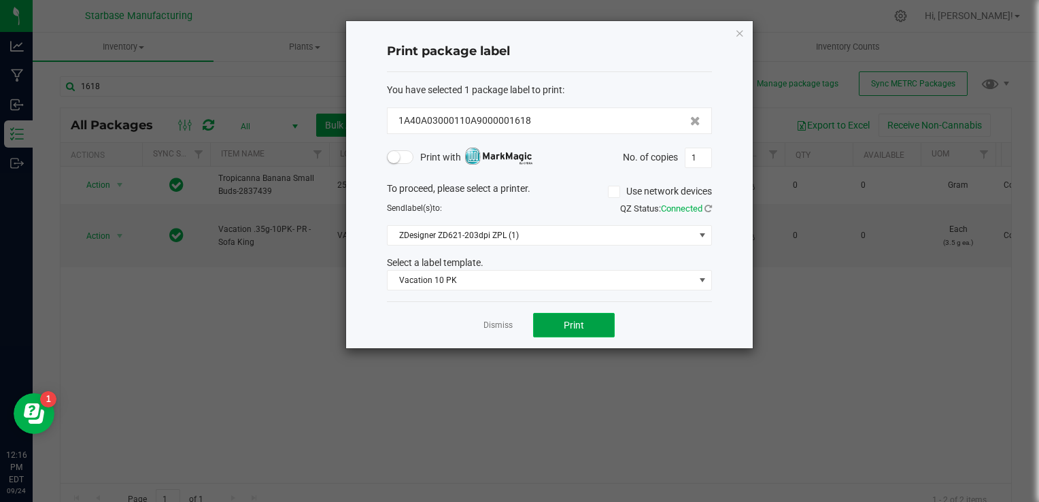
click at [580, 324] on span "Print" at bounding box center [574, 325] width 20 height 11
click at [570, 327] on span "Print" at bounding box center [574, 325] width 20 height 11
click at [487, 329] on link "Dismiss" at bounding box center [498, 326] width 29 height 12
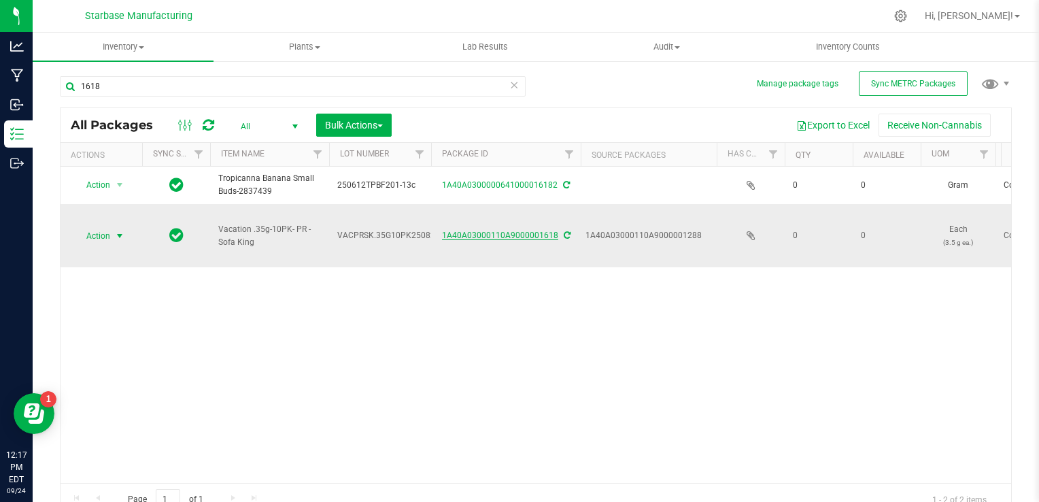
click at [484, 231] on link "1A40A03000110A9000001618" at bounding box center [500, 236] width 116 height 10
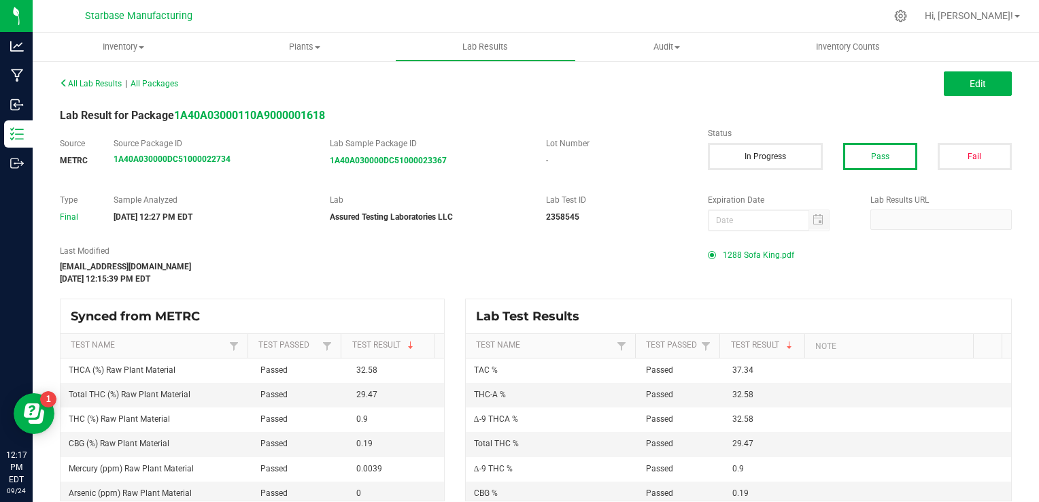
click at [727, 241] on div "All Lab Results | All Packages Edit Lab Result for Package 1A40A03000110A900000…" at bounding box center [536, 287] width 952 height 428
click at [733, 246] on span "1288 Sofa King.pdf" at bounding box center [758, 255] width 71 height 20
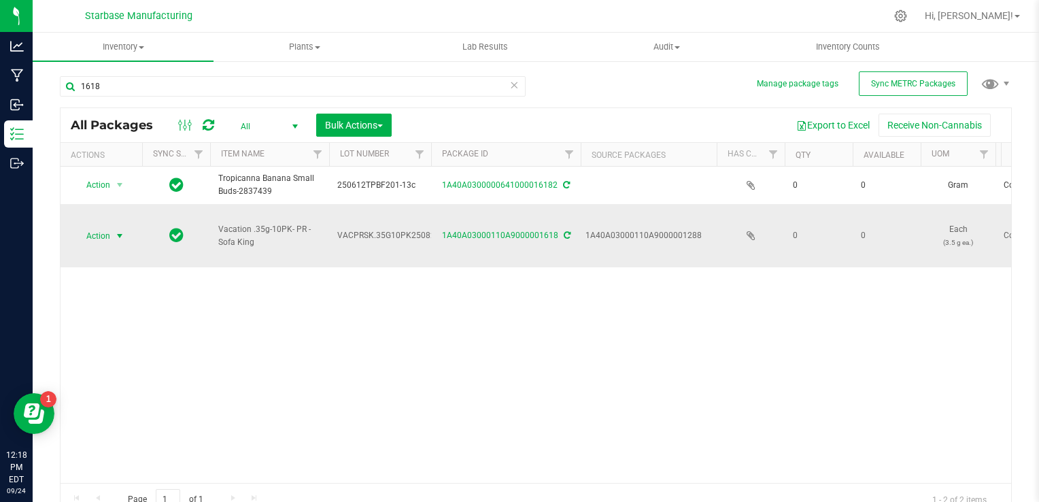
click at [114, 231] on span "select" at bounding box center [119, 236] width 11 height 11
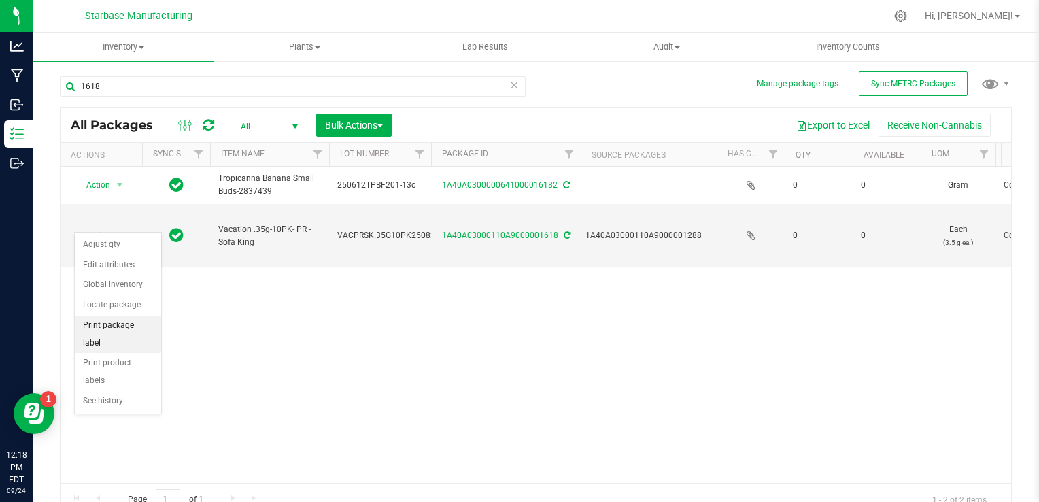
click at [120, 320] on li "Print package label" at bounding box center [118, 334] width 86 height 37
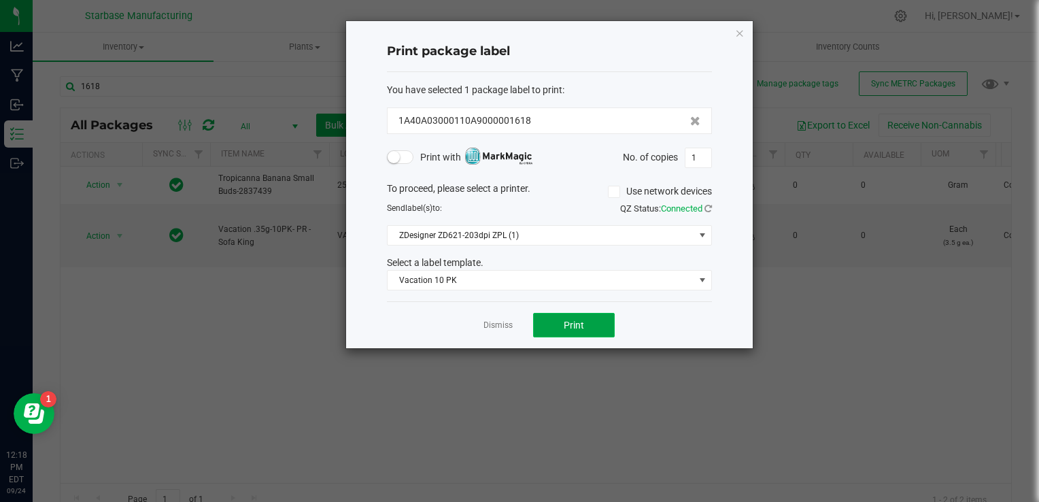
click at [569, 325] on span "Print" at bounding box center [574, 325] width 20 height 11
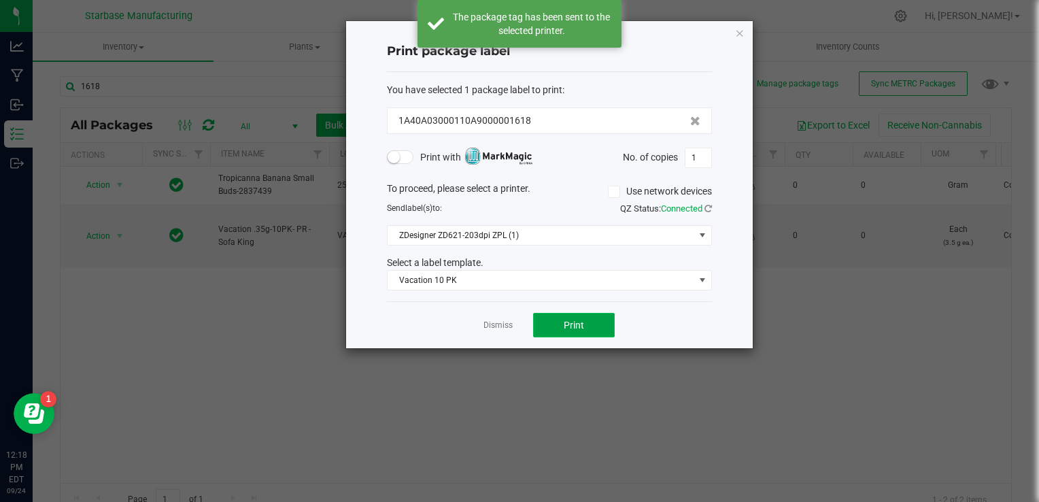
click at [569, 325] on span "Print" at bounding box center [574, 325] width 20 height 11
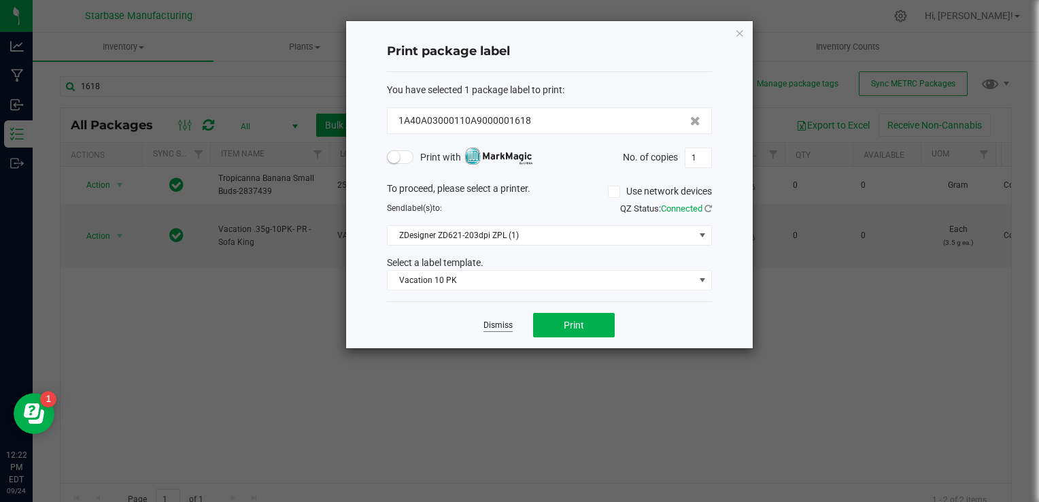
click at [492, 325] on link "Dismiss" at bounding box center [498, 326] width 29 height 12
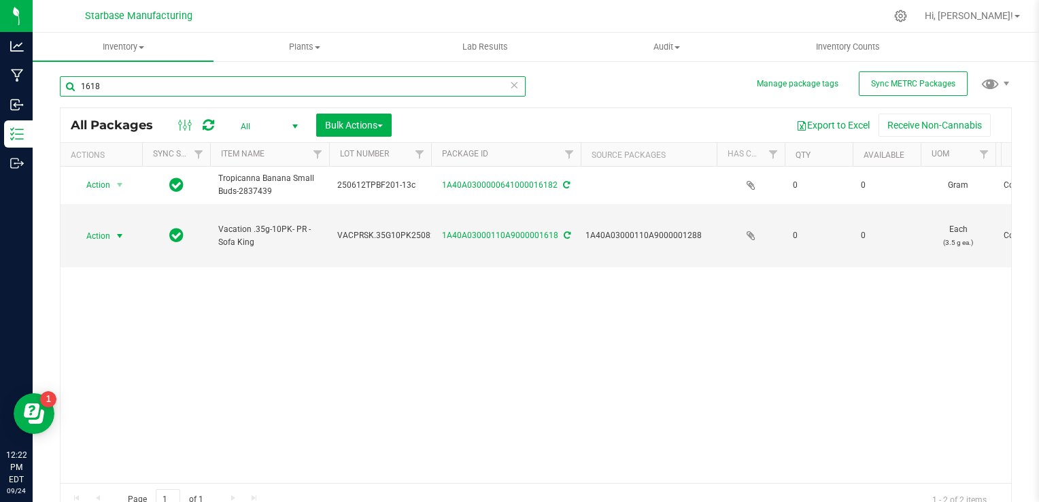
click at [202, 86] on input "1618" at bounding box center [293, 86] width 466 height 20
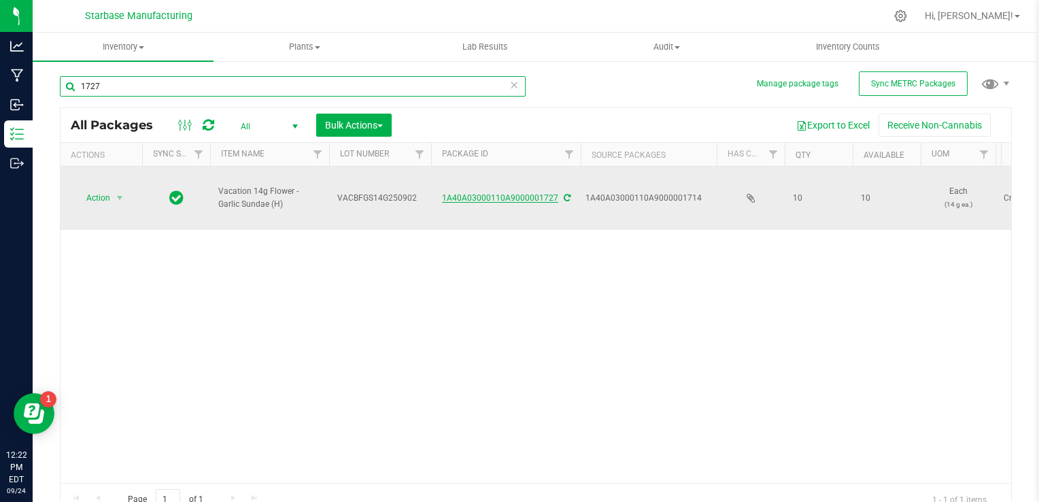
type input "1727"
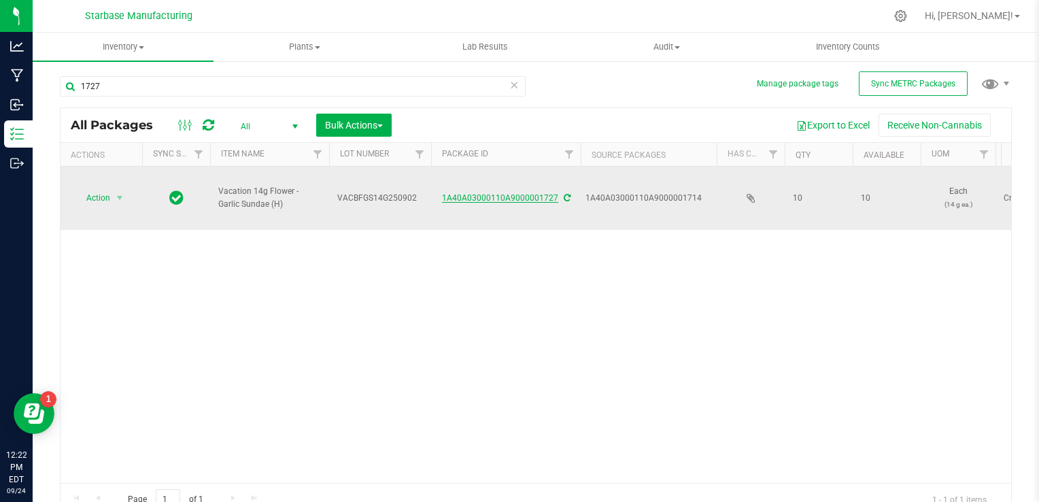
click at [491, 193] on link "1A40A03000110A9000001727" at bounding box center [500, 198] width 116 height 10
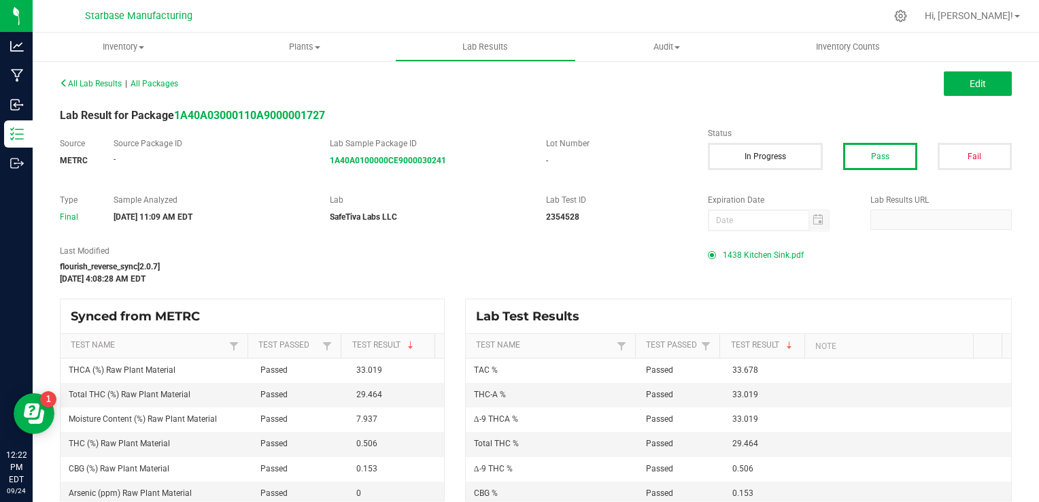
click at [745, 254] on span "1438 Kitchen Sink.pdf" at bounding box center [763, 255] width 81 height 20
drag, startPoint x: 947, startPoint y: 83, endPoint x: 675, endPoint y: 129, distance: 275.9
click at [947, 83] on button "Edit" at bounding box center [978, 83] width 68 height 24
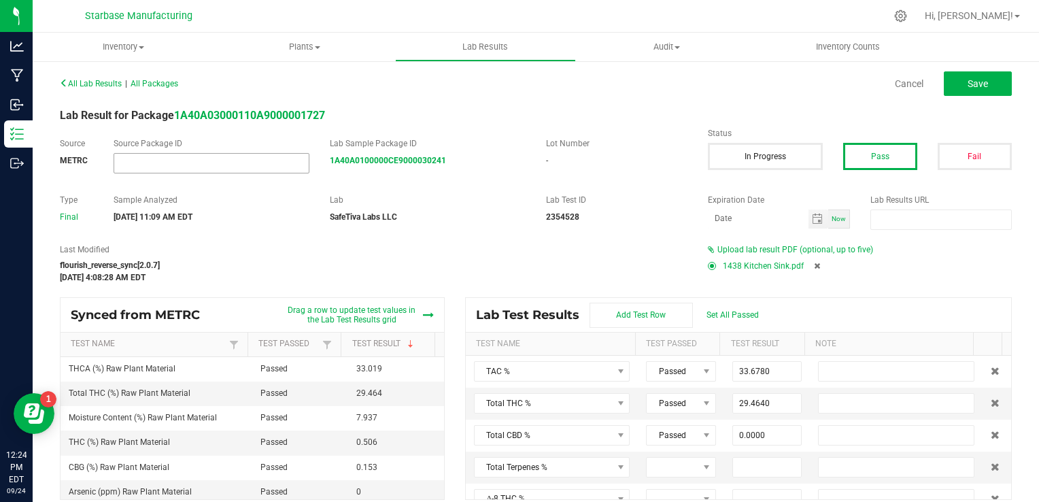
click at [187, 164] on input "NO DATA FOUND" at bounding box center [211, 163] width 195 height 19
paste input "1A40A0100000CE9000030217"
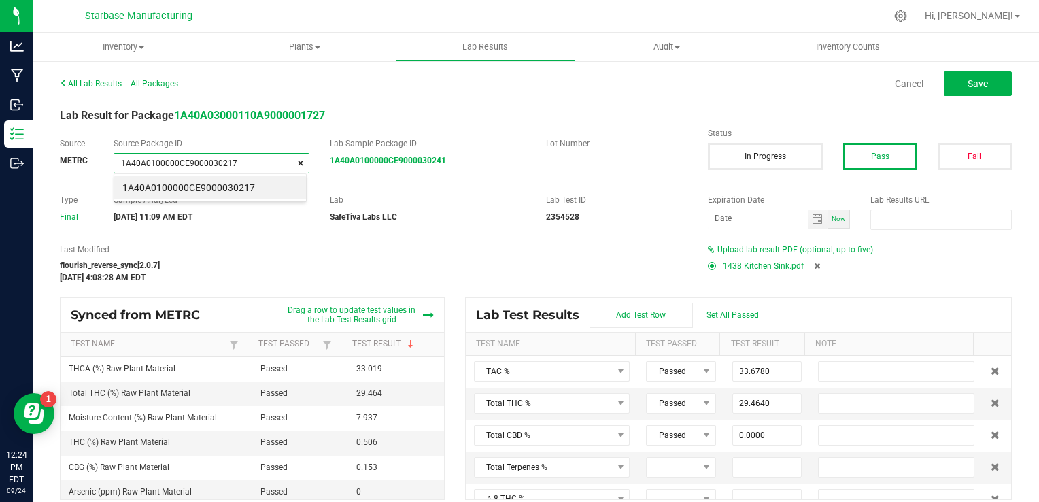
type input "1A40A0100000CE9000030217"
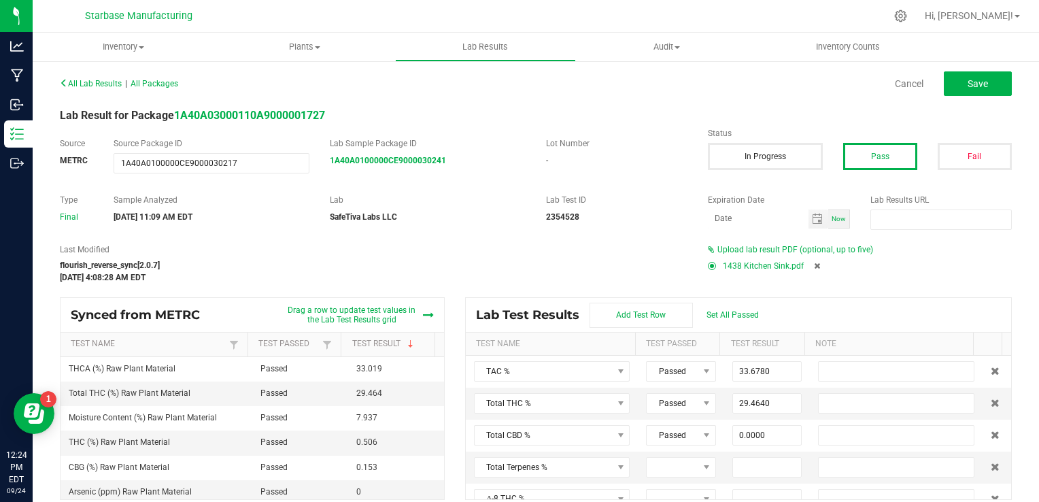
click at [380, 261] on div "flourish_reverse_sync[2.0.7]" at bounding box center [374, 265] width 628 height 12
click at [951, 83] on button "Save" at bounding box center [978, 83] width 68 height 24
type input "0.5060"
type input "33.0190"
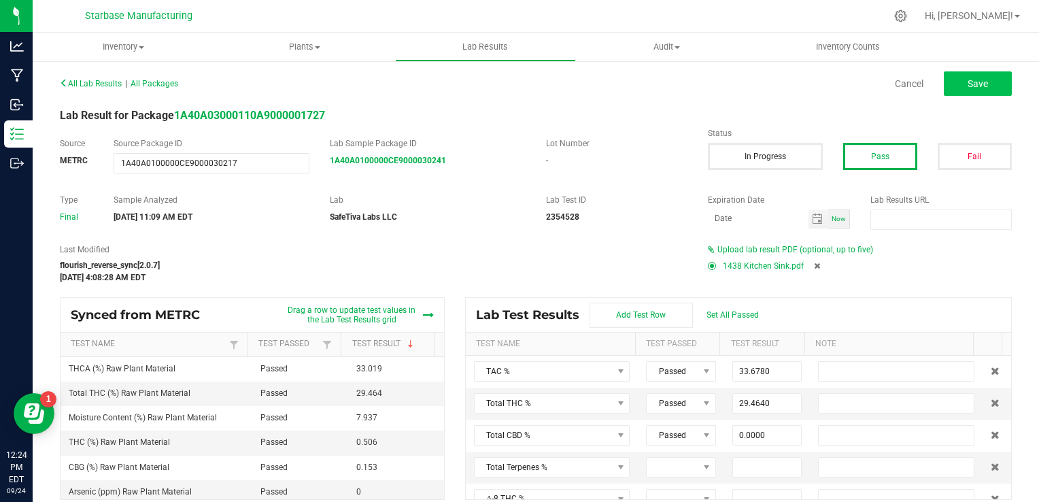
type input "0.0000"
type input "0.1530"
type input "0.0000"
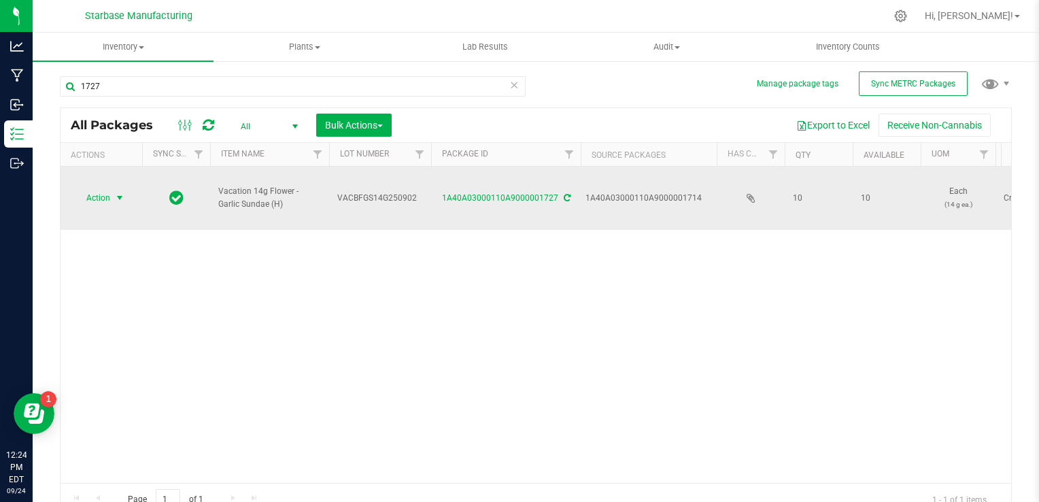
click at [124, 193] on span "select" at bounding box center [119, 198] width 11 height 11
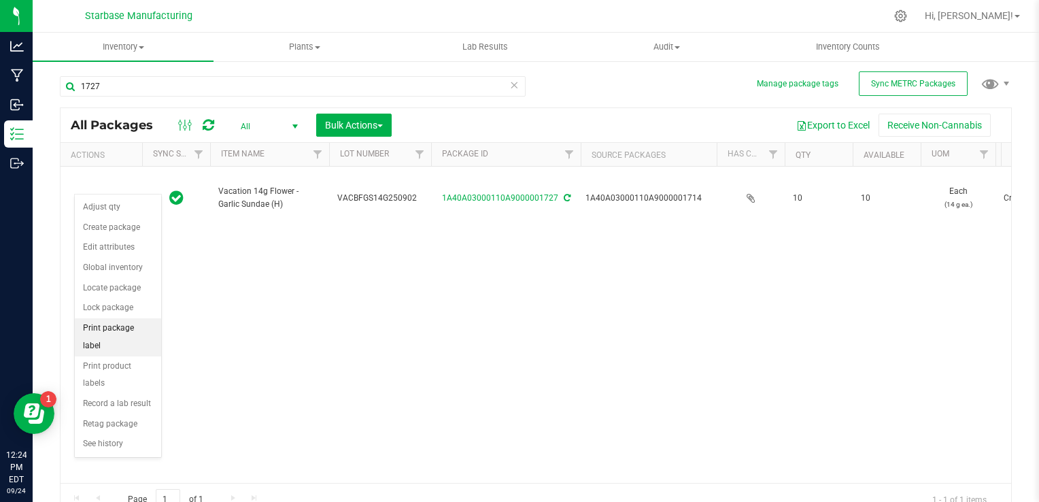
click at [133, 323] on li "Print package label" at bounding box center [118, 336] width 86 height 37
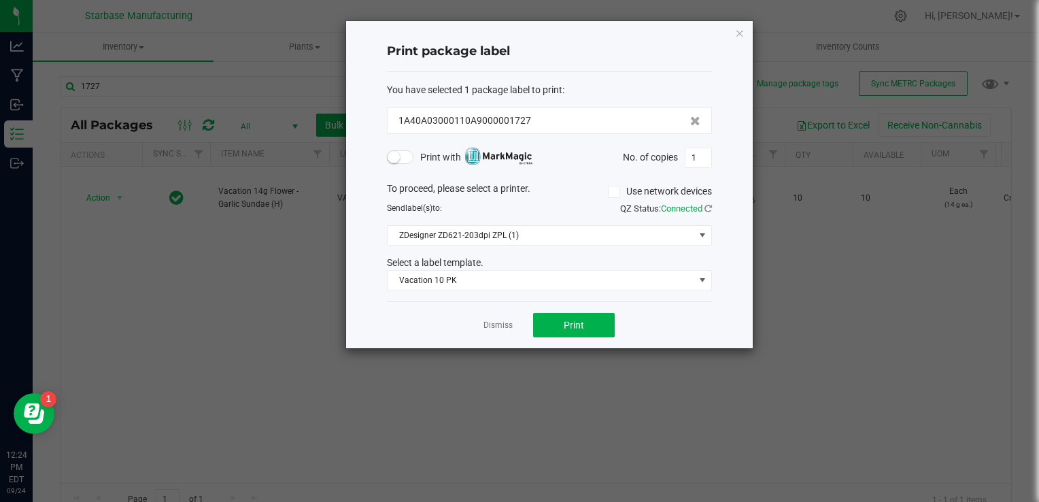
click at [518, 298] on div "You have selected 1 package label to print : 1A40A03000110A9000001727 Print wit…" at bounding box center [549, 187] width 325 height 230
click at [512, 283] on span "Vacation 10 PK" at bounding box center [541, 280] width 307 height 19
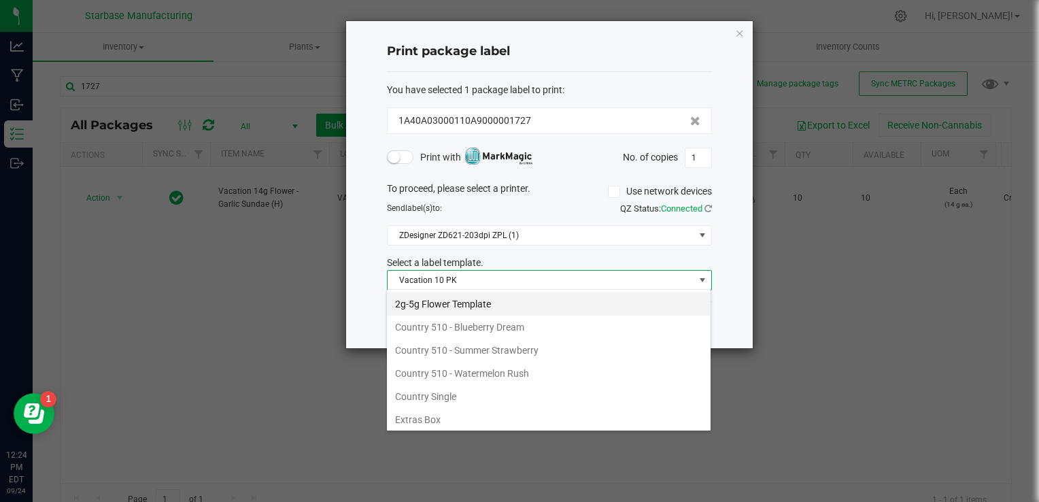
click at [511, 303] on li "2g-5g Flower Template" at bounding box center [549, 304] width 324 height 23
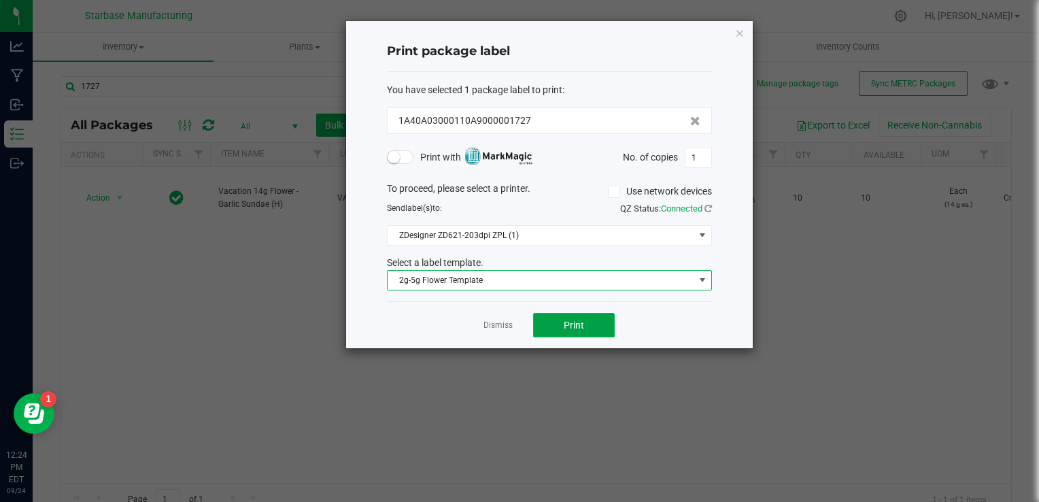
click at [598, 319] on button "Print" at bounding box center [574, 325] width 82 height 24
